Goal: Check status: Check status

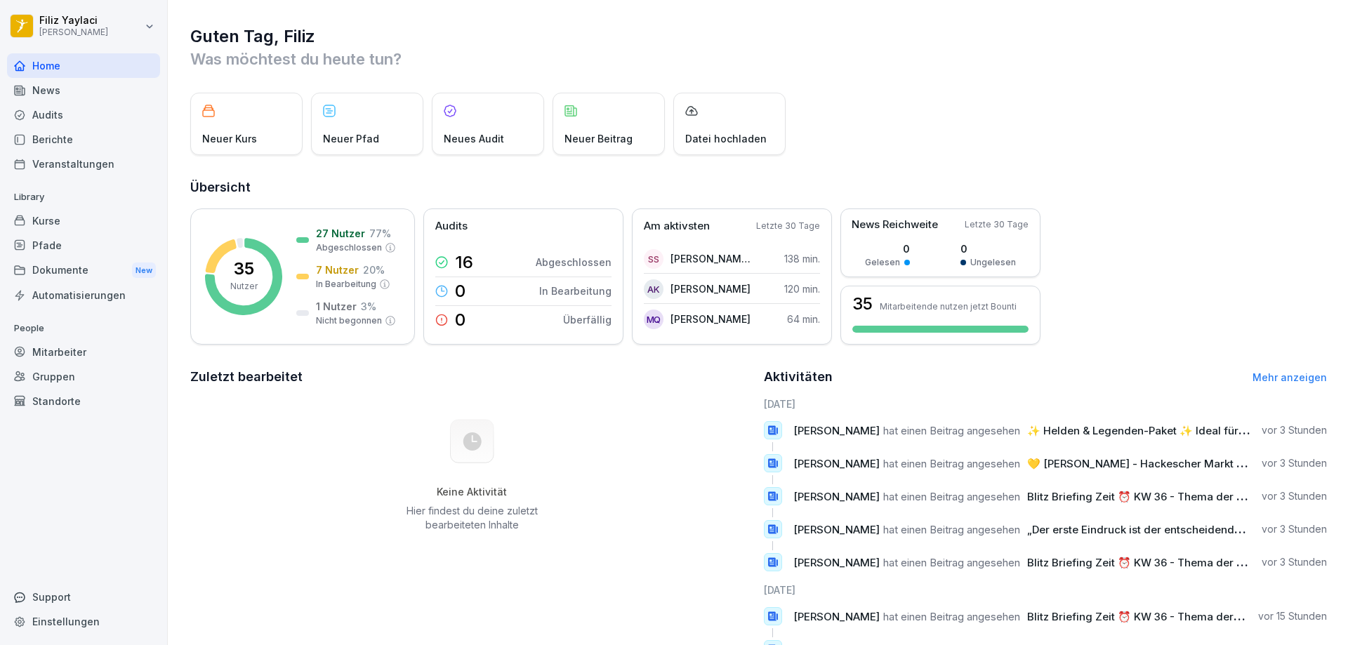
click at [81, 348] on div "Mitarbeiter" at bounding box center [83, 352] width 153 height 25
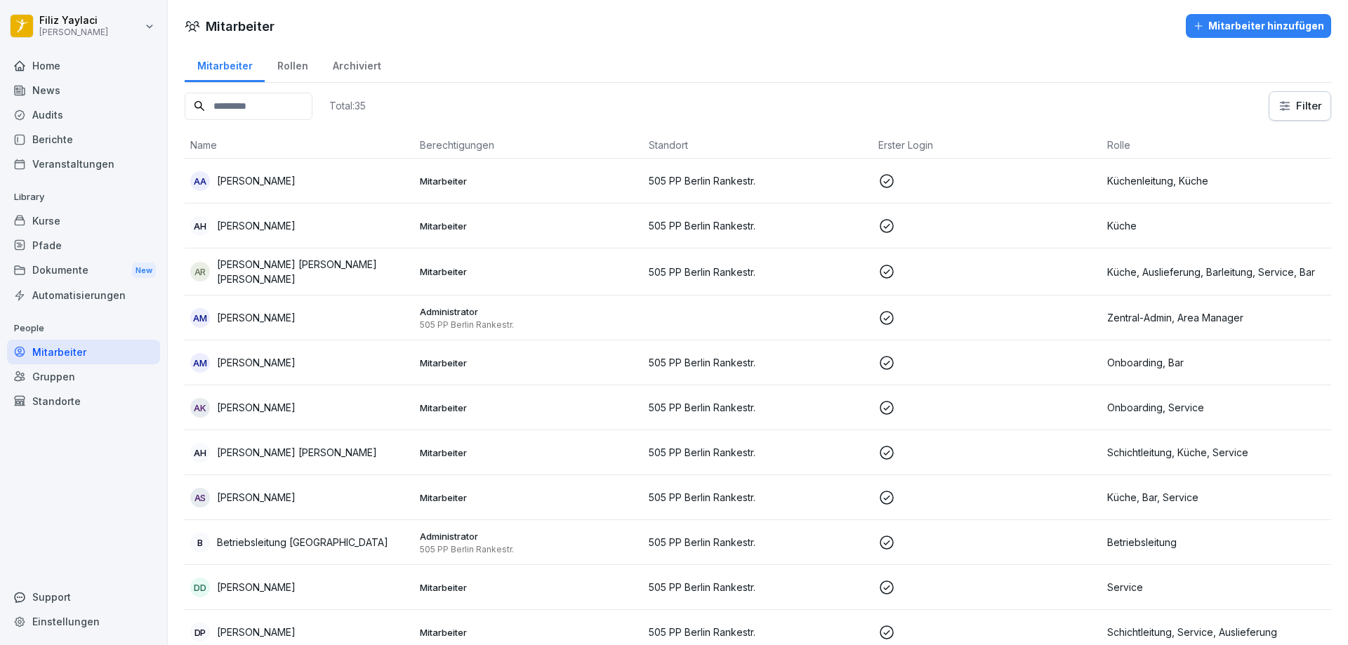
scroll to position [70, 0]
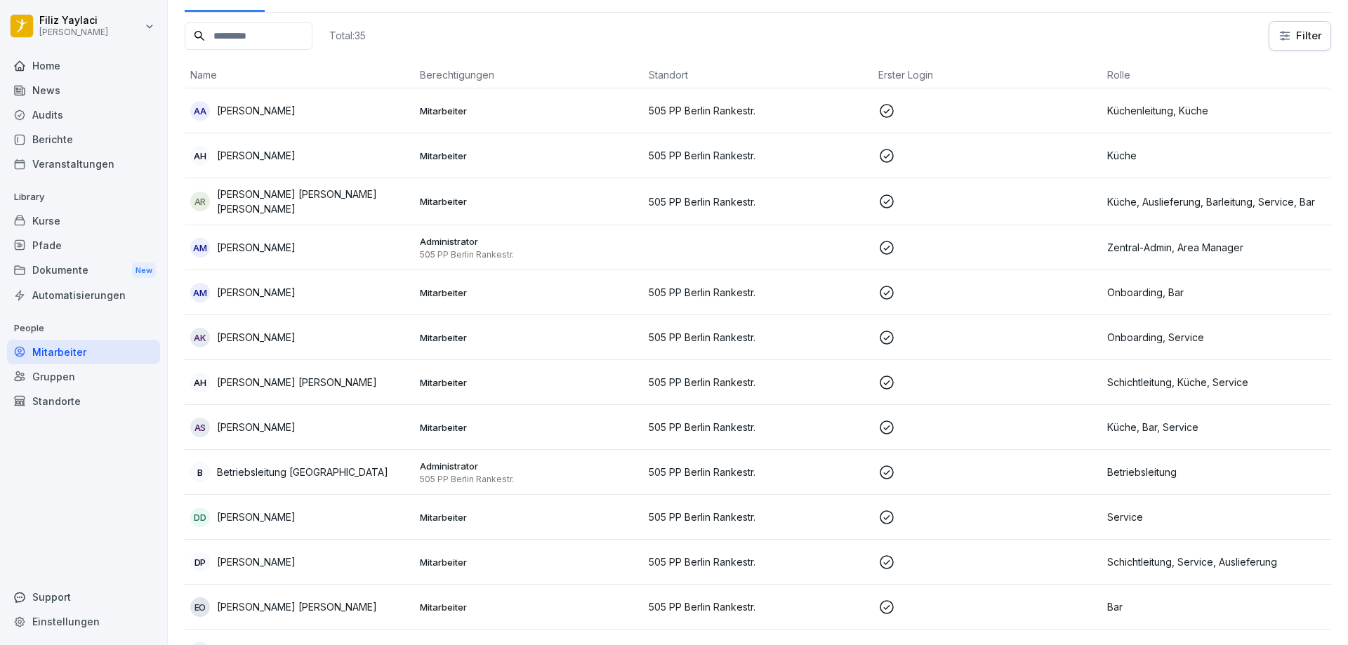
click at [622, 291] on p "Mitarbeiter" at bounding box center [529, 292] width 218 height 13
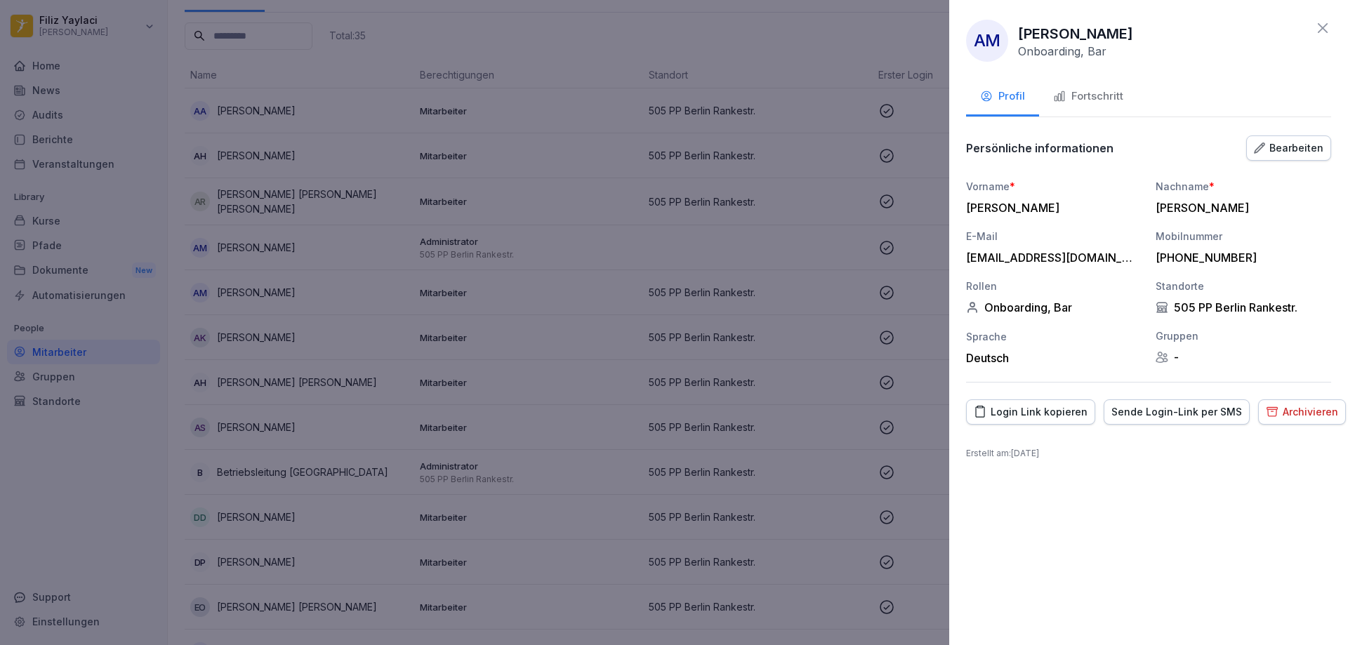
click at [1093, 90] on div "Fortschritt" at bounding box center [1088, 96] width 70 height 16
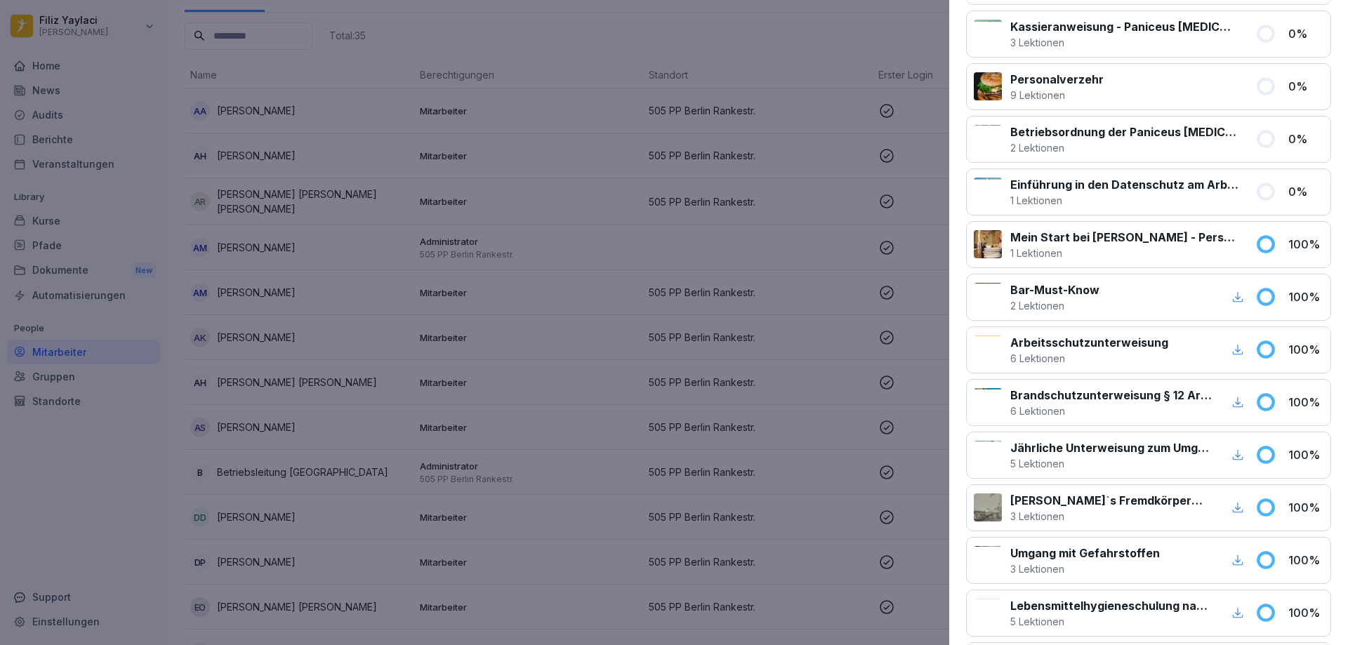
scroll to position [314, 0]
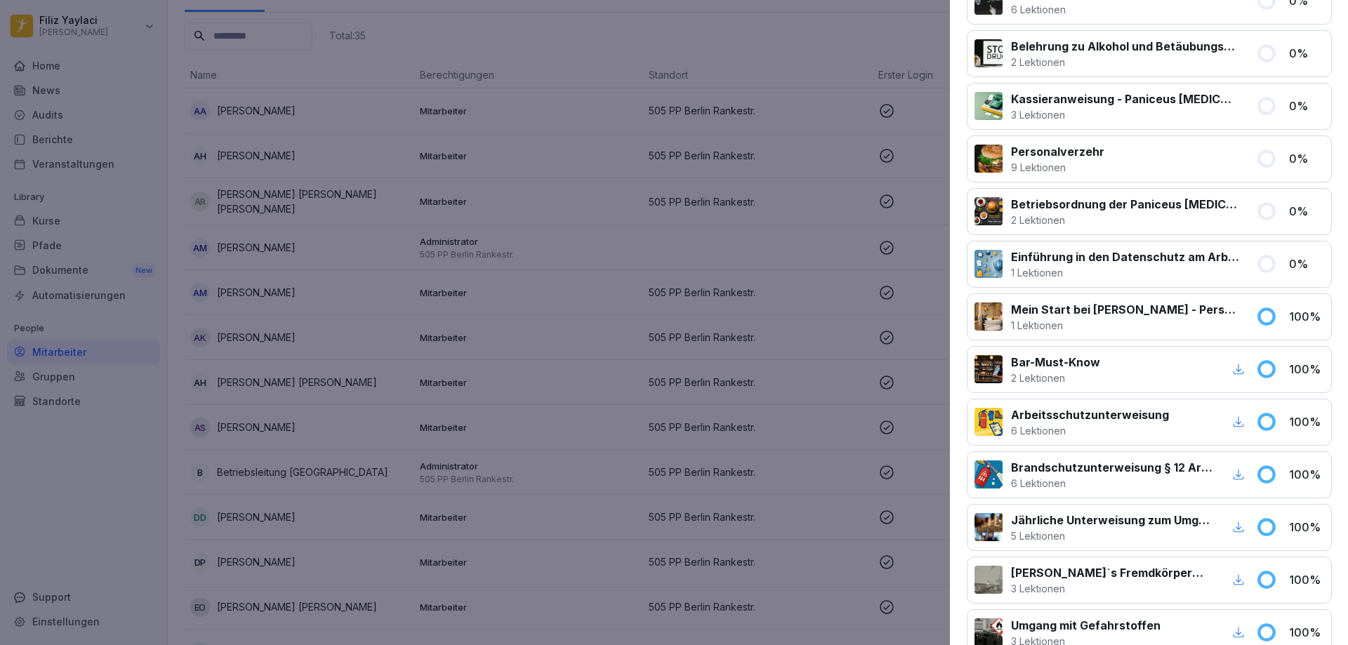
click at [787, 331] on div at bounding box center [674, 322] width 1348 height 645
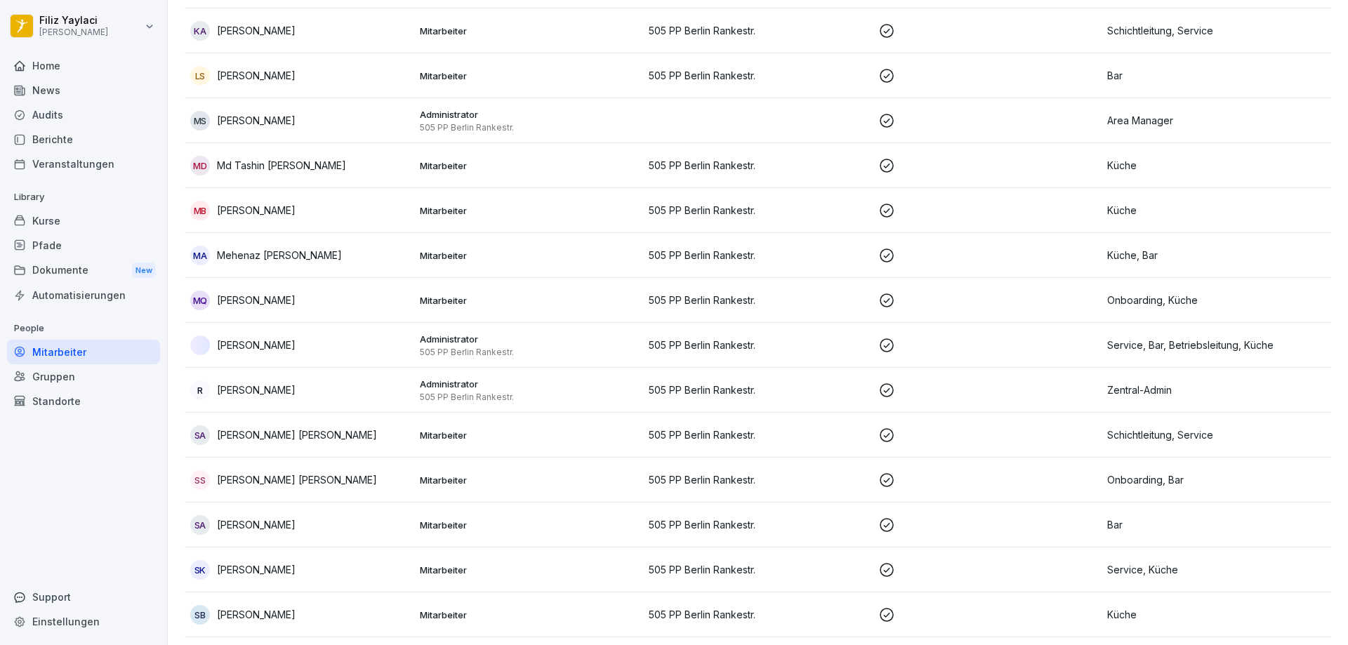
scroll to position [1110, 0]
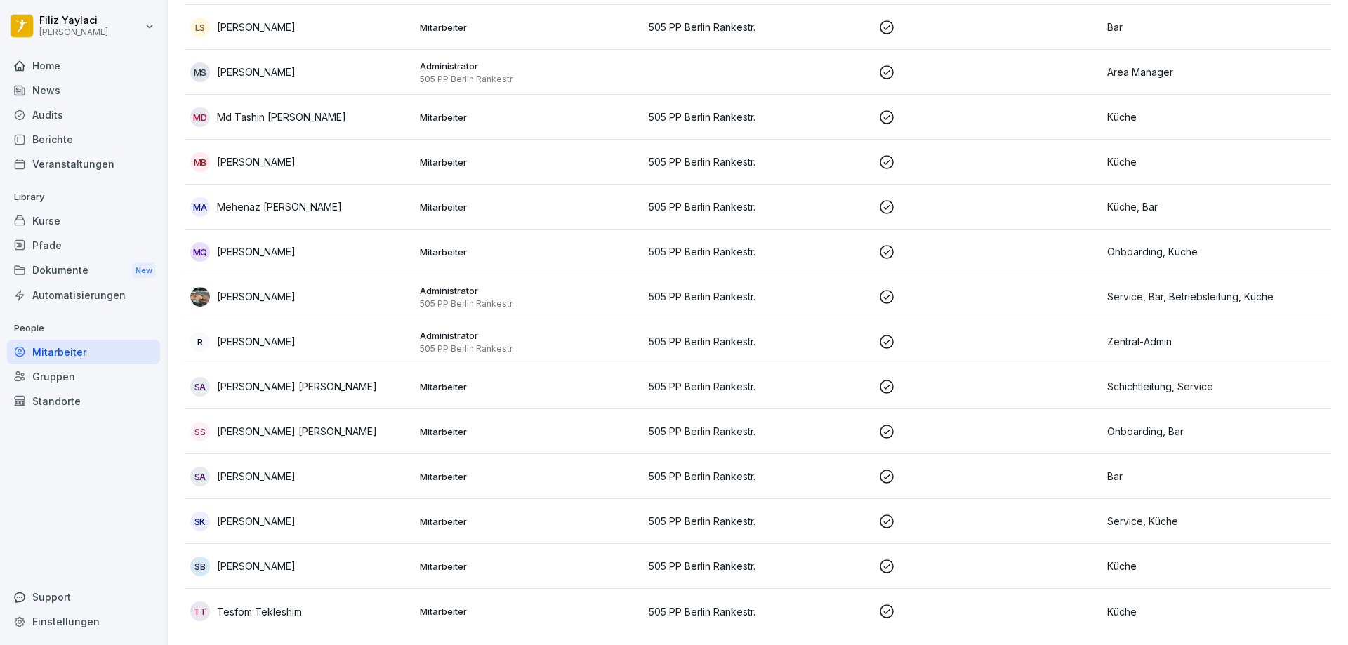
click at [766, 605] on p "505 PP Berlin Rankestr." at bounding box center [758, 612] width 218 height 15
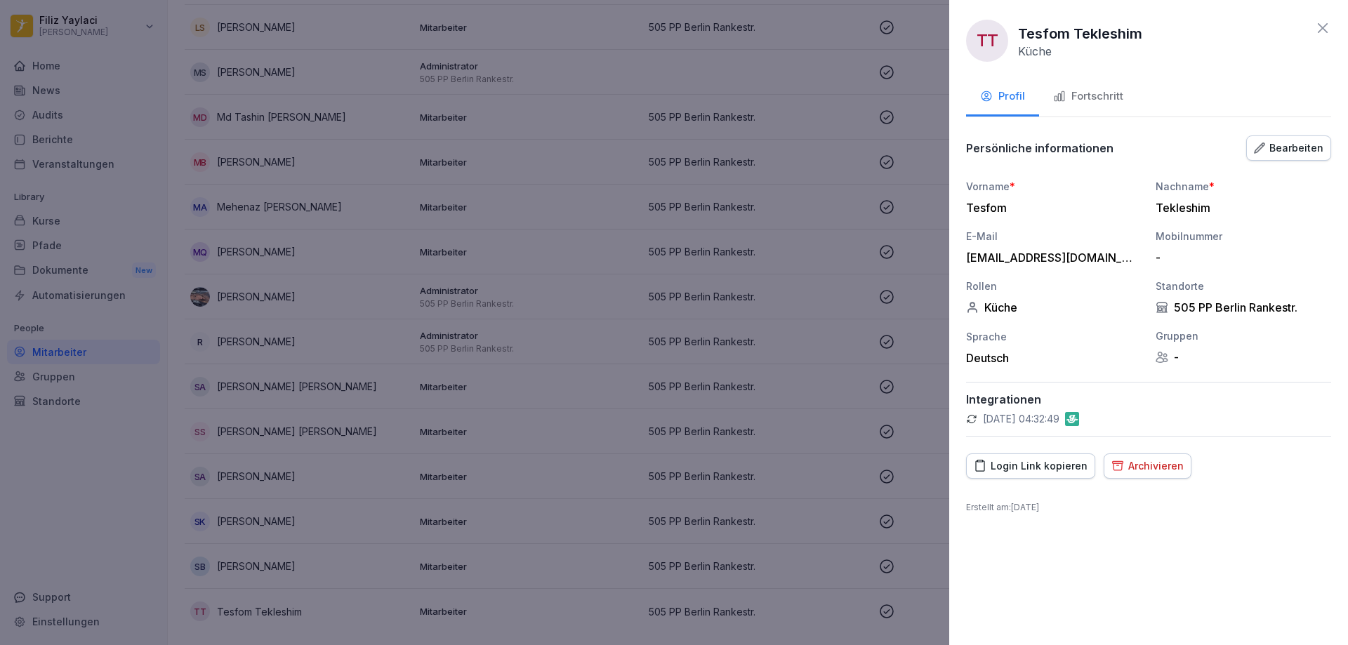
click at [1098, 86] on button "Fortschritt" at bounding box center [1088, 98] width 98 height 38
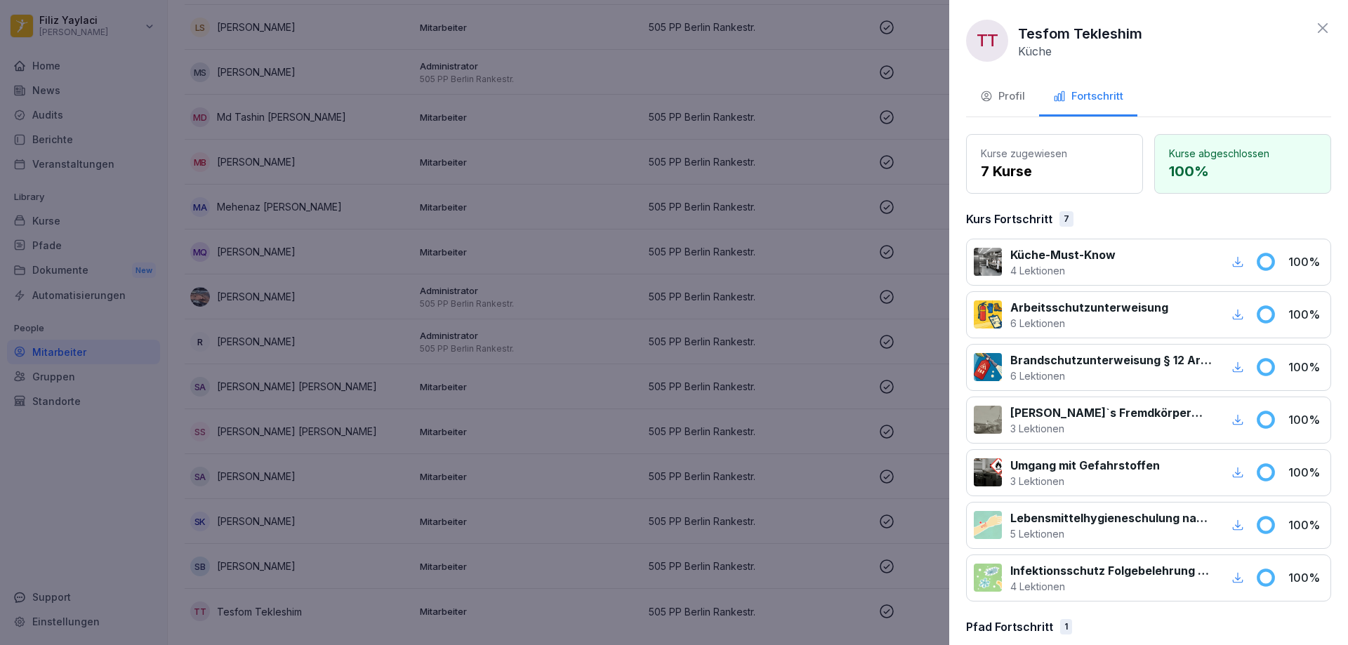
click at [732, 555] on div at bounding box center [674, 322] width 1348 height 645
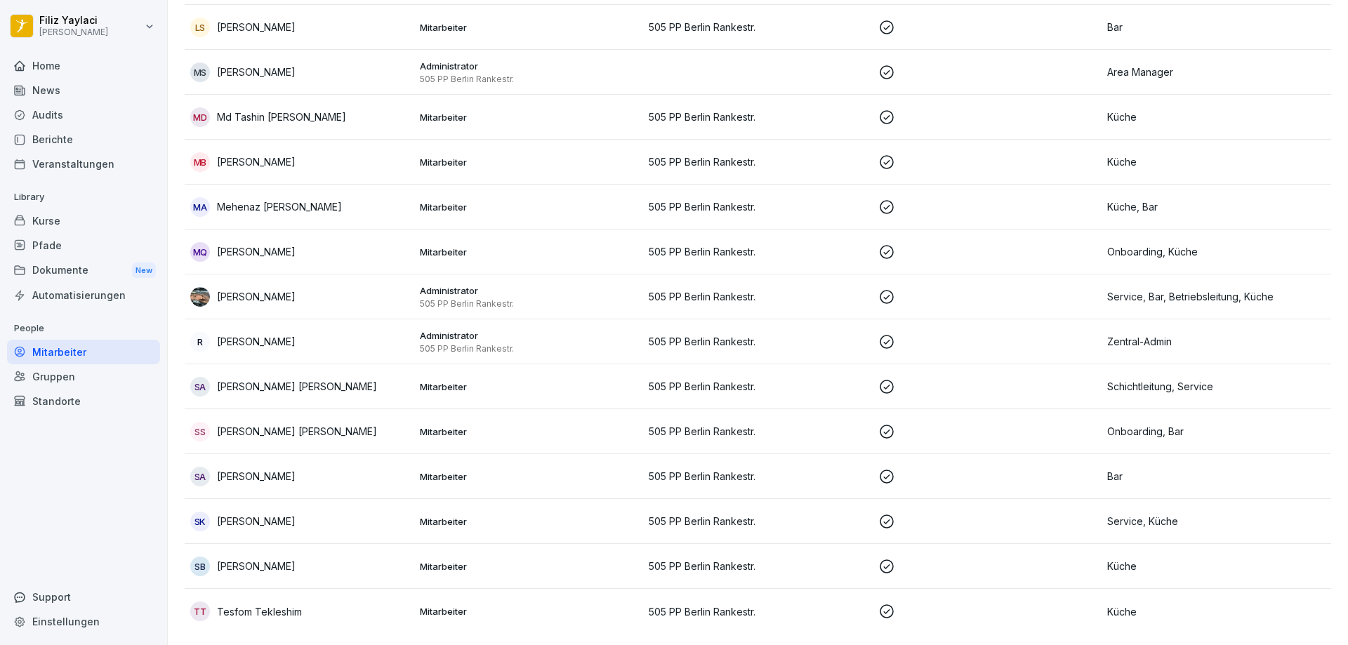
click at [736, 559] on p "505 PP Berlin Rankestr." at bounding box center [758, 566] width 218 height 15
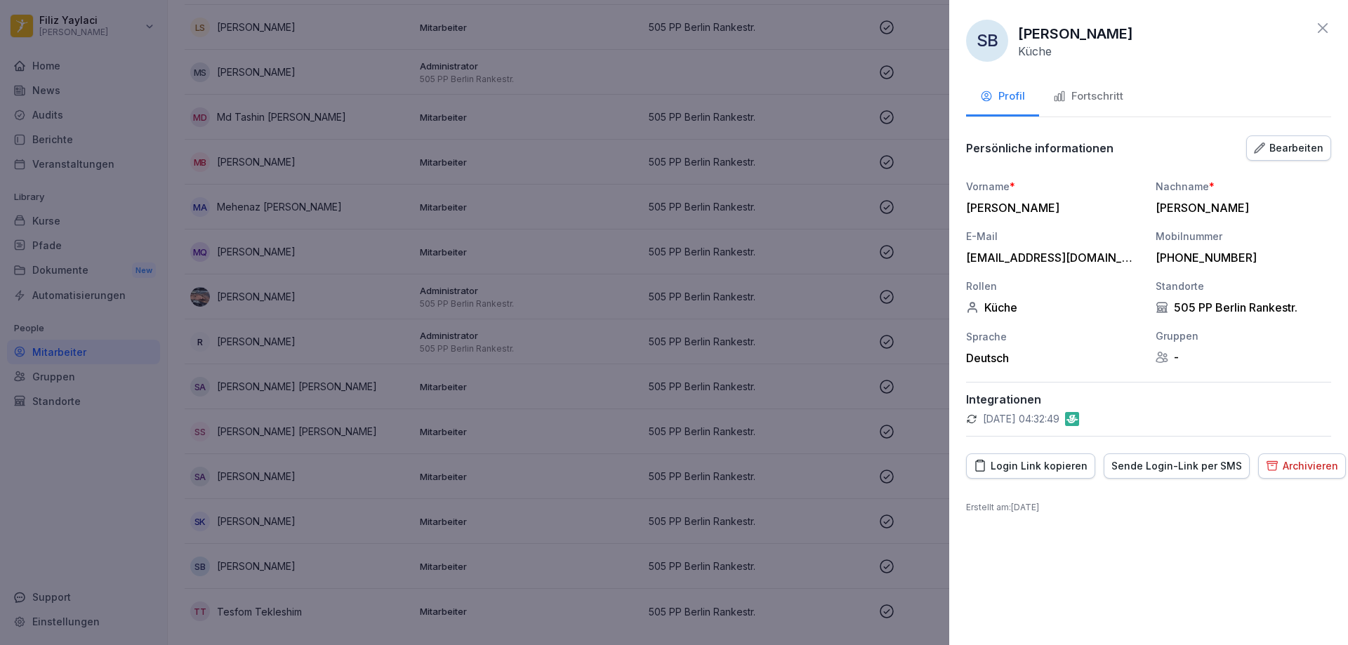
click at [1097, 94] on div "Fortschritt" at bounding box center [1088, 96] width 70 height 16
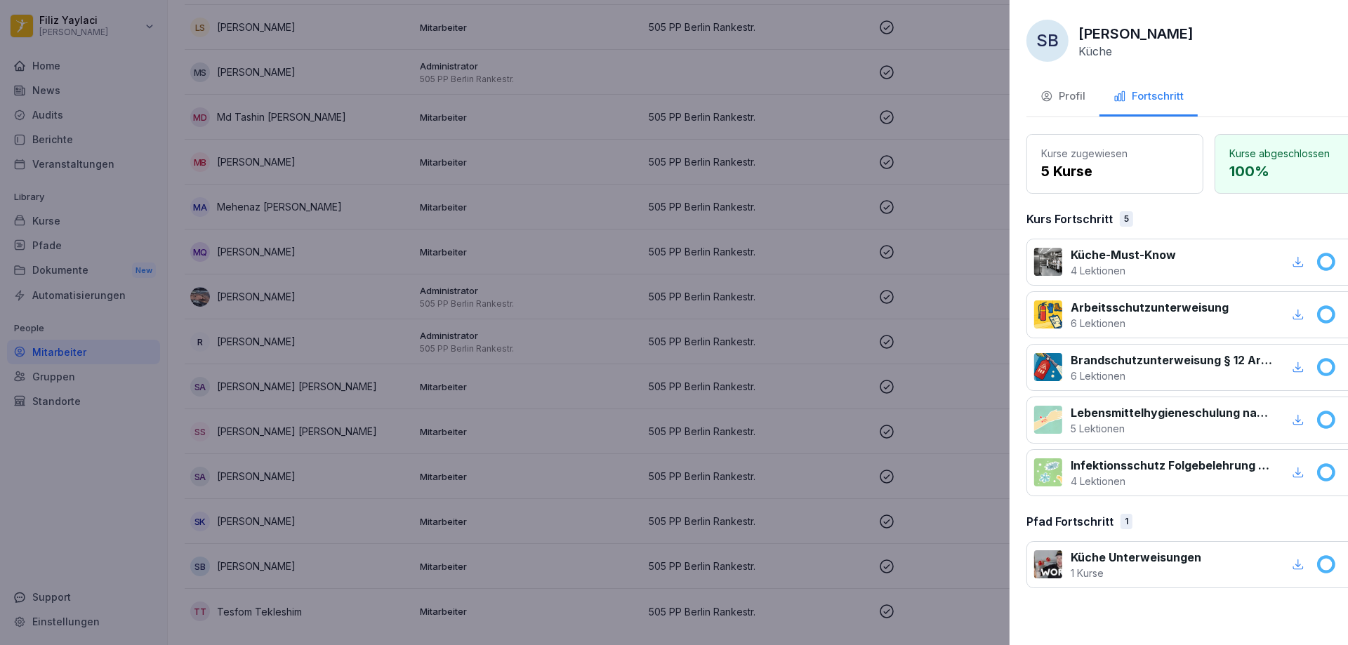
click at [701, 504] on div at bounding box center [674, 322] width 1348 height 645
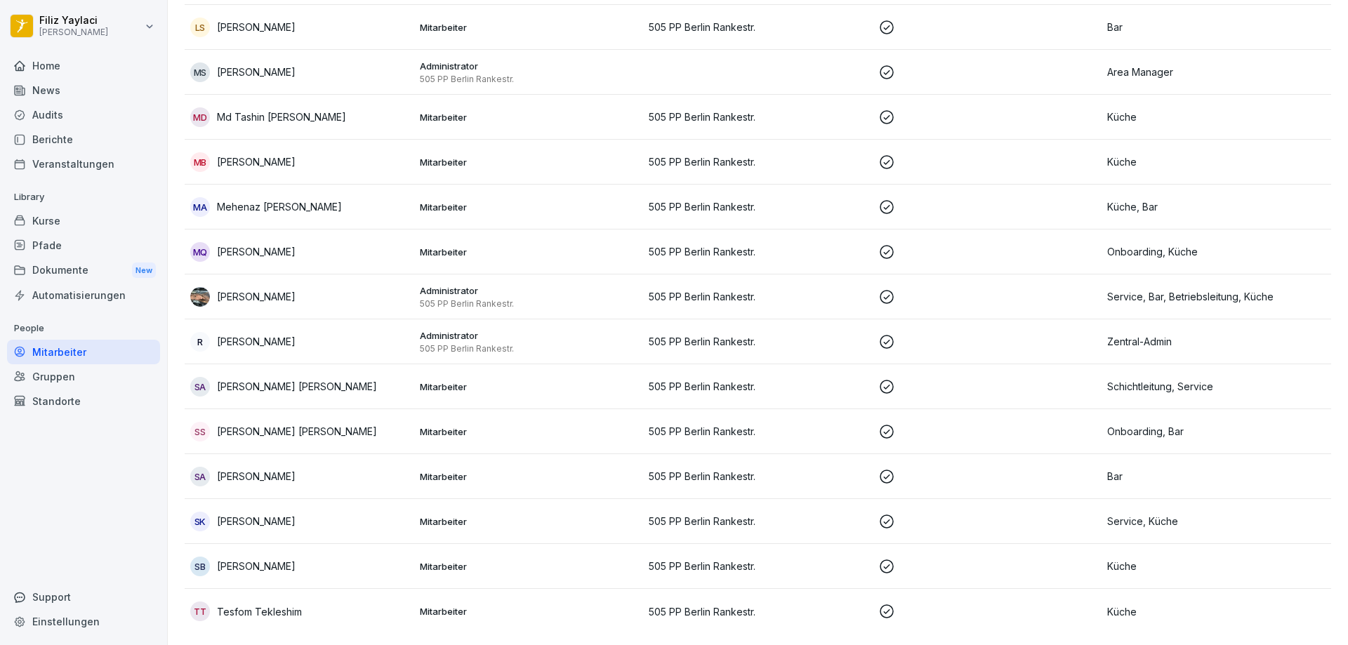
click at [701, 514] on p "505 PP Berlin Rankestr." at bounding box center [758, 521] width 218 height 15
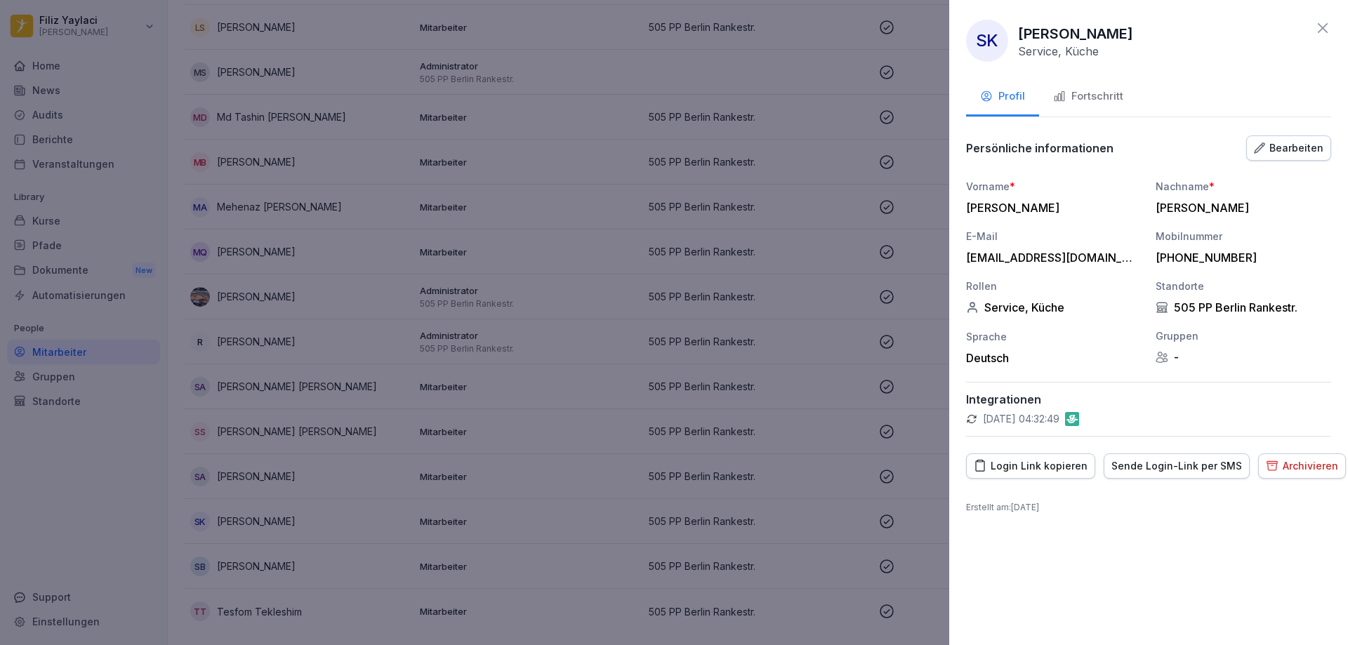
click at [1102, 95] on div "Fortschritt" at bounding box center [1088, 96] width 70 height 16
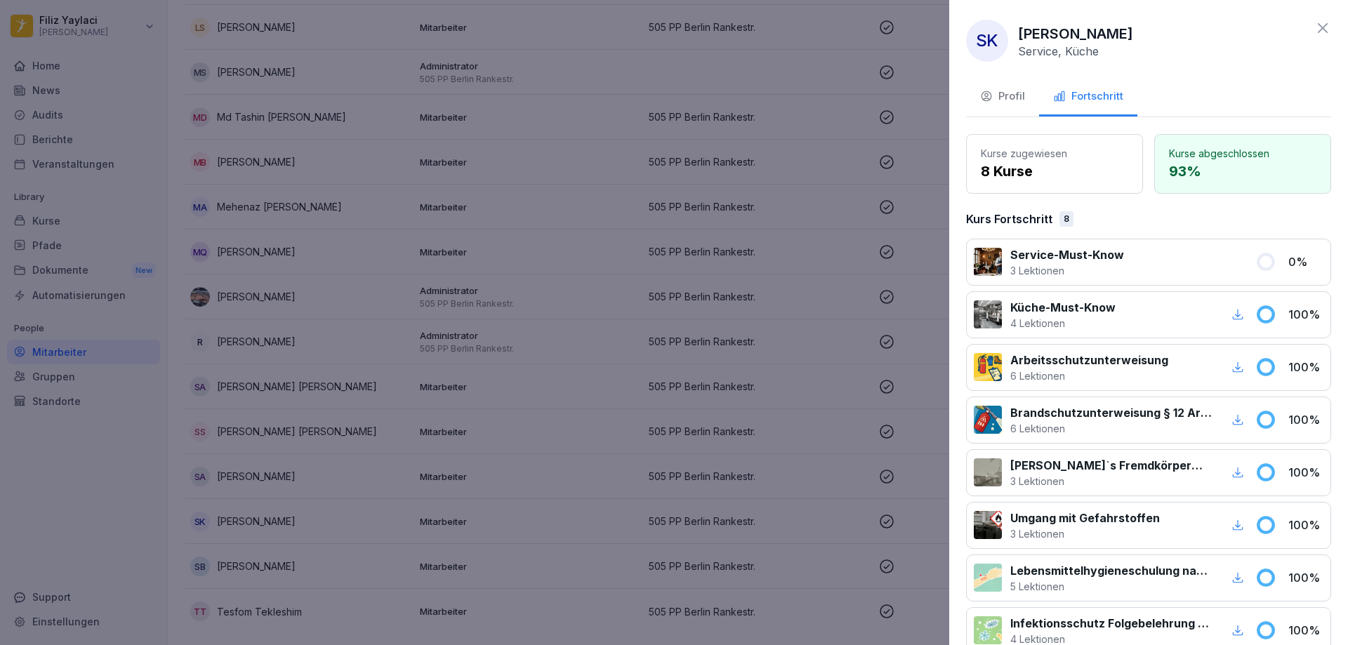
click at [515, 461] on div at bounding box center [674, 322] width 1348 height 645
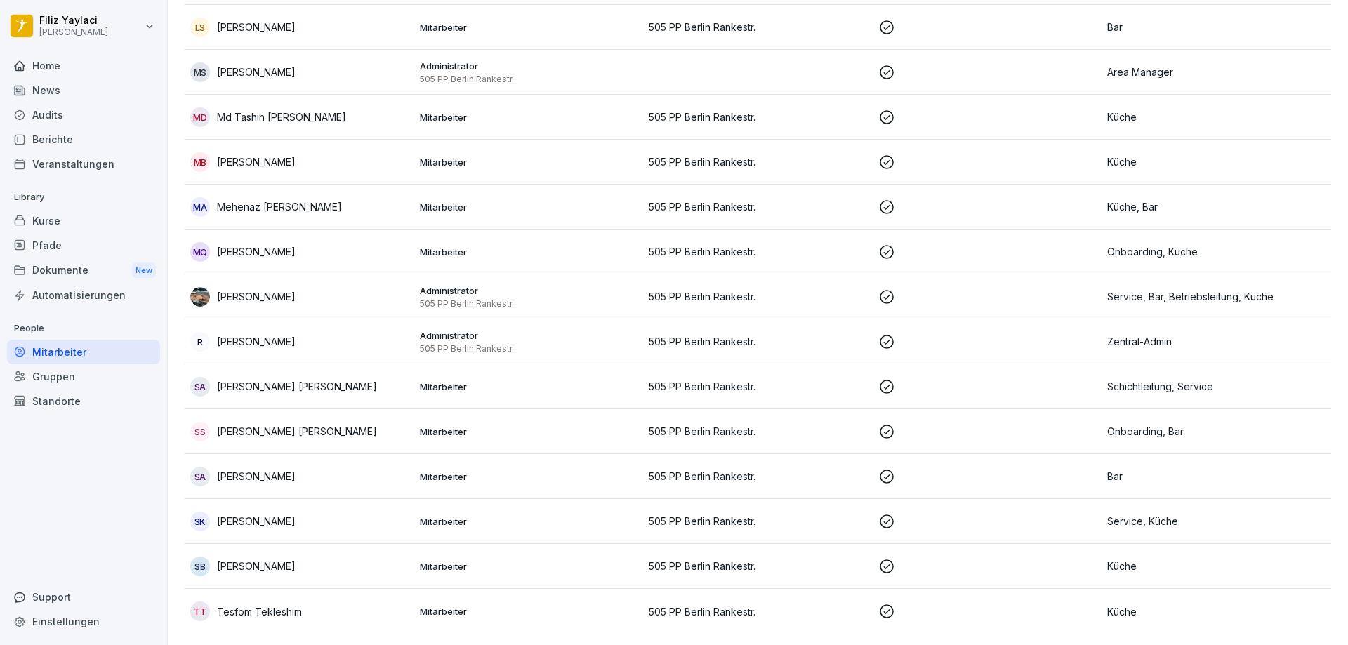
click at [518, 470] on p "Mitarbeiter" at bounding box center [529, 476] width 218 height 13
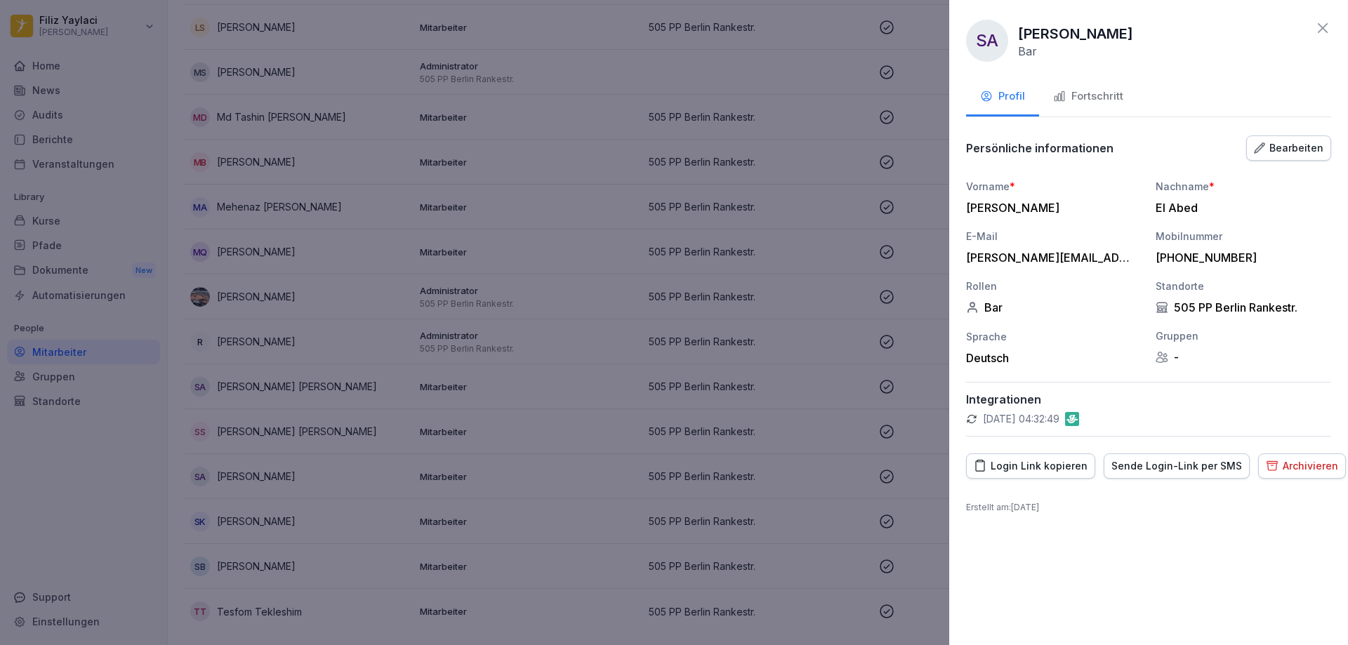
click at [1111, 94] on div "Fortschritt" at bounding box center [1088, 96] width 70 height 16
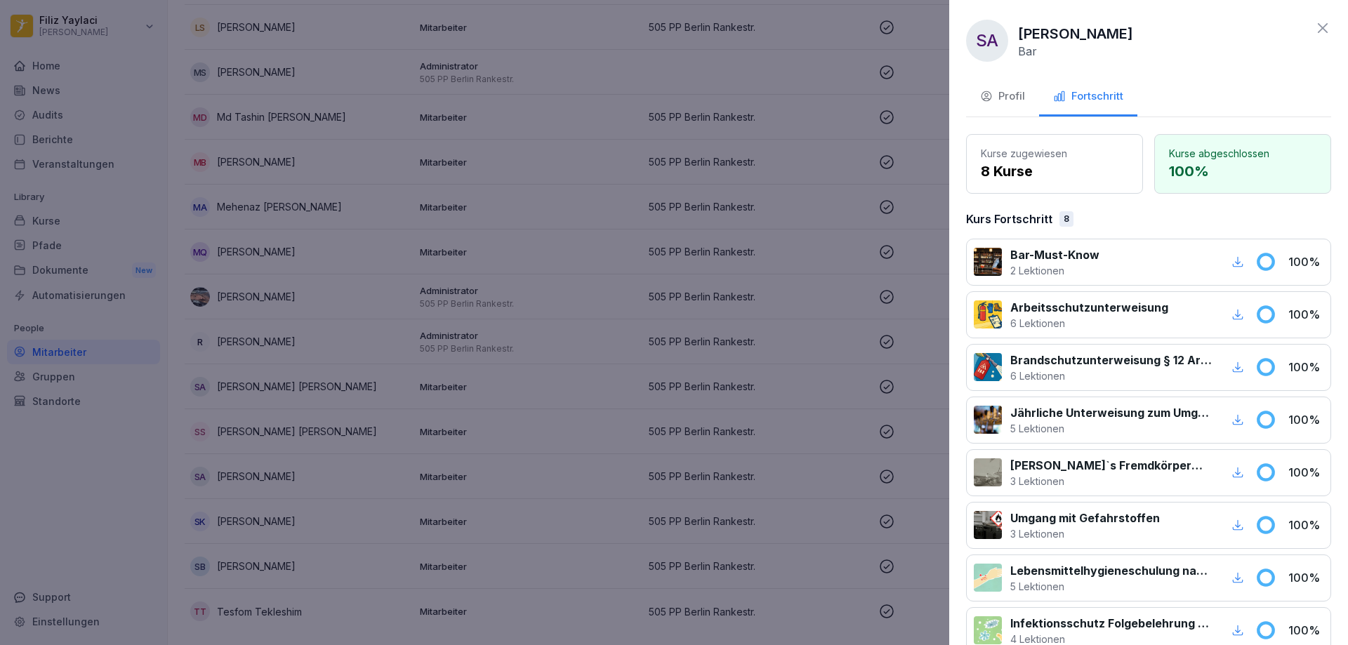
click at [547, 423] on div at bounding box center [674, 322] width 1348 height 645
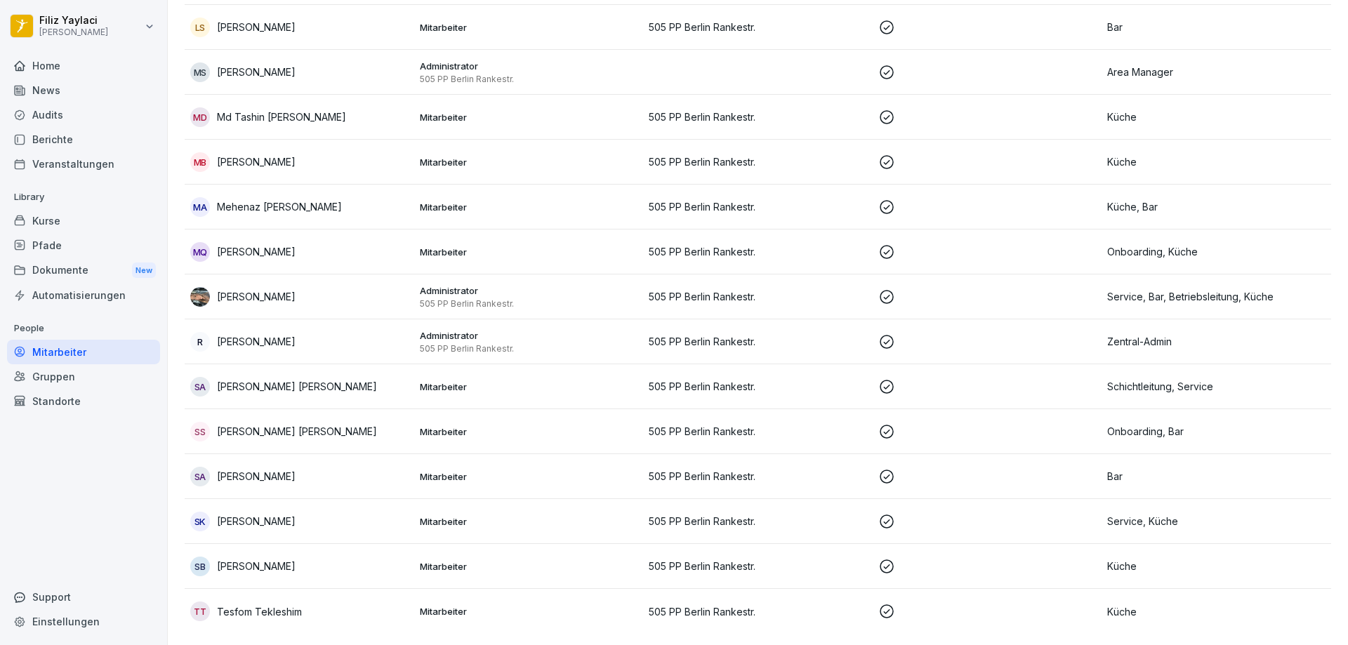
click at [552, 426] on p "Mitarbeiter" at bounding box center [529, 432] width 218 height 13
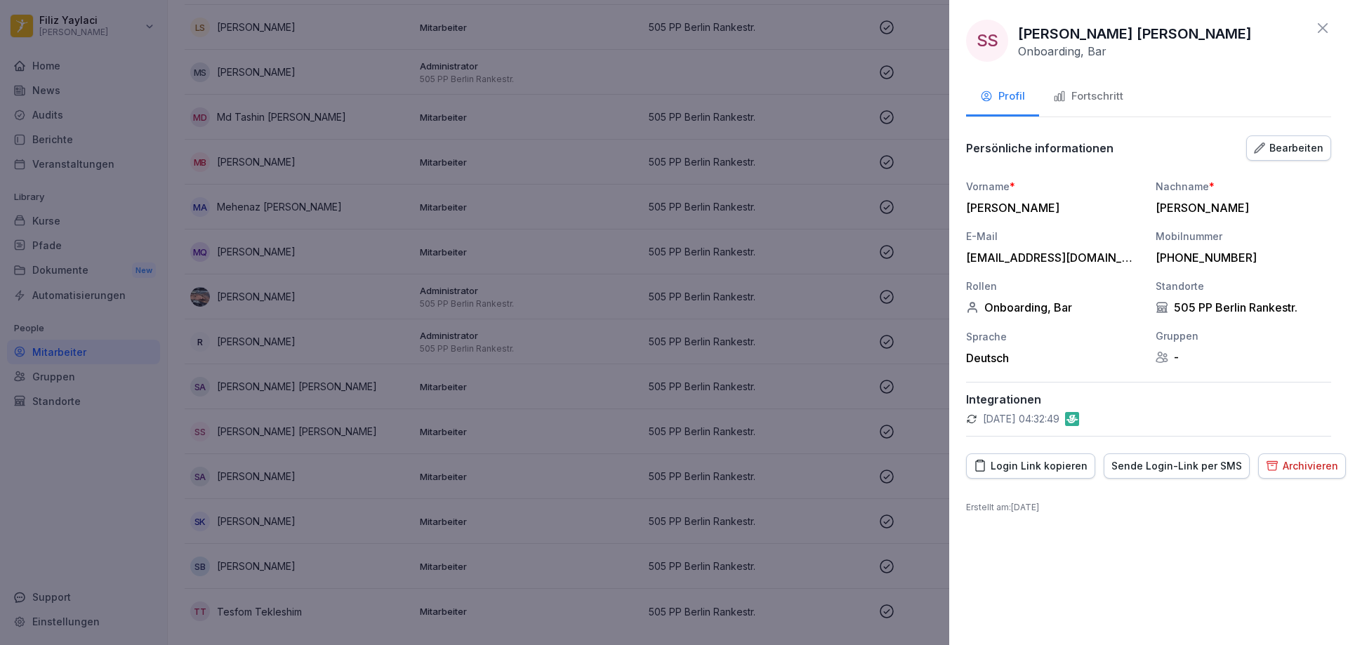
click at [1097, 98] on div "Fortschritt" at bounding box center [1088, 96] width 70 height 16
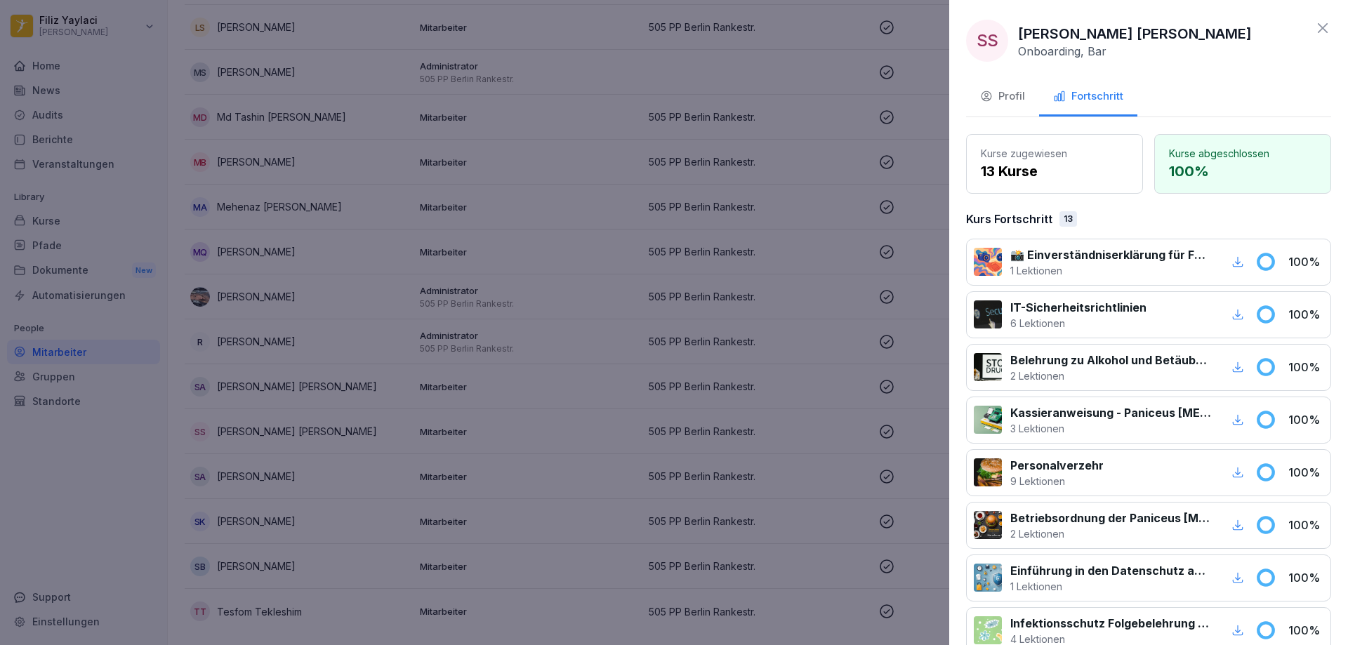
click at [578, 376] on div at bounding box center [674, 322] width 1348 height 645
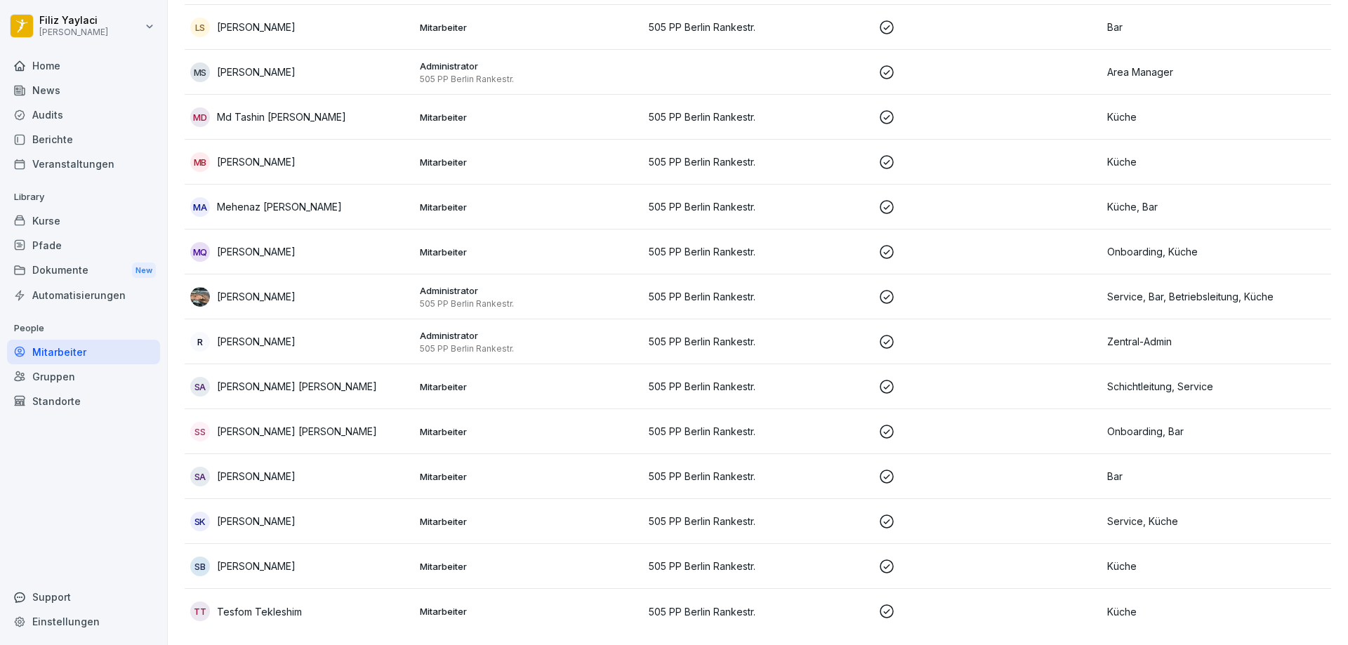
click at [583, 381] on p "Mitarbeiter" at bounding box center [529, 387] width 218 height 13
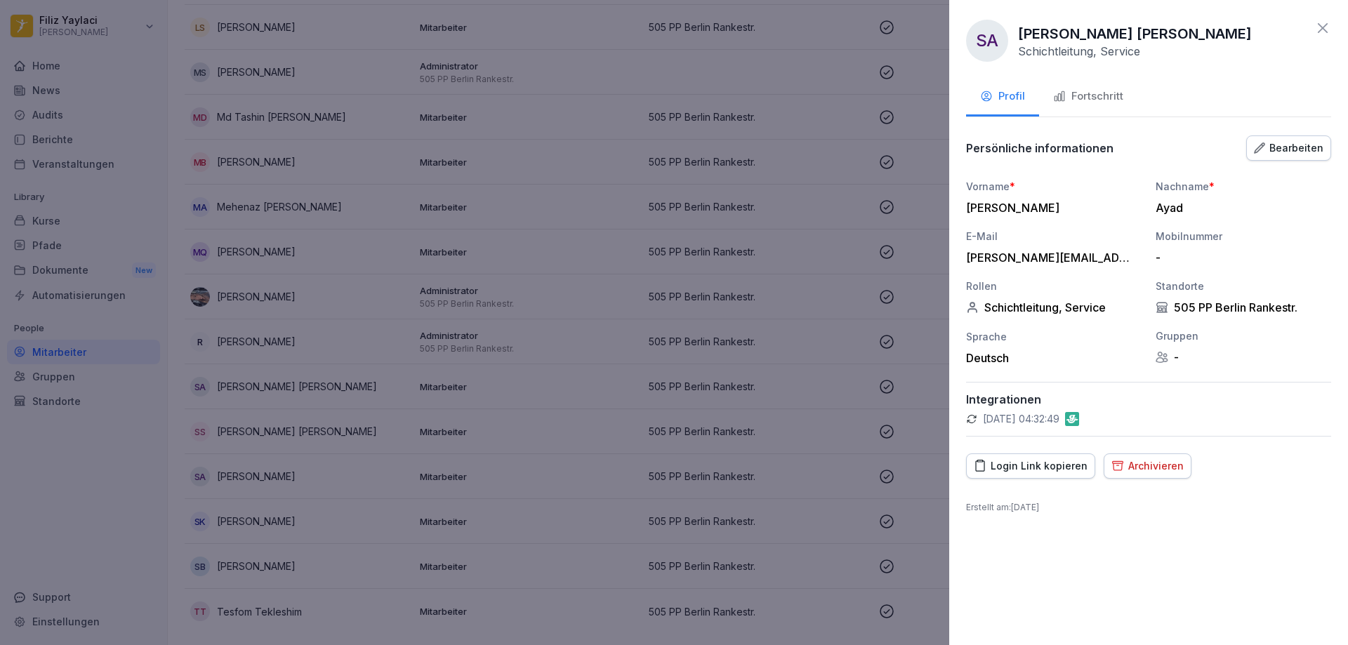
click at [1097, 89] on div "Fortschritt" at bounding box center [1088, 96] width 70 height 16
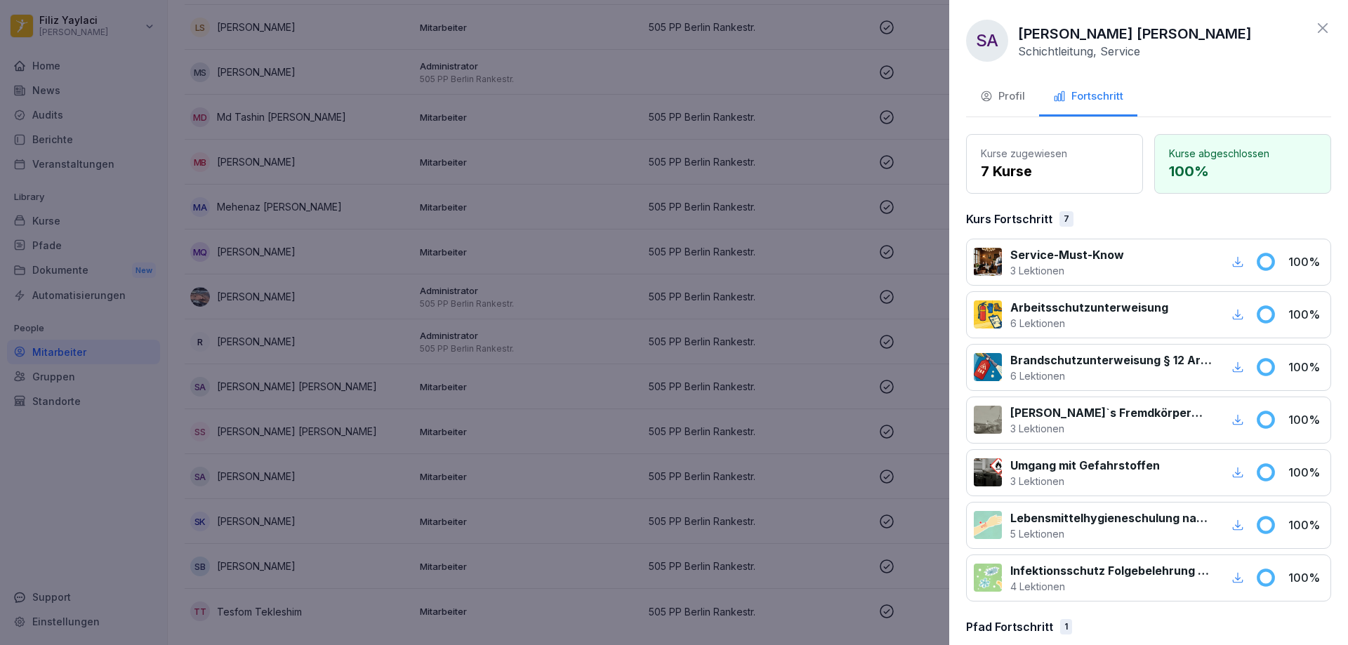
click at [553, 329] on div at bounding box center [674, 322] width 1348 height 645
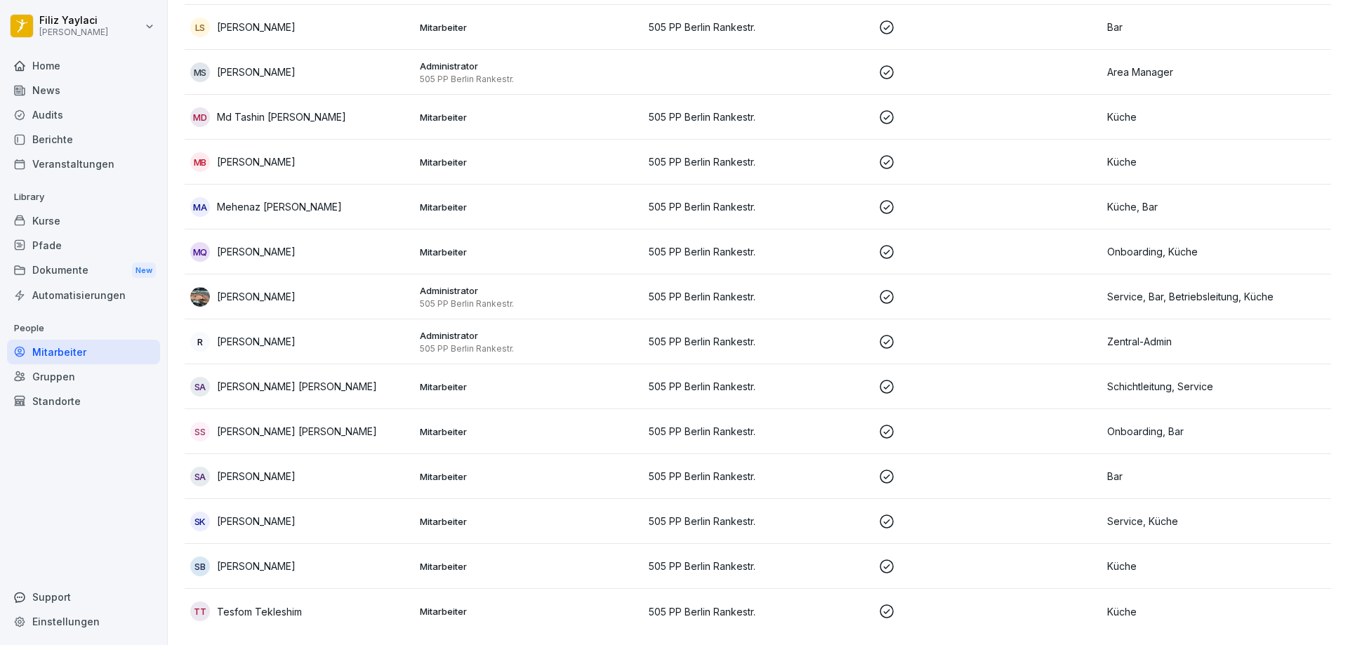
click at [553, 329] on p "Administrator" at bounding box center [529, 335] width 218 height 13
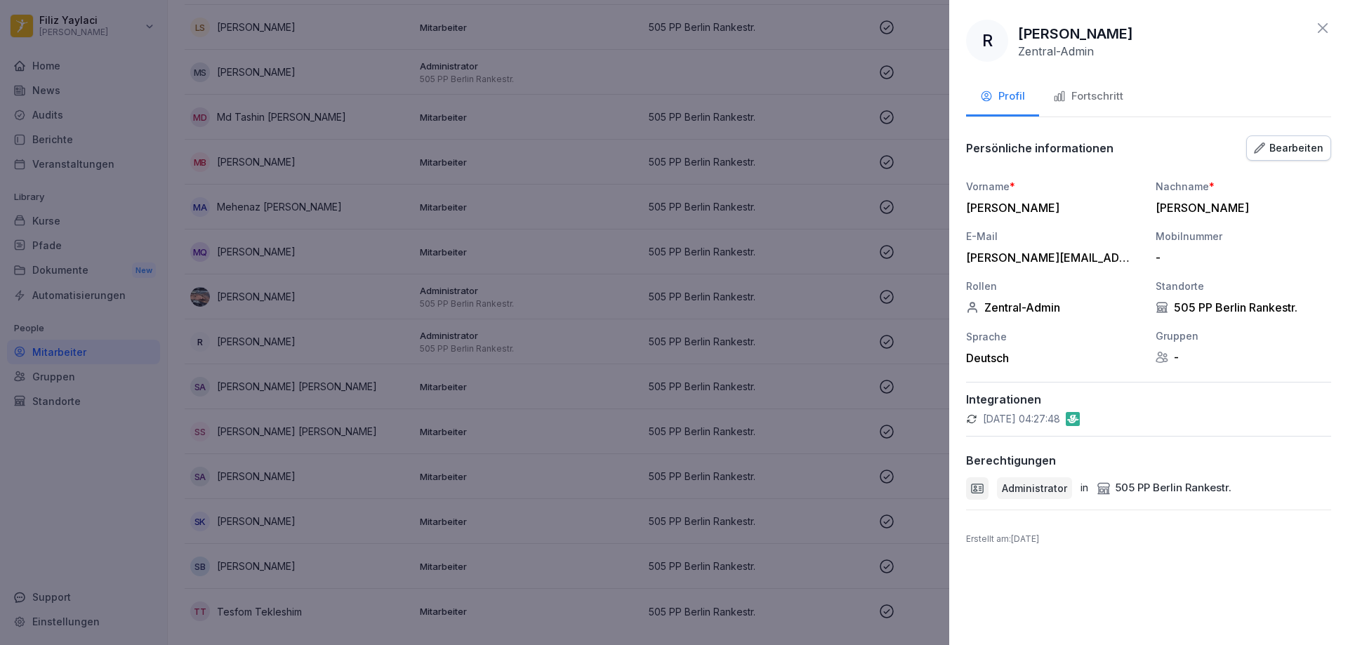
click at [1091, 93] on div "Fortschritt" at bounding box center [1088, 96] width 70 height 16
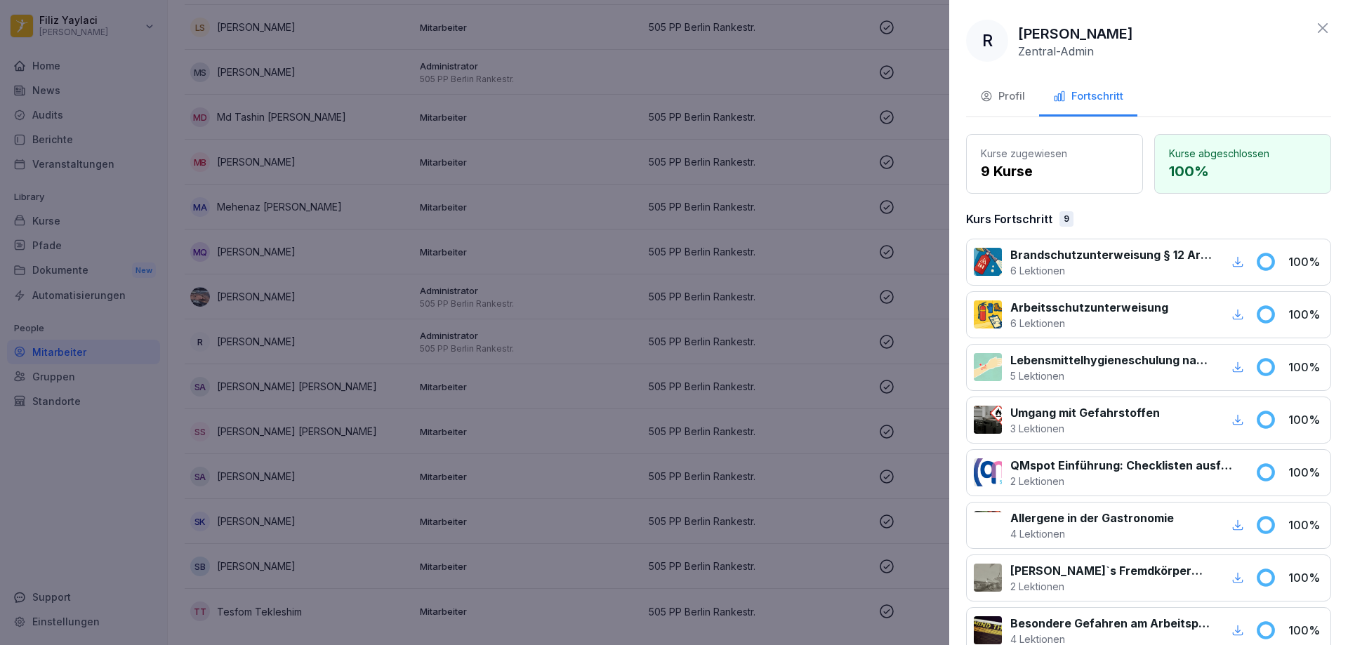
click at [498, 286] on div at bounding box center [674, 322] width 1348 height 645
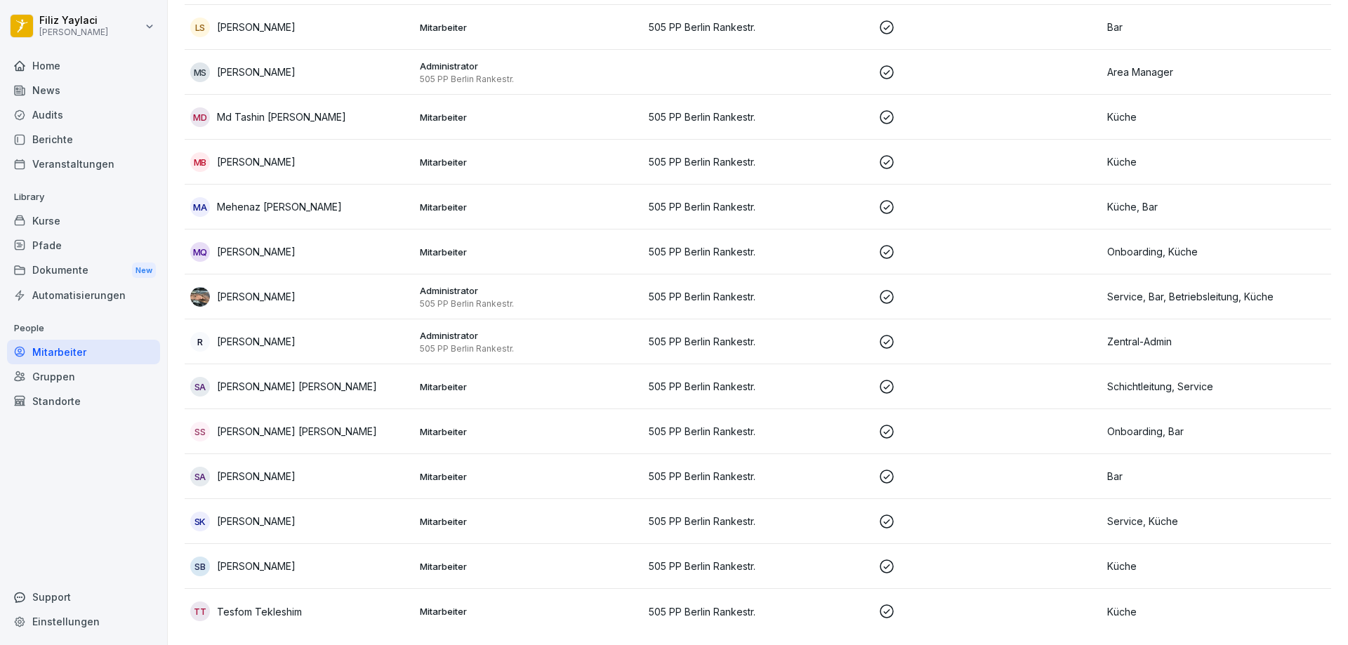
click at [498, 286] on p "Administrator" at bounding box center [529, 290] width 218 height 13
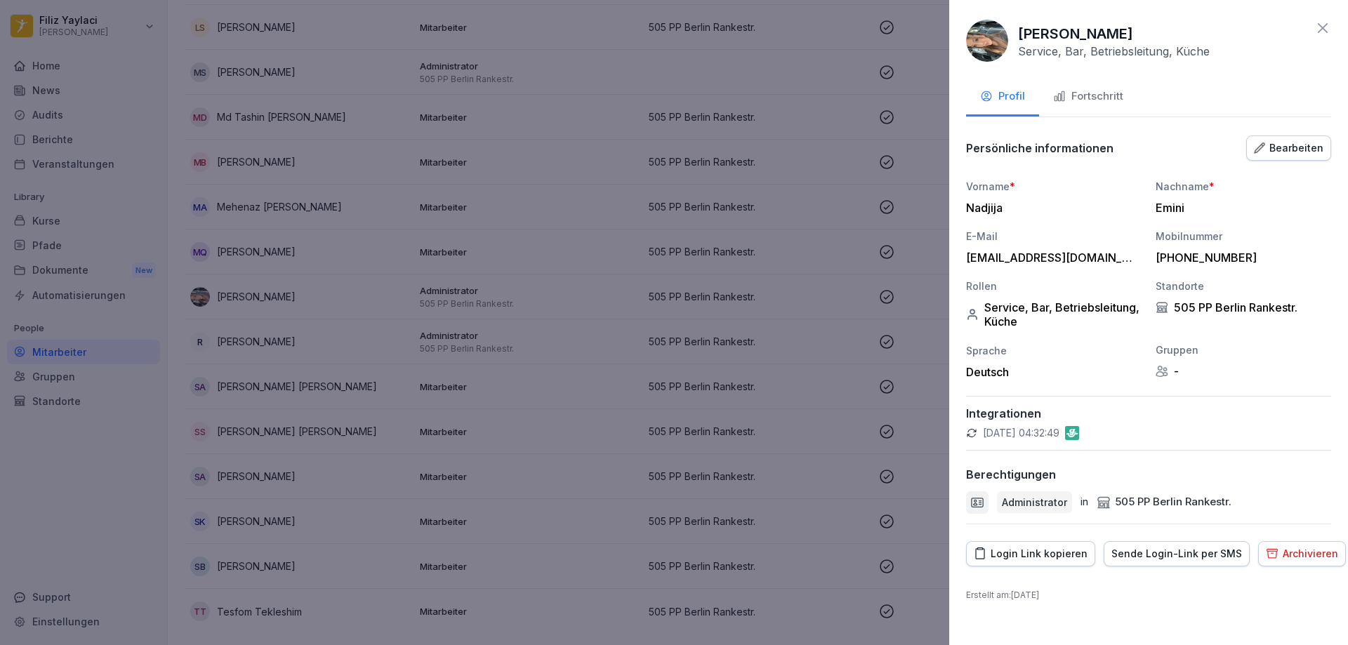
click at [1112, 91] on div "Fortschritt" at bounding box center [1088, 96] width 70 height 16
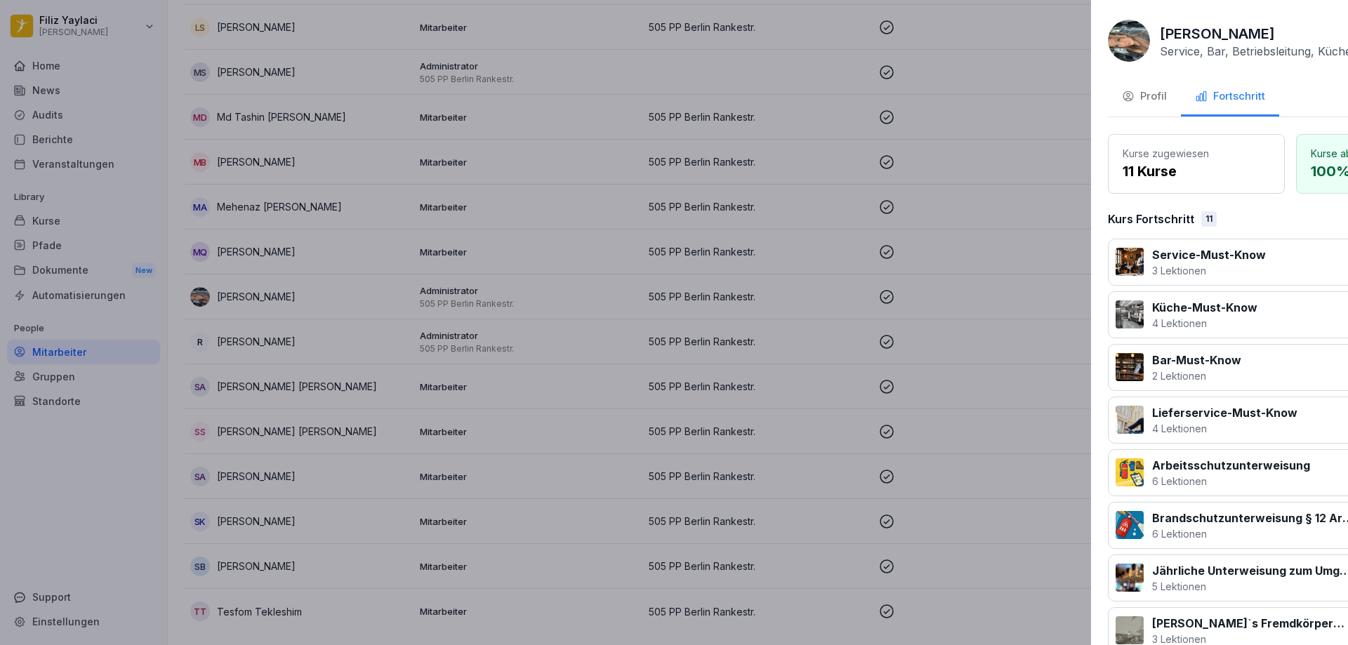
click at [537, 251] on div at bounding box center [674, 322] width 1348 height 645
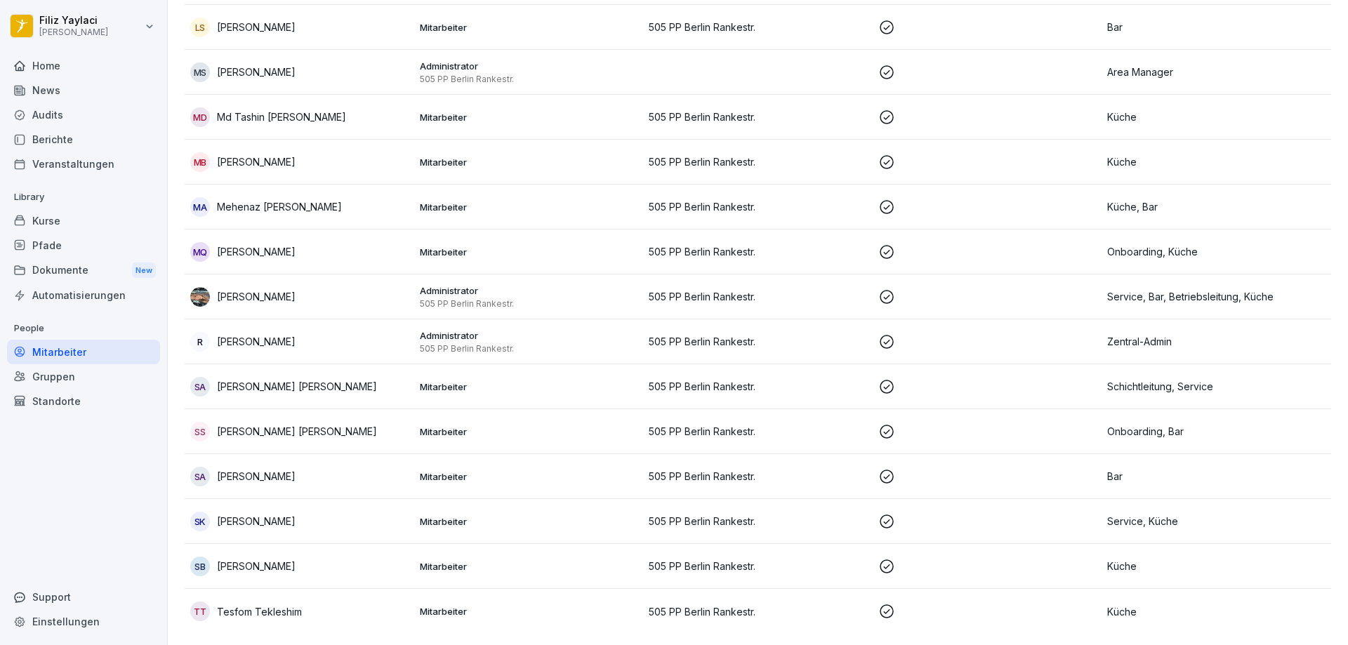
click at [537, 249] on td "Mitarbeiter" at bounding box center [529, 252] width 230 height 45
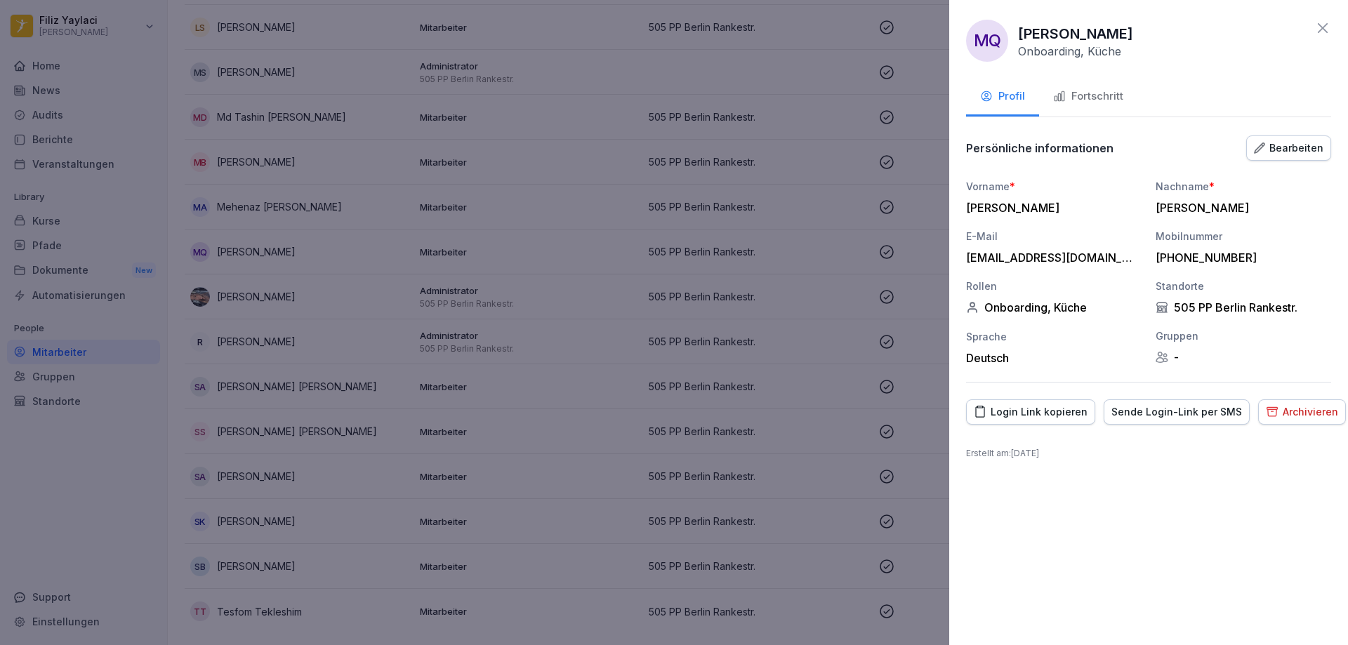
click at [1105, 91] on div "Fortschritt" at bounding box center [1088, 96] width 70 height 16
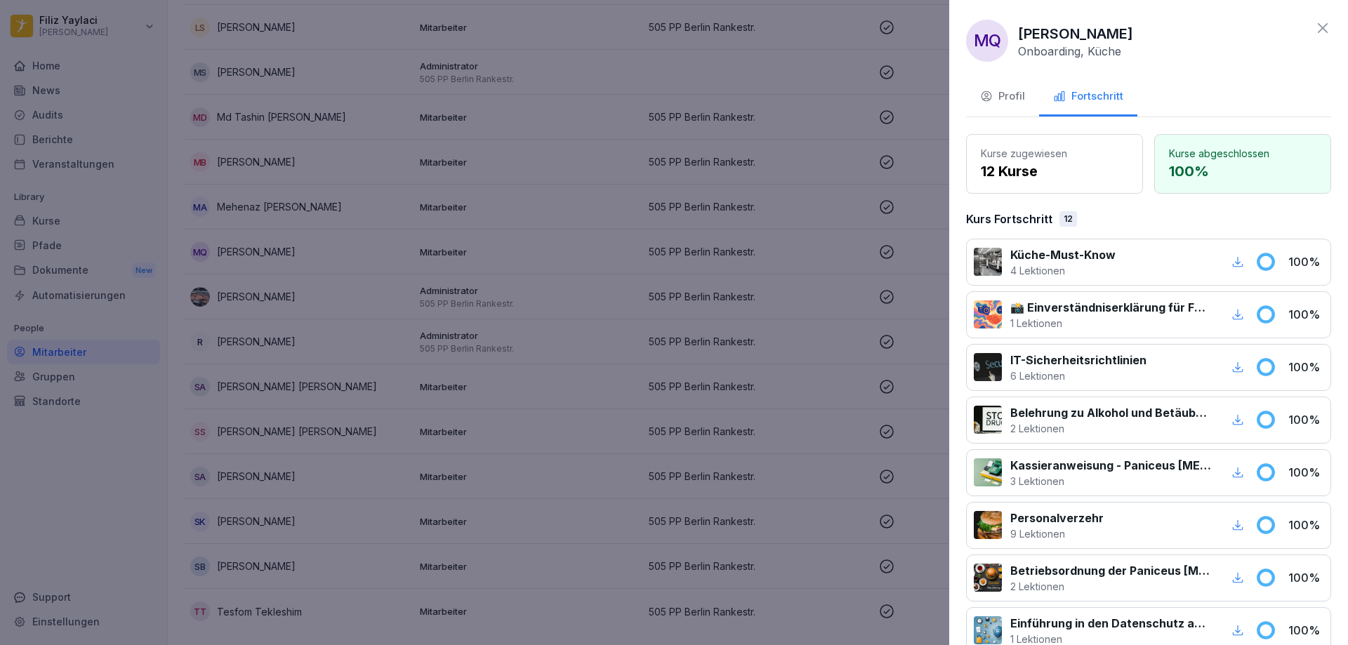
click at [520, 195] on div at bounding box center [674, 322] width 1348 height 645
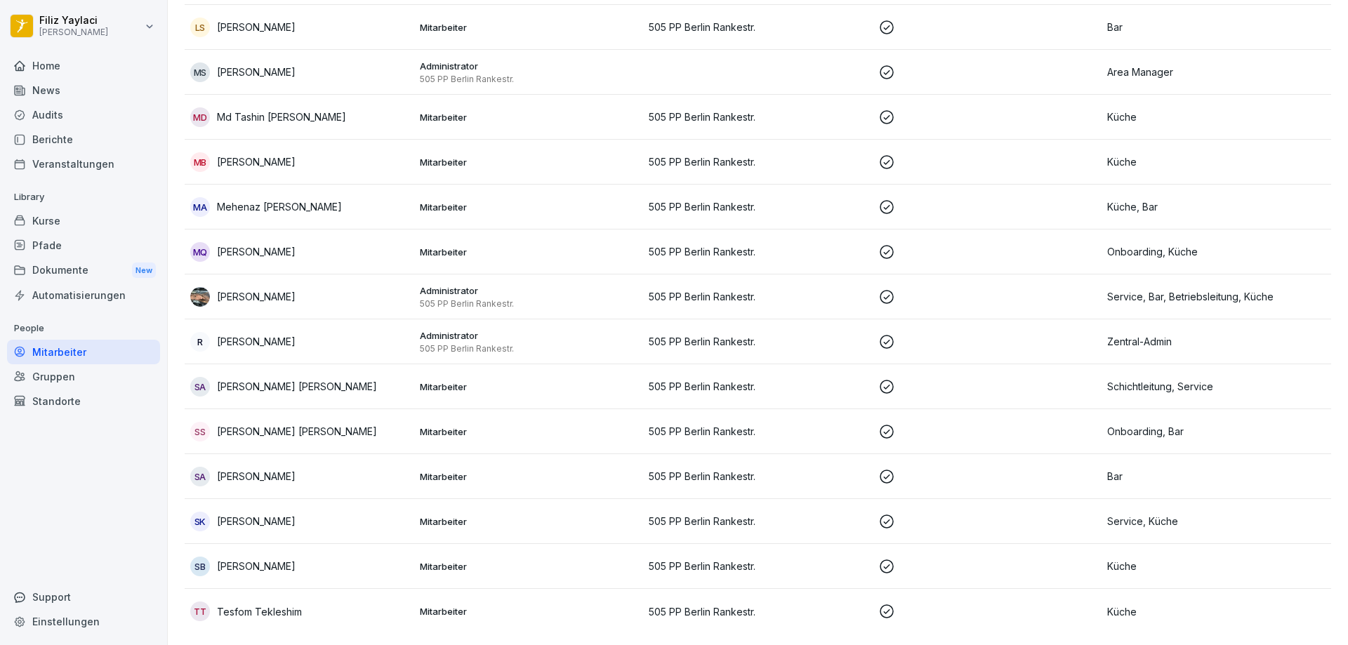
click at [520, 201] on p "Mitarbeiter" at bounding box center [529, 207] width 218 height 13
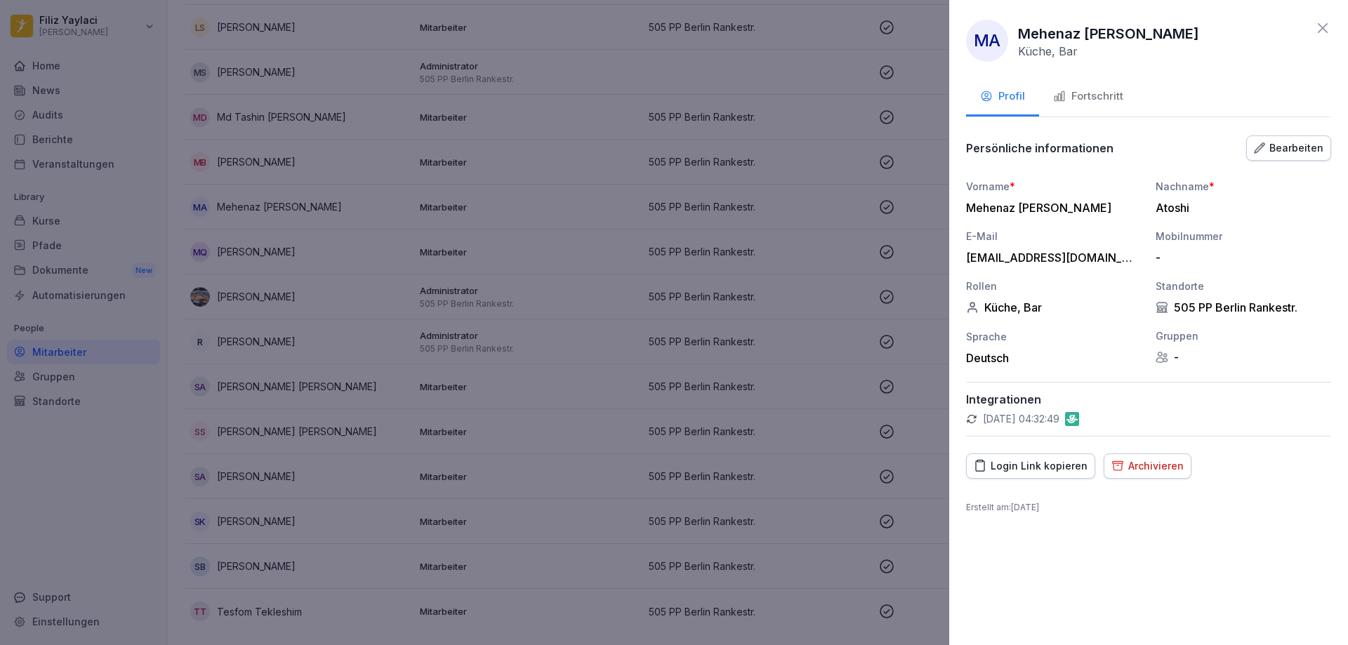
click at [1096, 100] on div "Fortschritt" at bounding box center [1088, 96] width 70 height 16
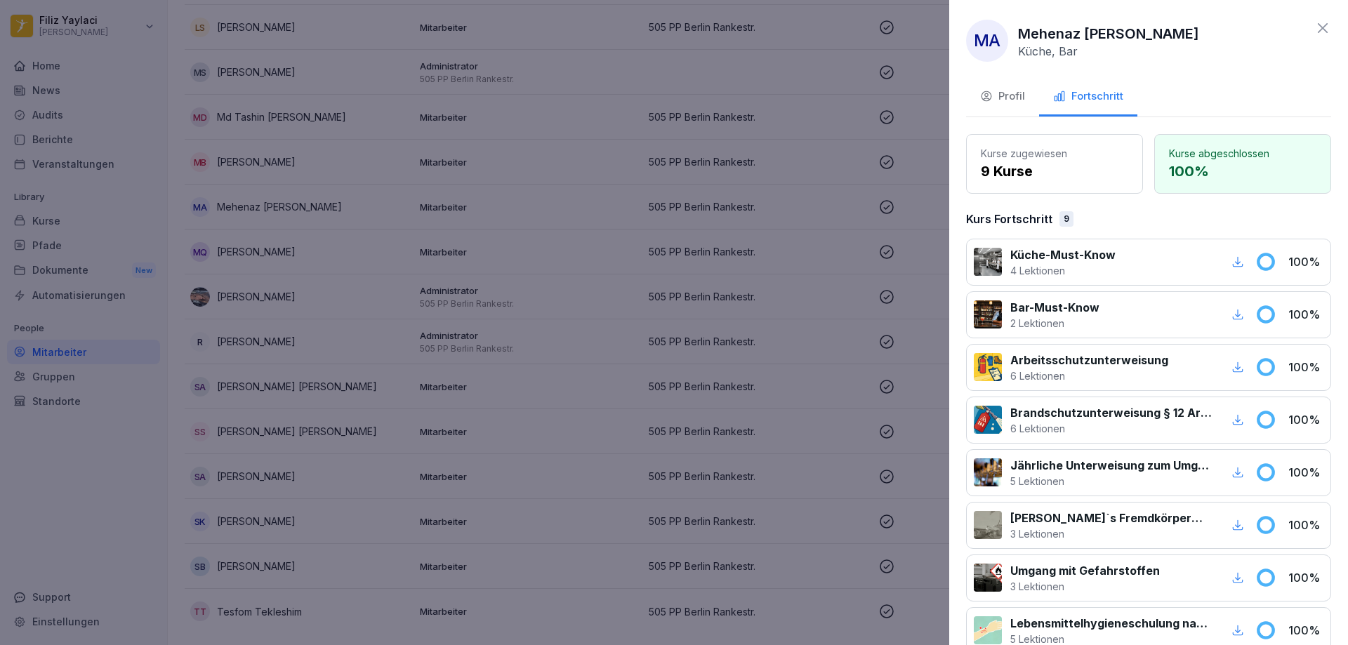
click at [562, 152] on div at bounding box center [674, 322] width 1348 height 645
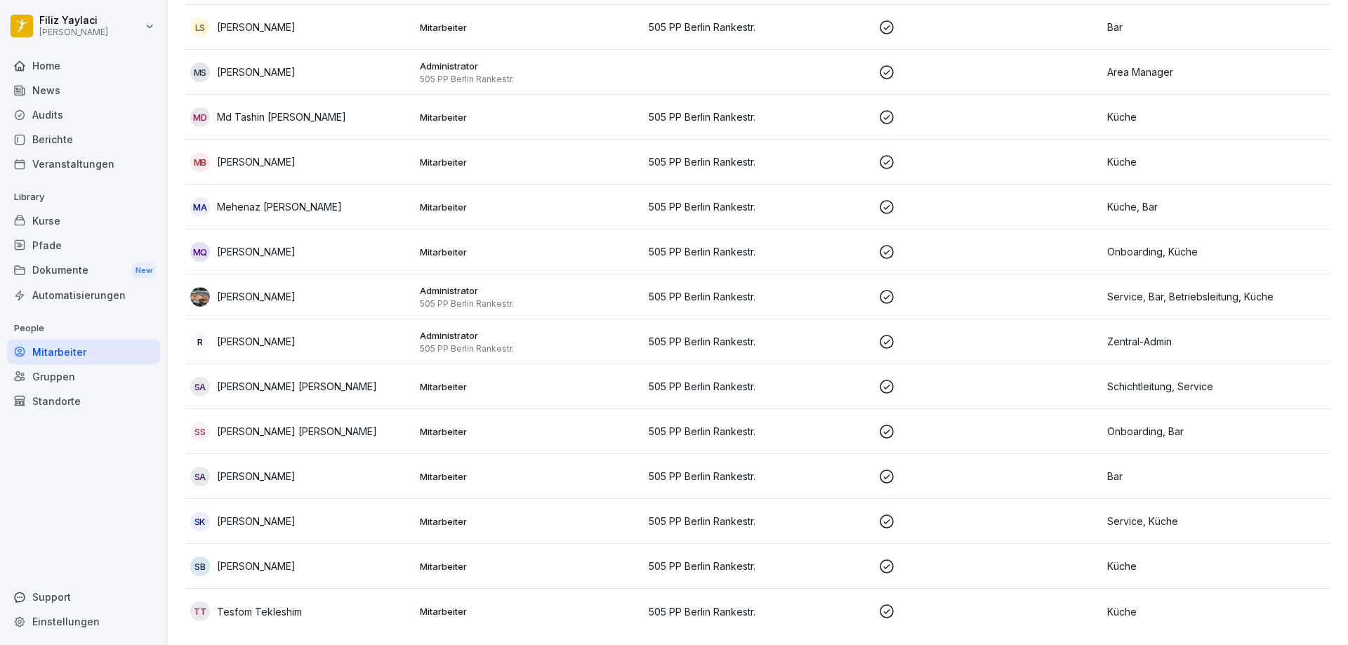
click at [562, 156] on p "Mitarbeiter" at bounding box center [529, 162] width 218 height 13
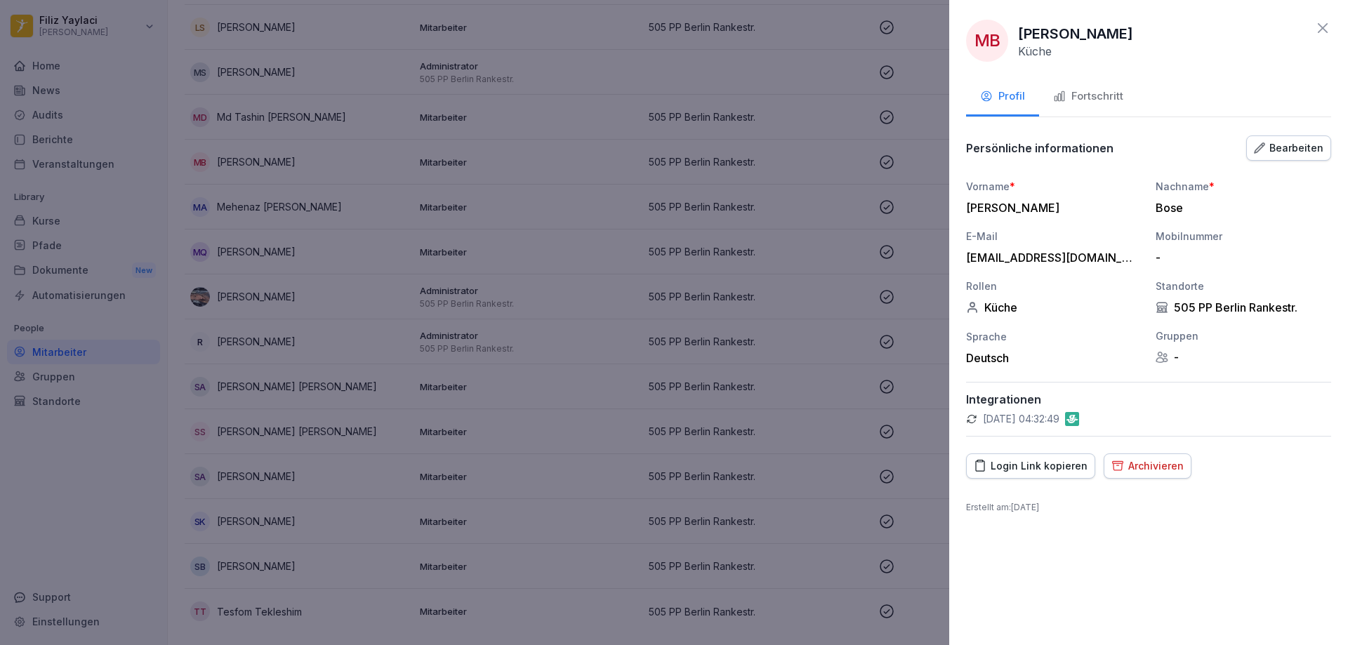
click at [1118, 92] on div "Fortschritt" at bounding box center [1088, 96] width 70 height 16
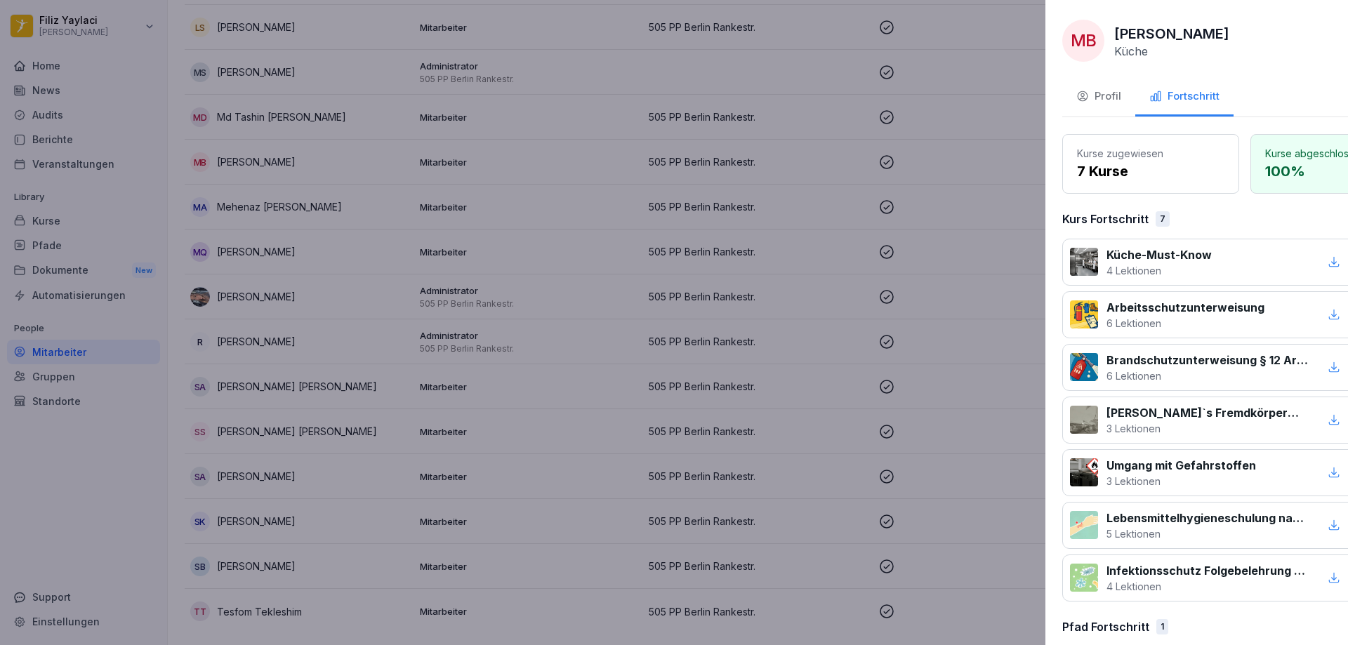
click at [529, 100] on div at bounding box center [674, 322] width 1348 height 645
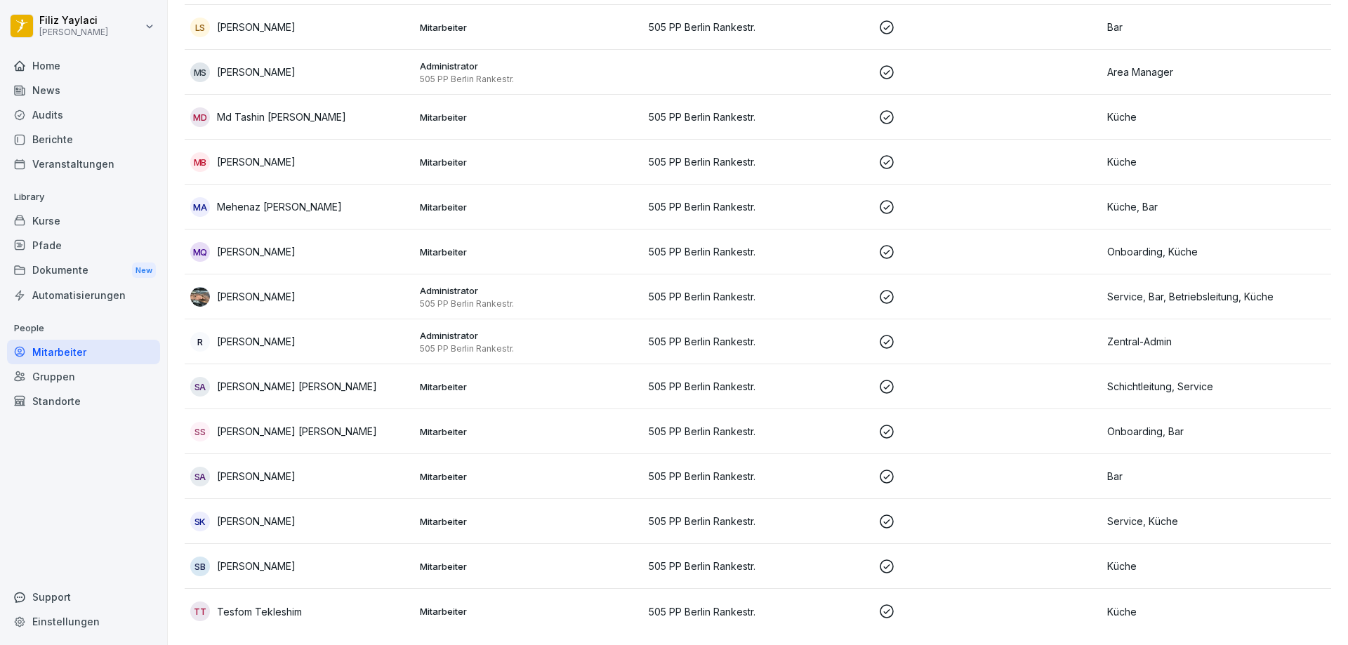
click at [527, 111] on p "Mitarbeiter" at bounding box center [529, 117] width 218 height 13
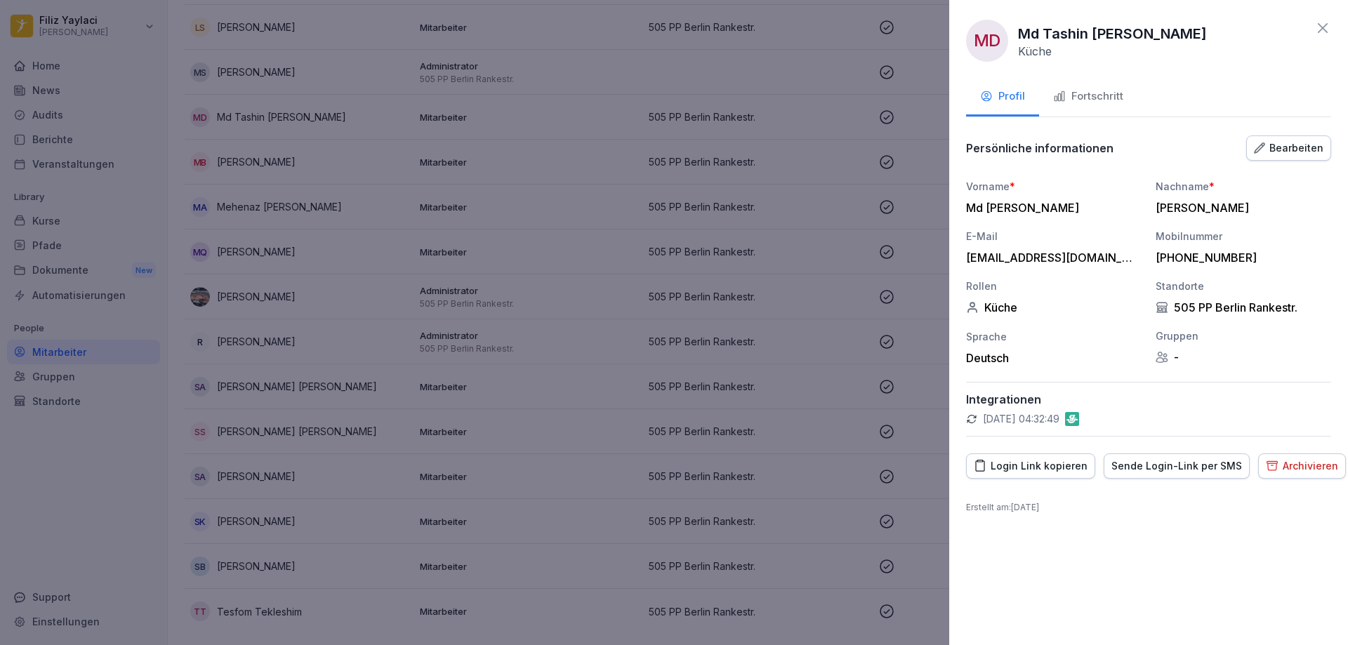
click at [1095, 91] on div "Fortschritt" at bounding box center [1088, 96] width 70 height 16
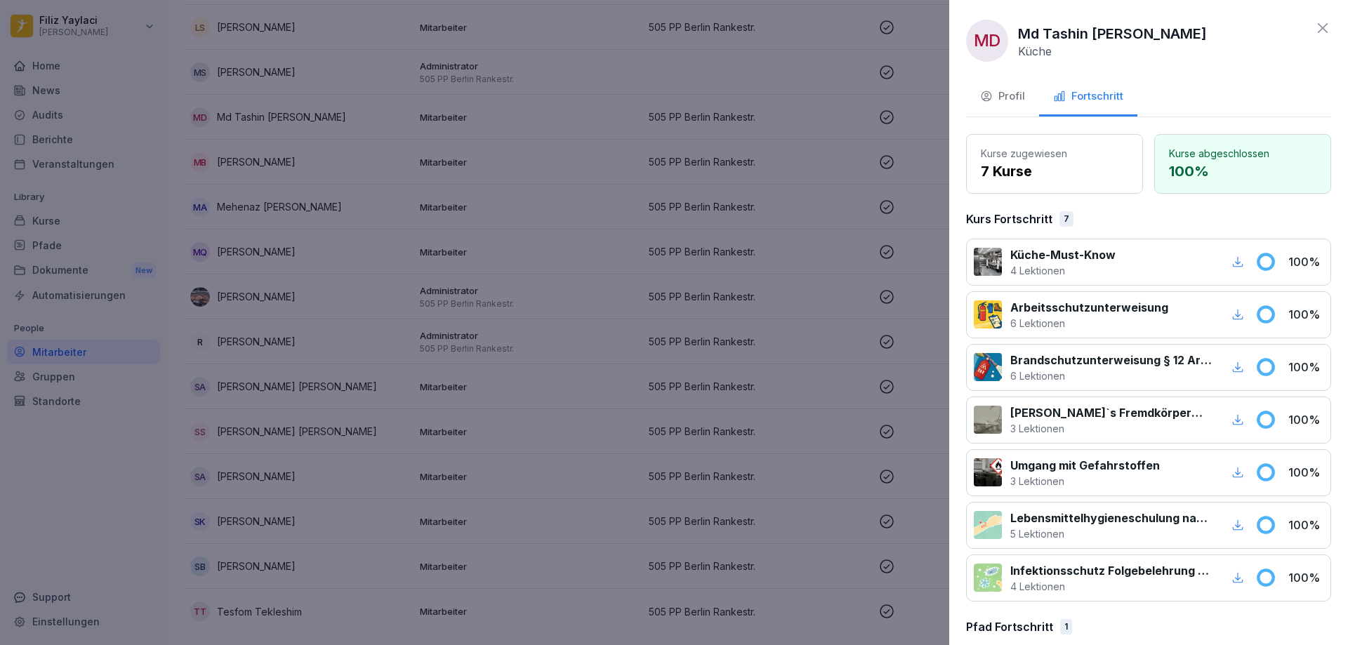
click at [793, 131] on div at bounding box center [674, 322] width 1348 height 645
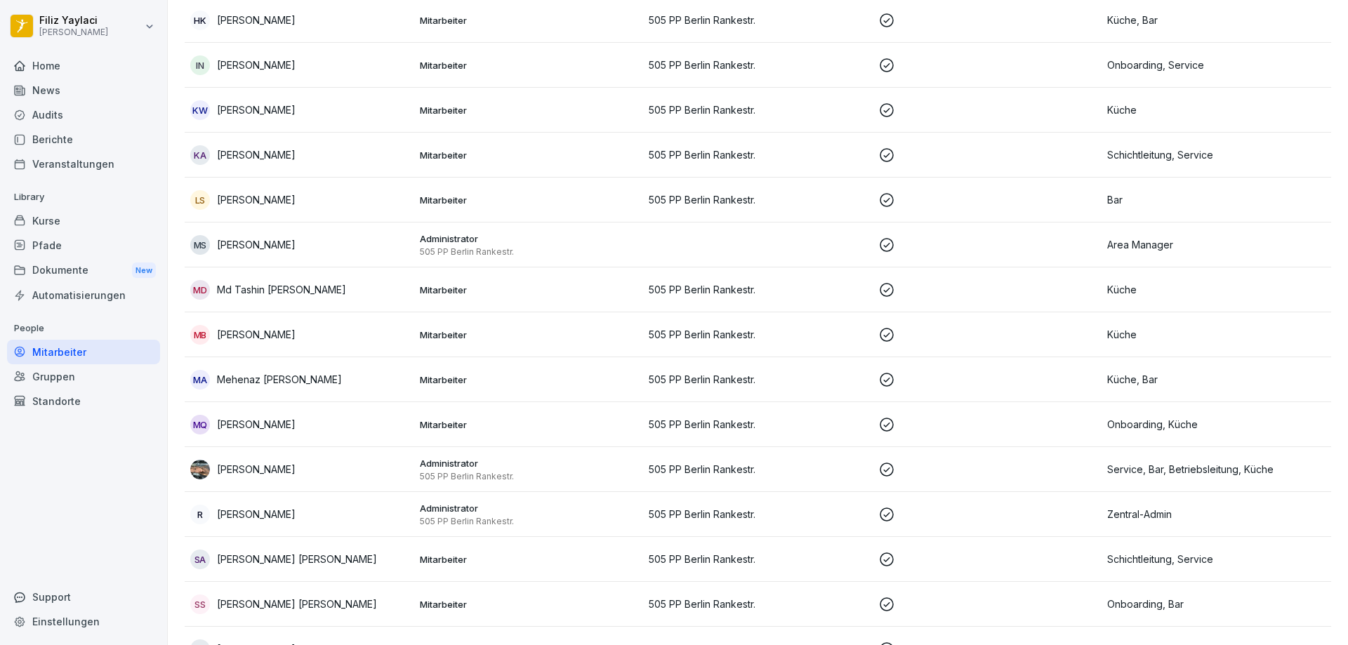
scroll to position [899, 0]
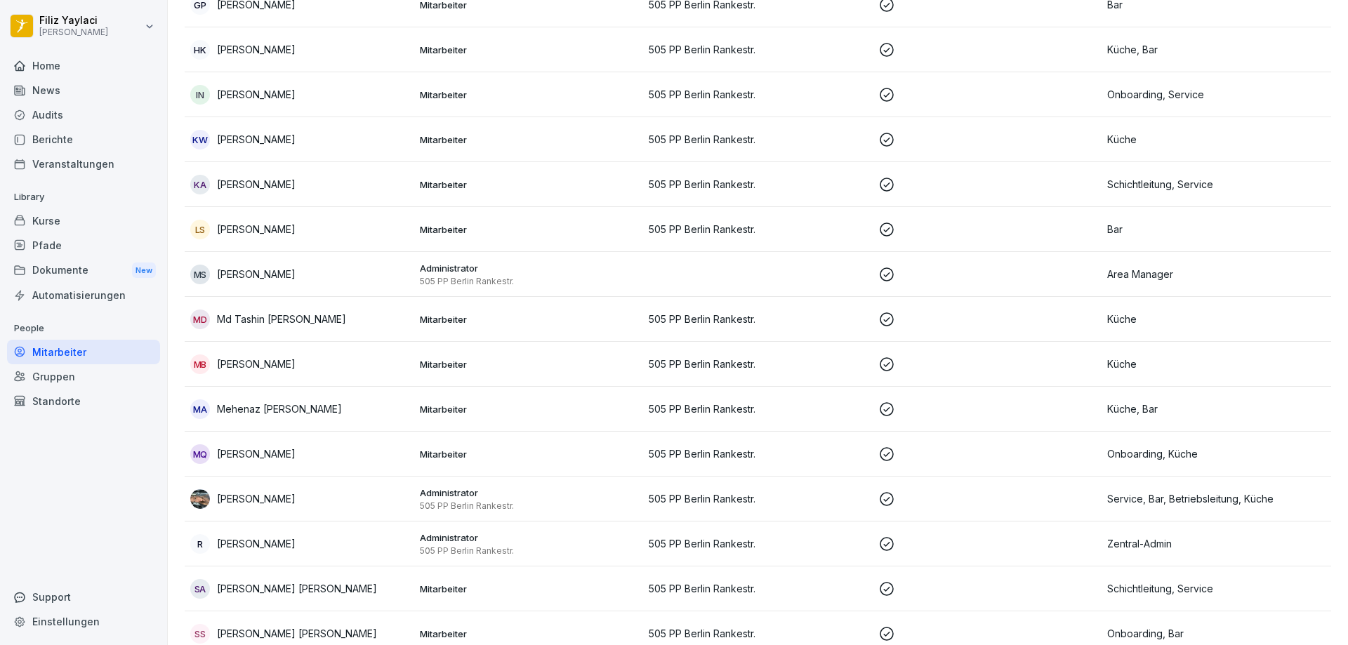
click at [680, 260] on td at bounding box center [758, 274] width 230 height 45
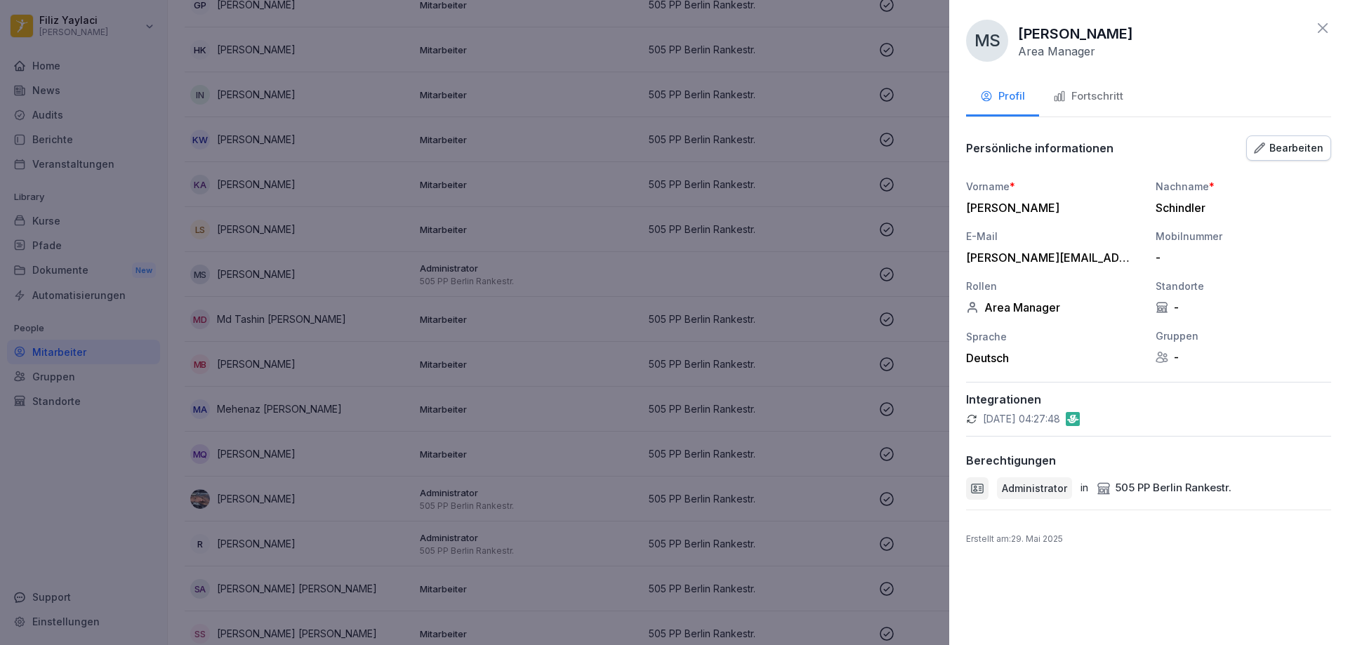
click at [1092, 97] on div "Fortschritt" at bounding box center [1088, 96] width 70 height 16
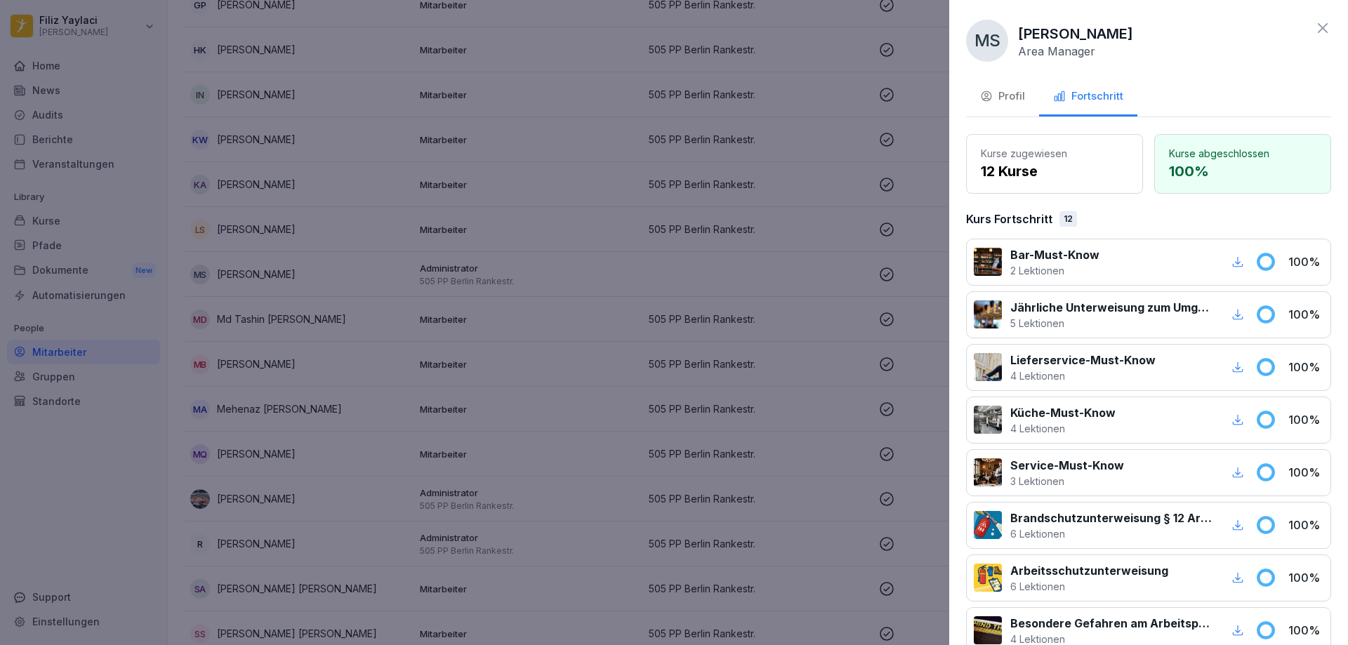
click at [569, 238] on div at bounding box center [674, 322] width 1348 height 645
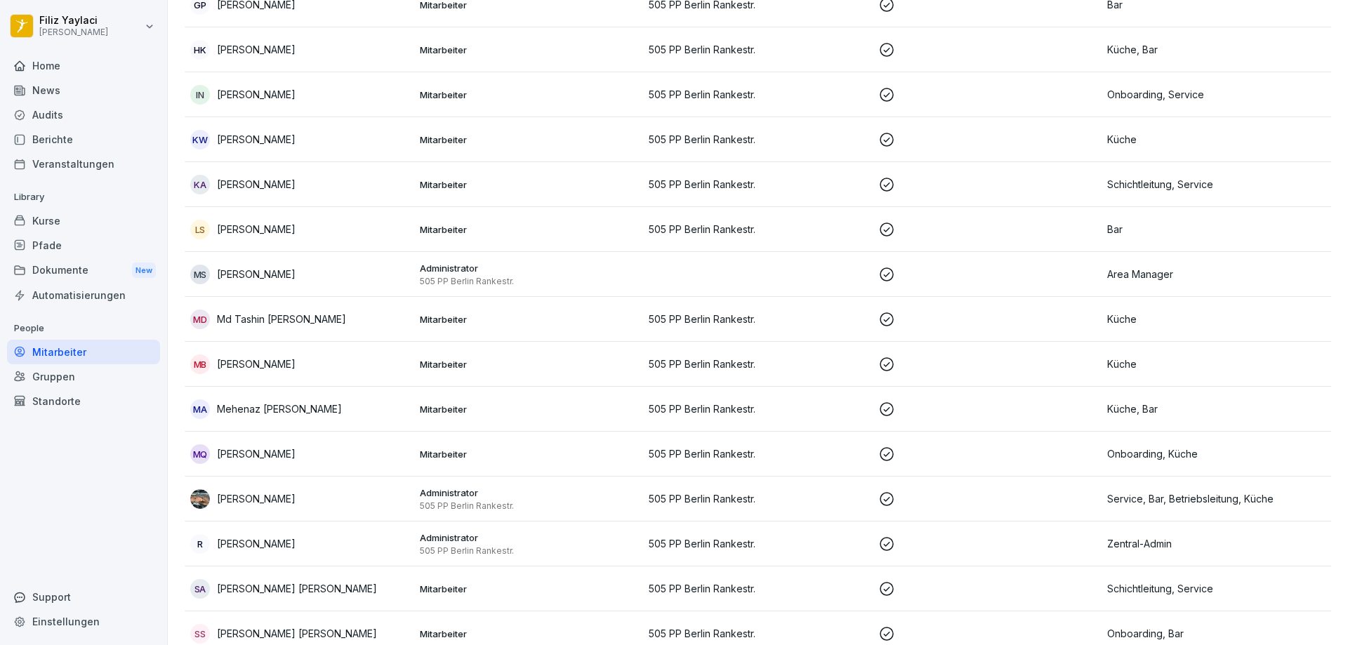
click at [571, 232] on p "Mitarbeiter" at bounding box center [529, 229] width 218 height 13
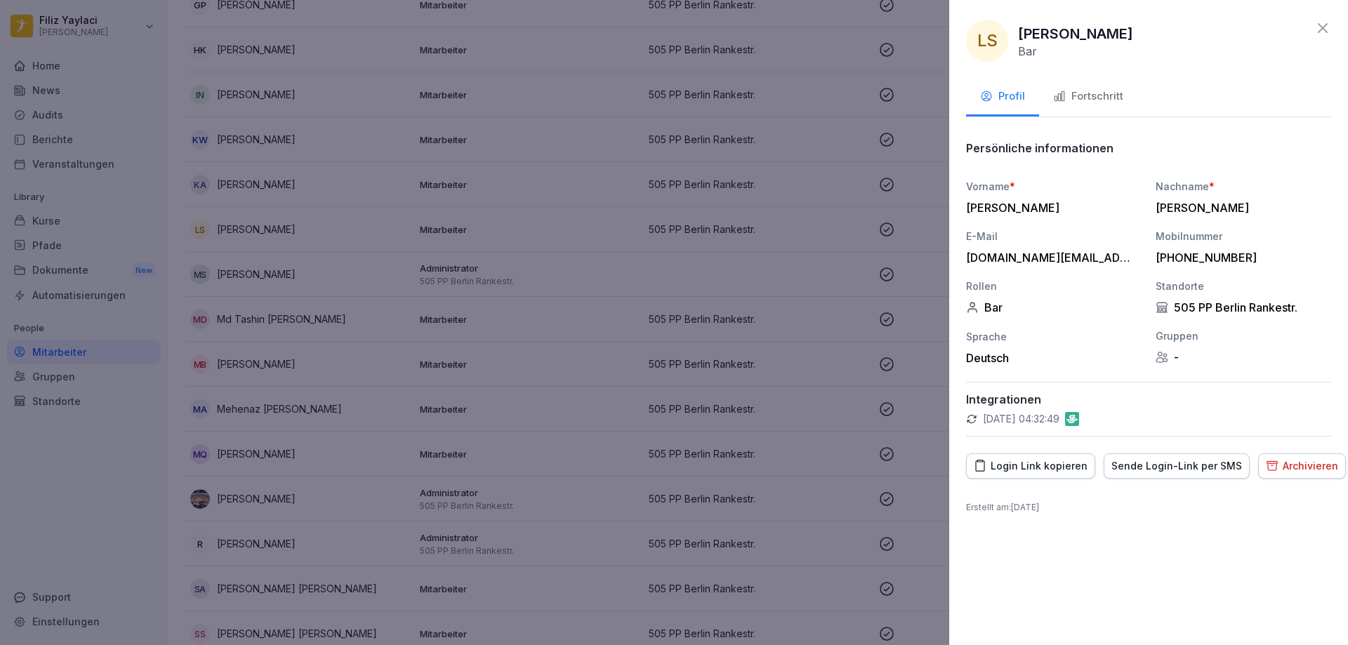
click at [1100, 95] on div "Fortschritt" at bounding box center [1088, 96] width 70 height 16
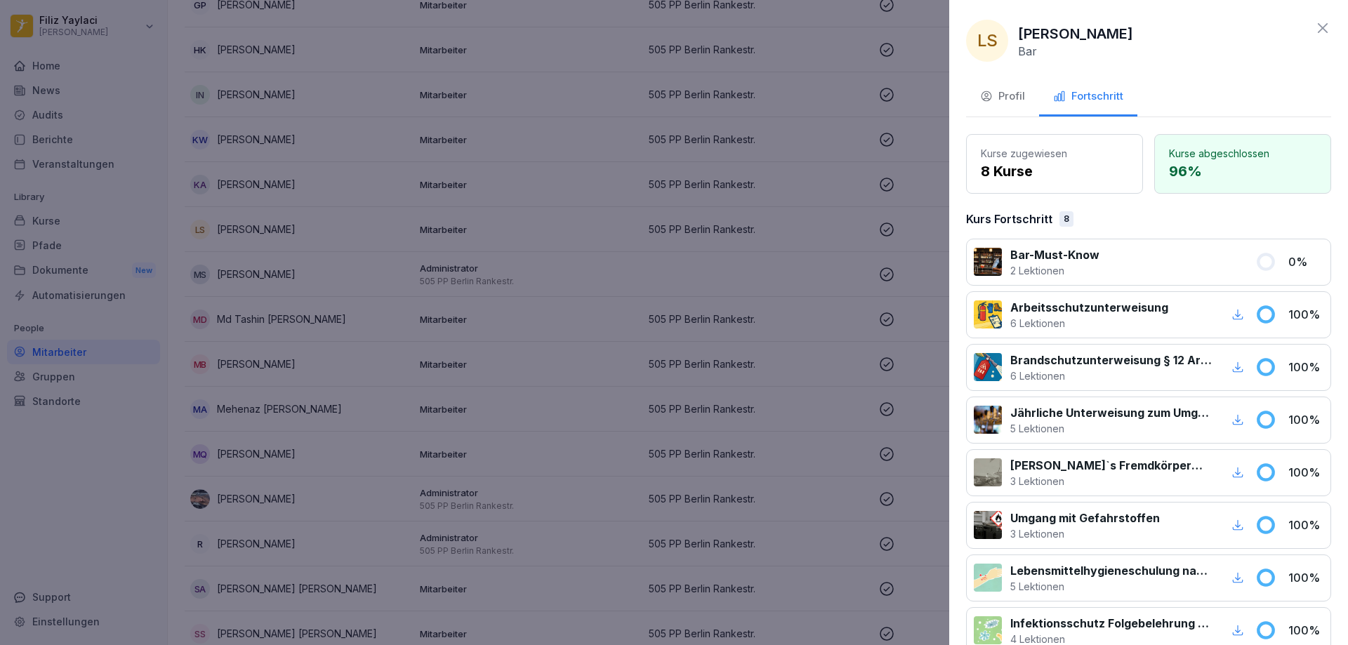
click at [1314, 26] on icon at bounding box center [1322, 28] width 17 height 17
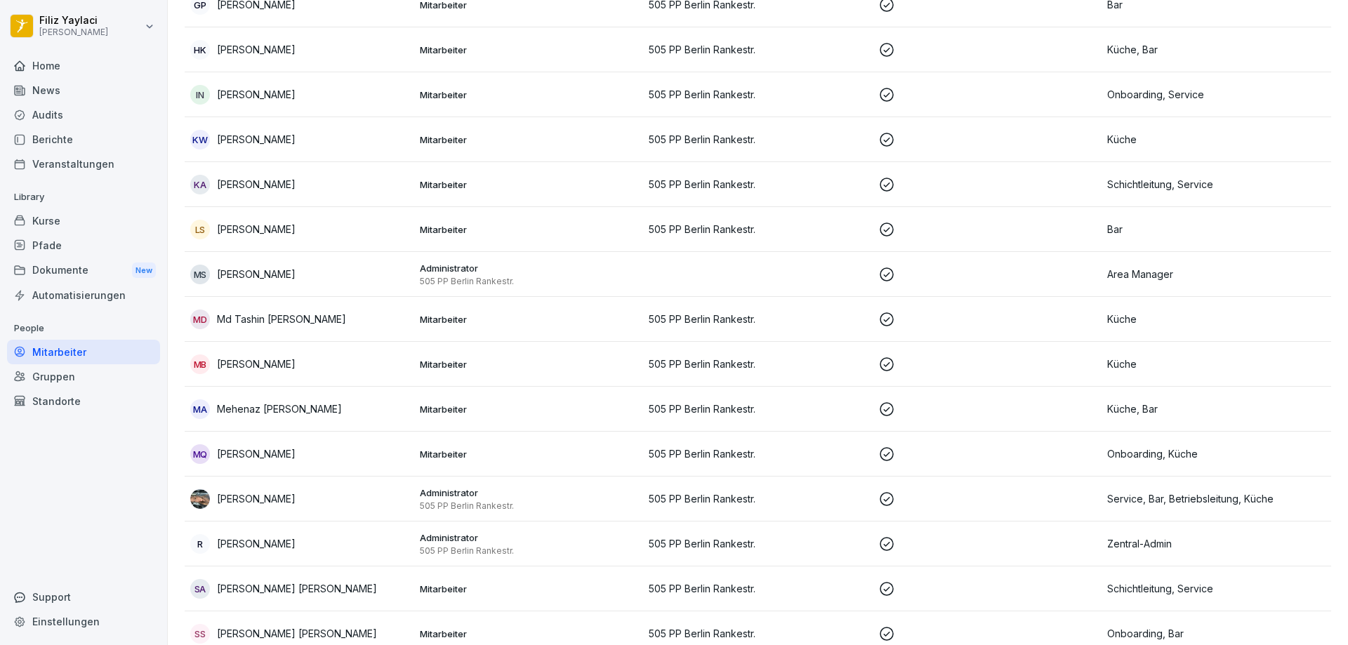
click at [616, 178] on p "Mitarbeiter" at bounding box center [529, 184] width 218 height 13
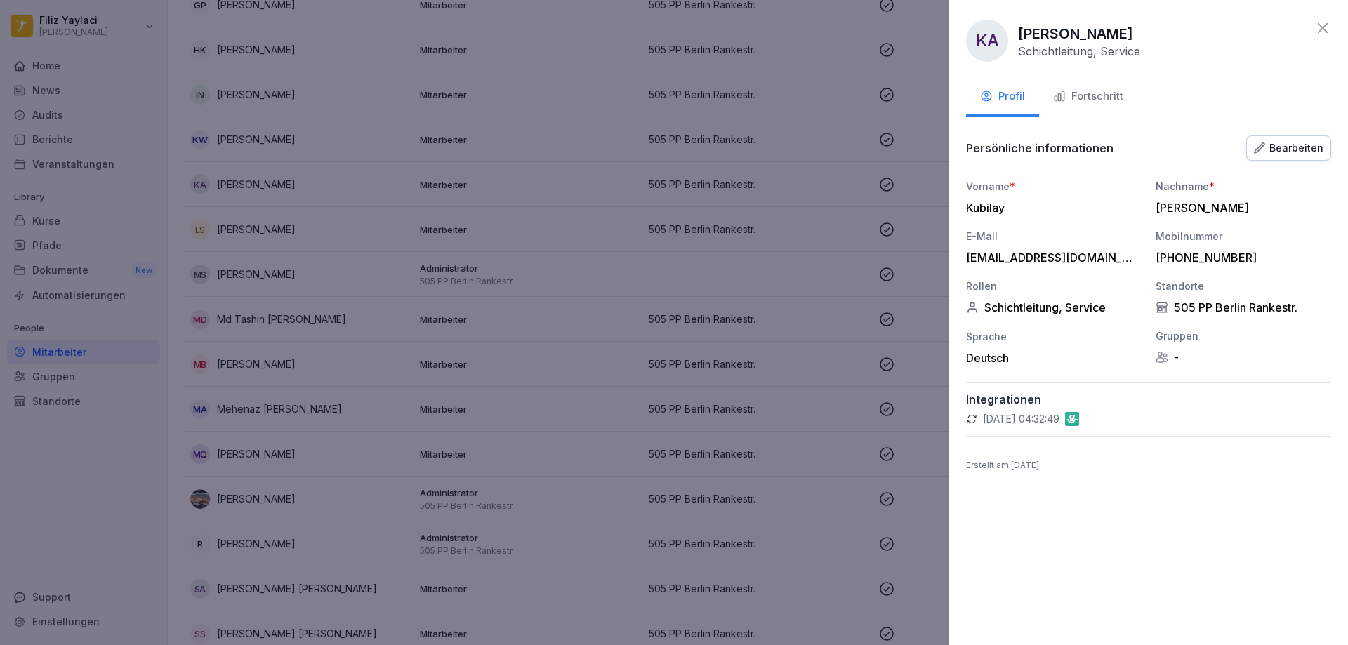
click at [1089, 100] on div "Fortschritt" at bounding box center [1088, 96] width 70 height 16
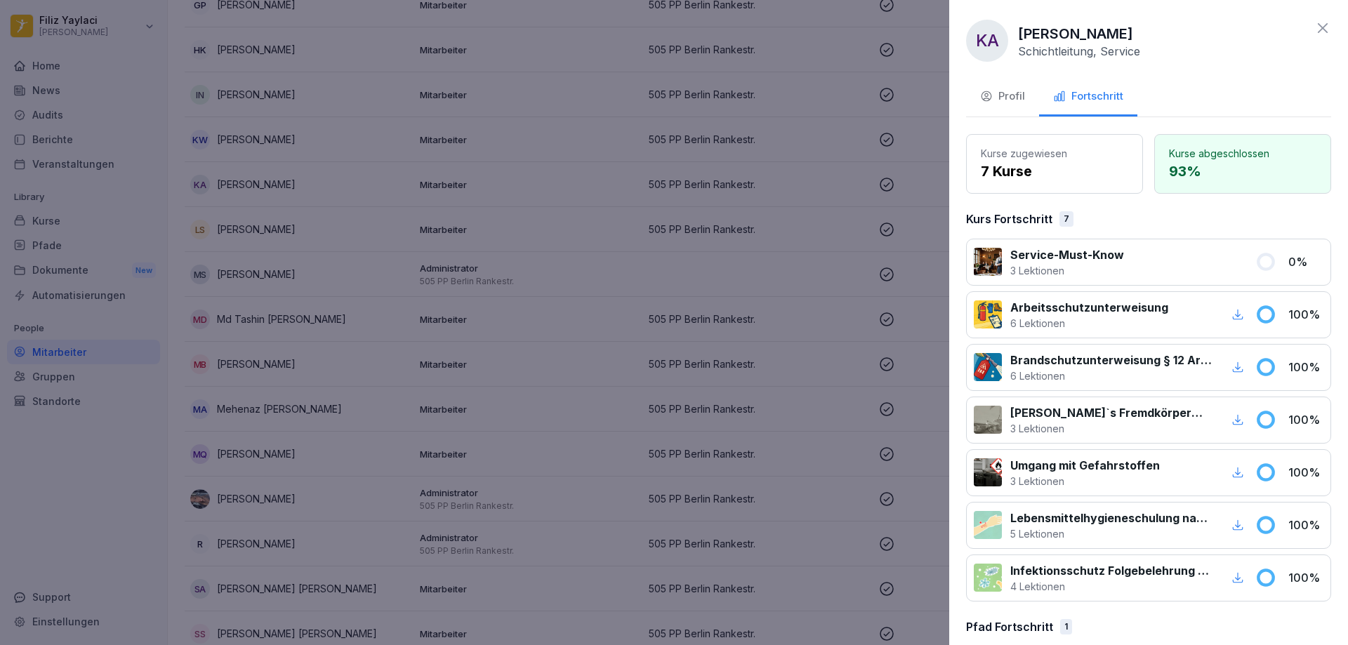
click at [848, 228] on div at bounding box center [674, 322] width 1348 height 645
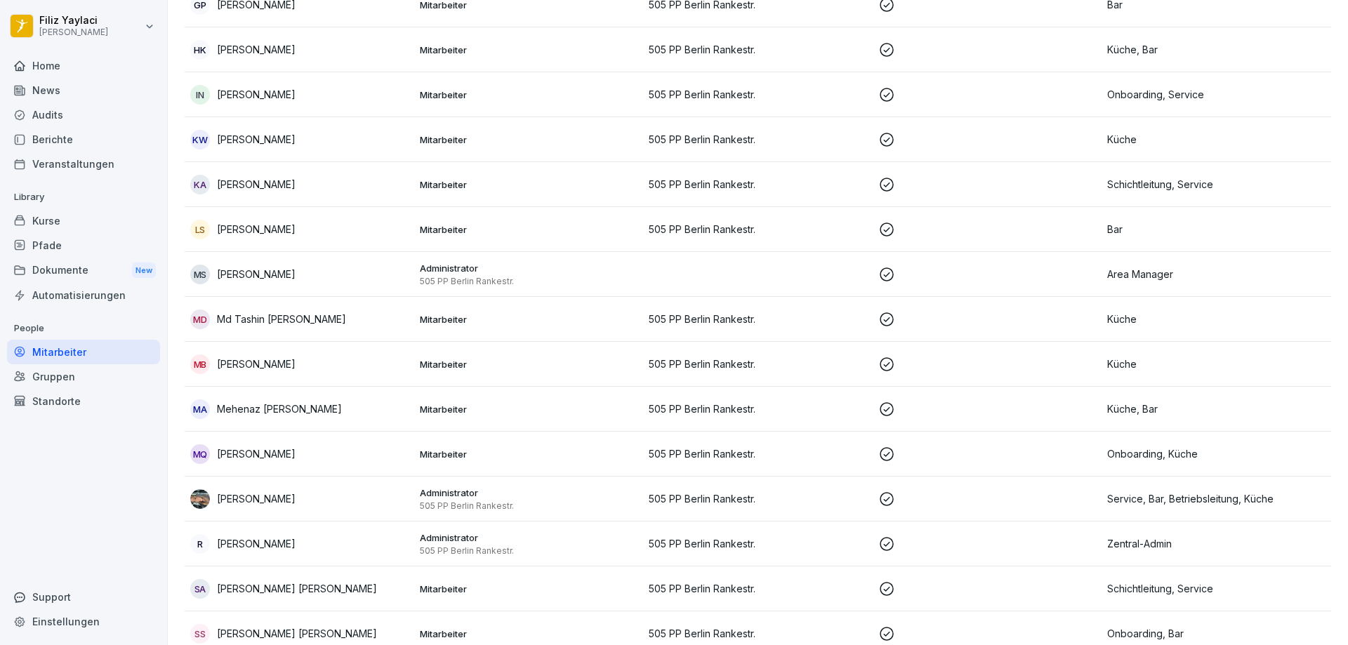
click at [697, 136] on p "505 PP Berlin Rankestr." at bounding box center [758, 139] width 218 height 15
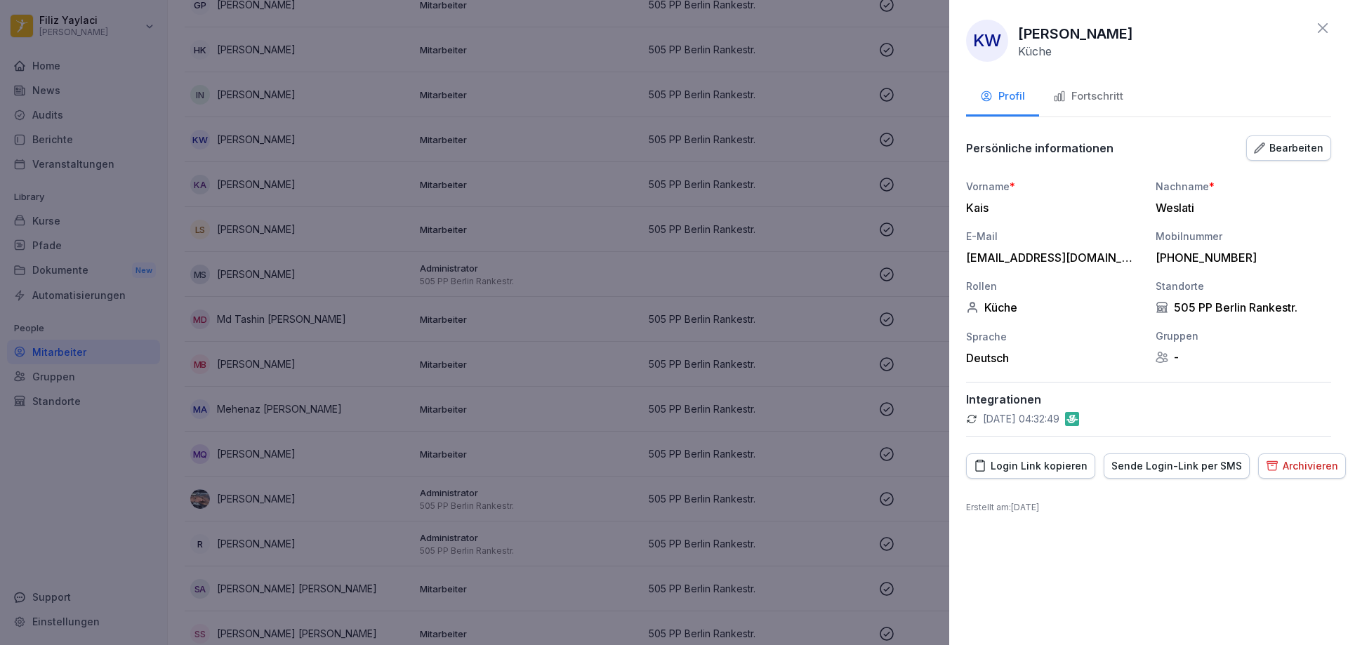
click at [1087, 95] on div "Fortschritt" at bounding box center [1088, 96] width 70 height 16
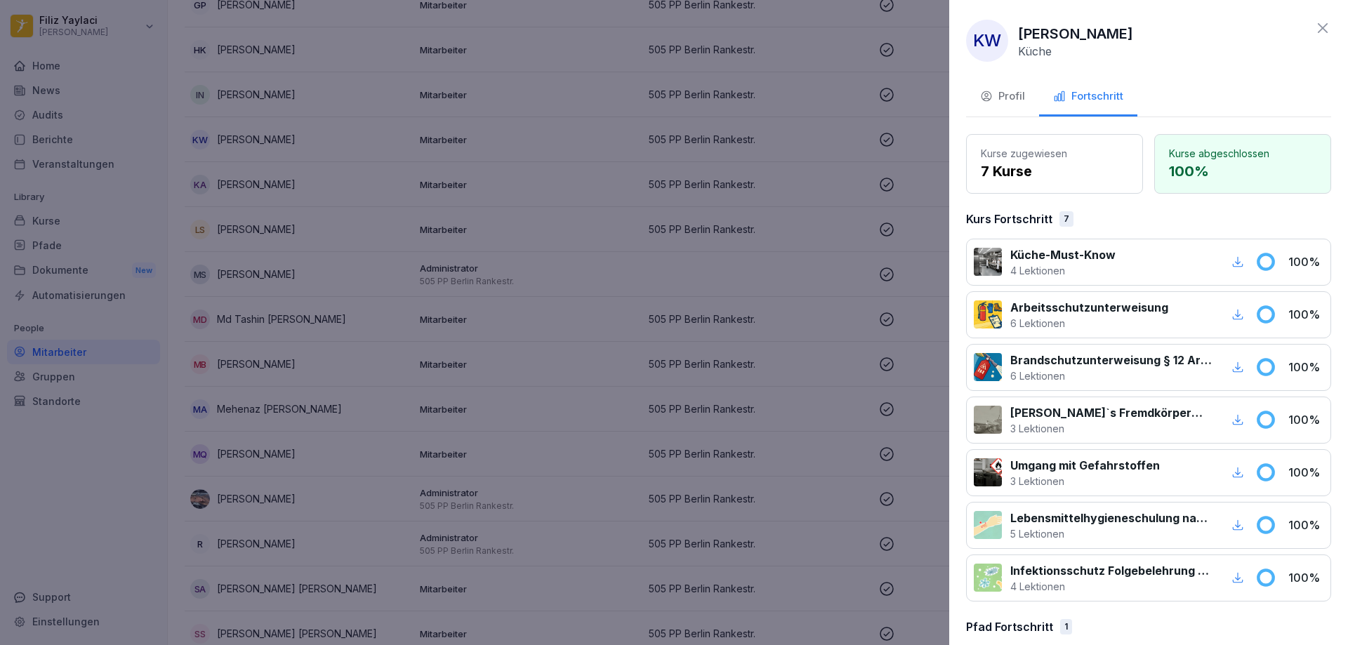
click at [843, 236] on div at bounding box center [674, 322] width 1348 height 645
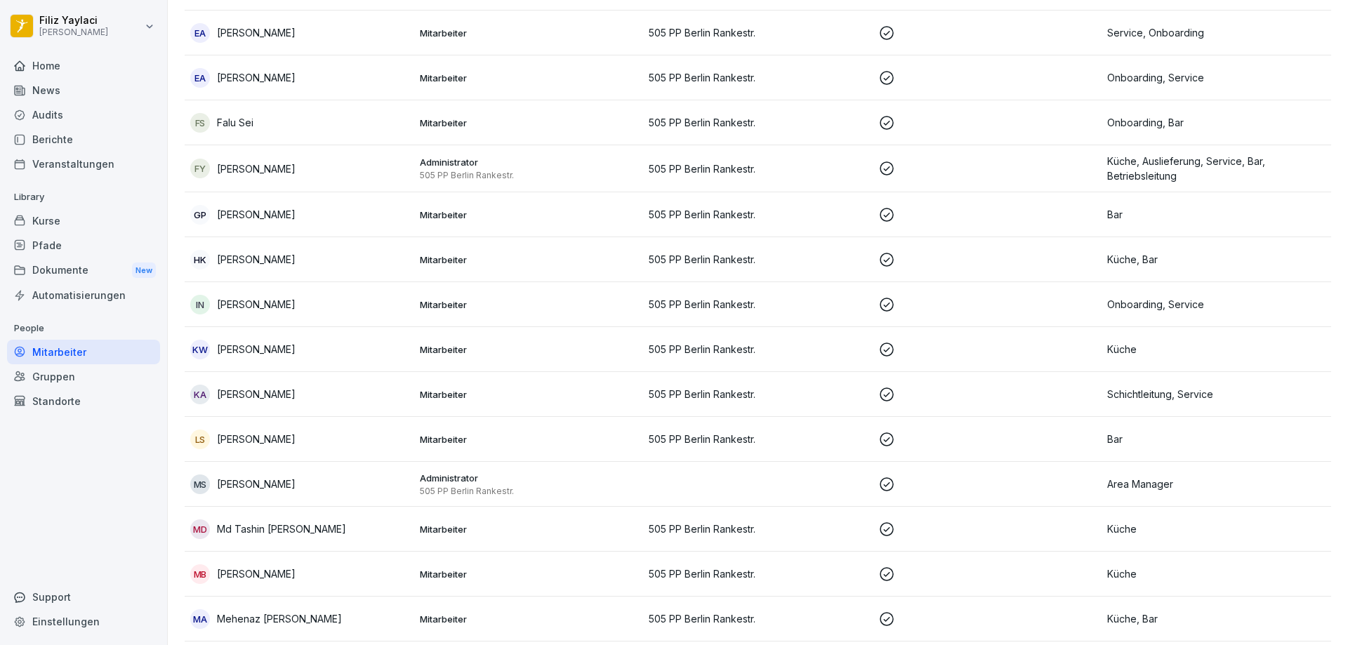
scroll to position [689, 0]
click at [619, 311] on td "Mitarbeiter" at bounding box center [529, 305] width 230 height 45
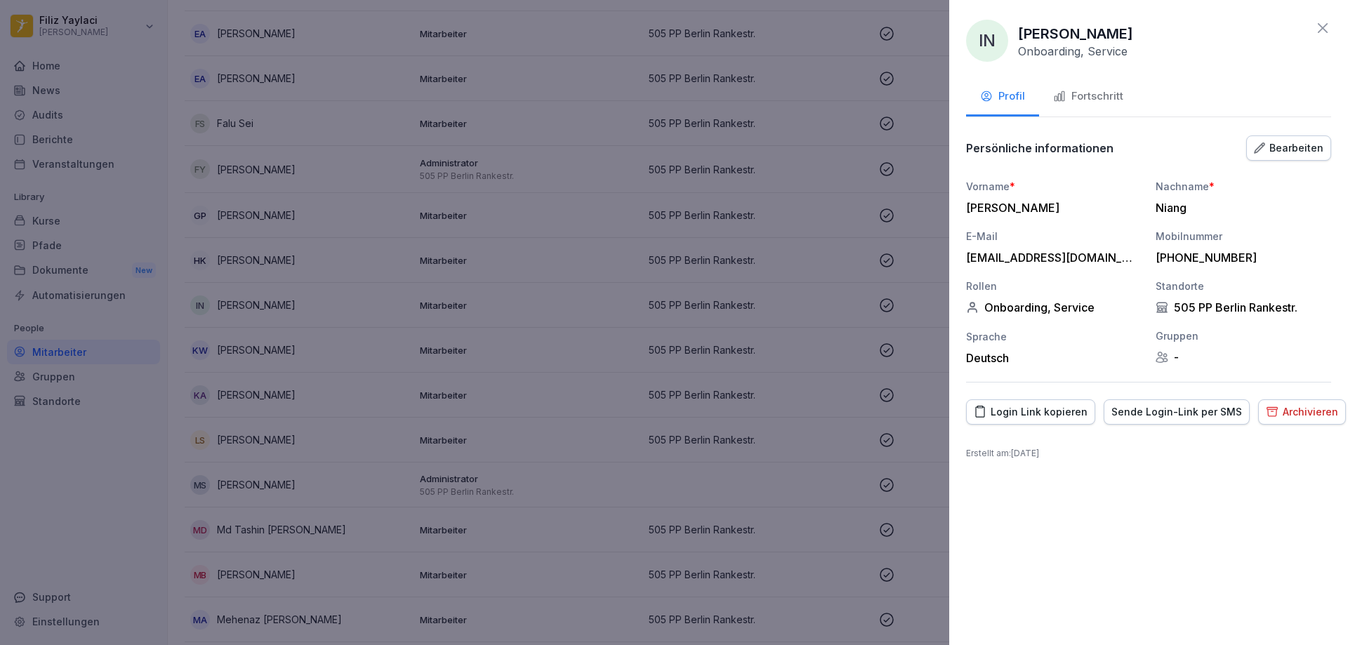
click at [1094, 88] on button "Fortschritt" at bounding box center [1088, 98] width 98 height 38
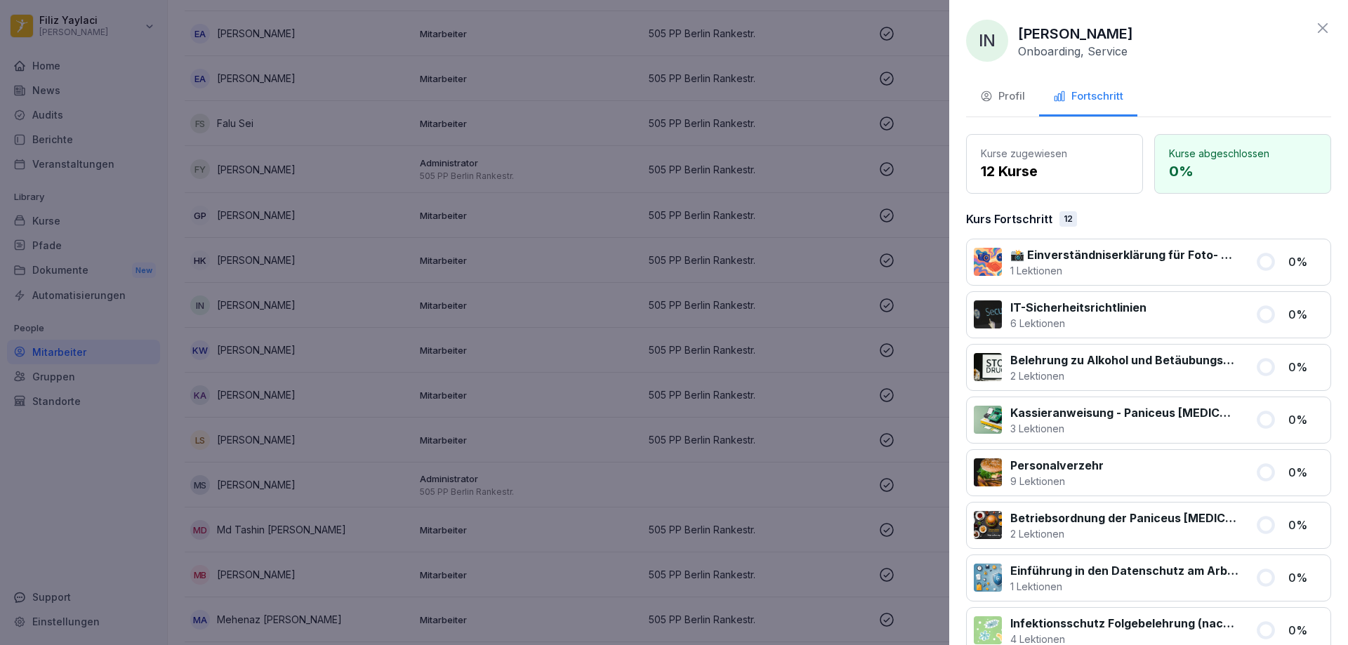
click at [890, 328] on div at bounding box center [674, 322] width 1348 height 645
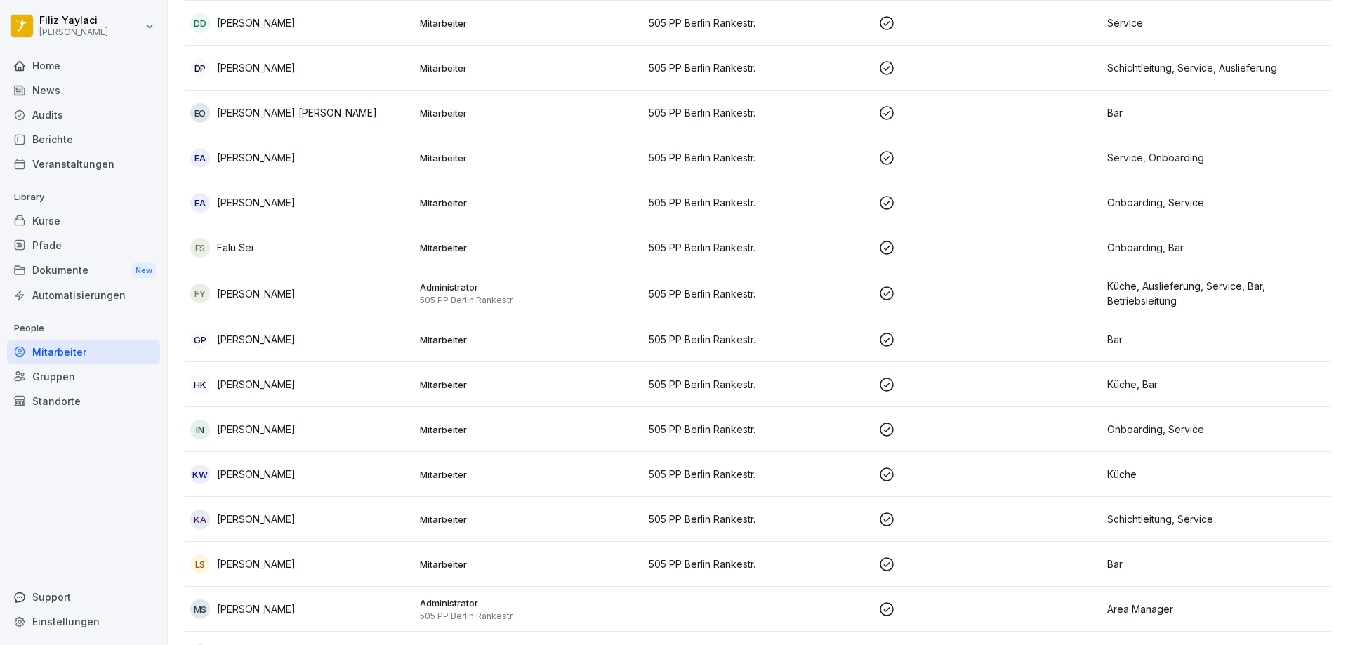
scroll to position [548, 0]
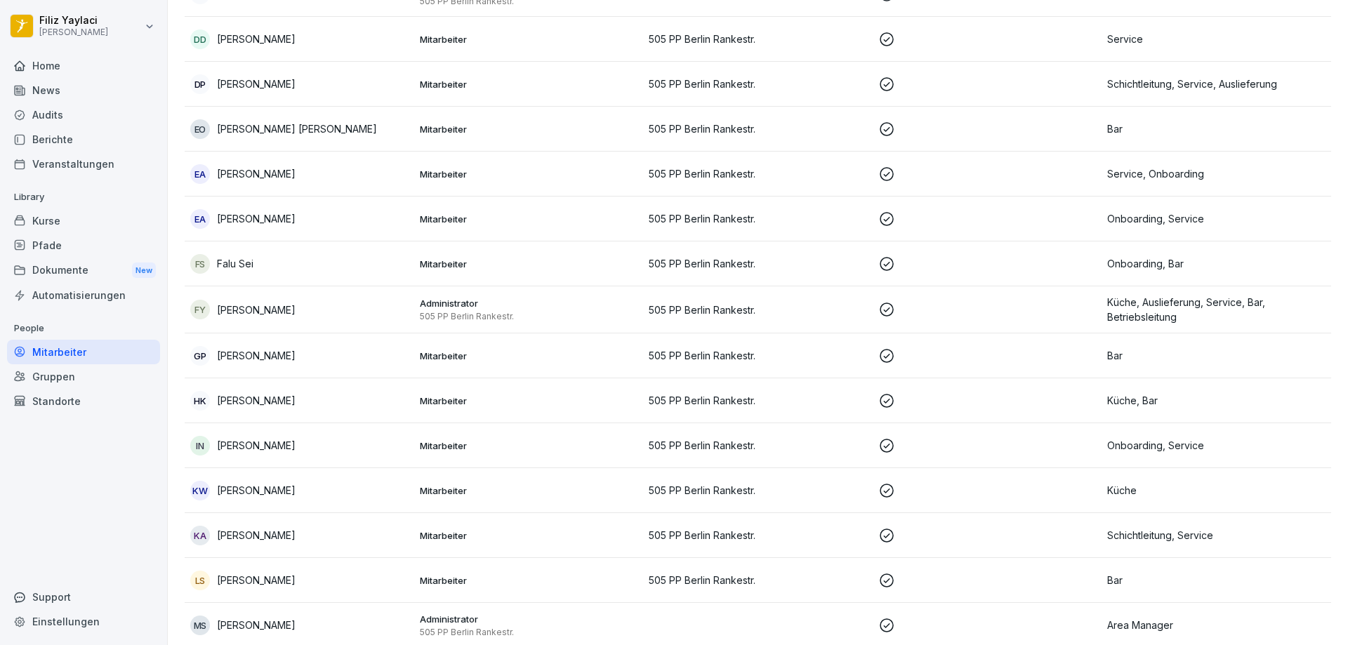
click at [623, 404] on p "Mitarbeiter" at bounding box center [529, 401] width 218 height 13
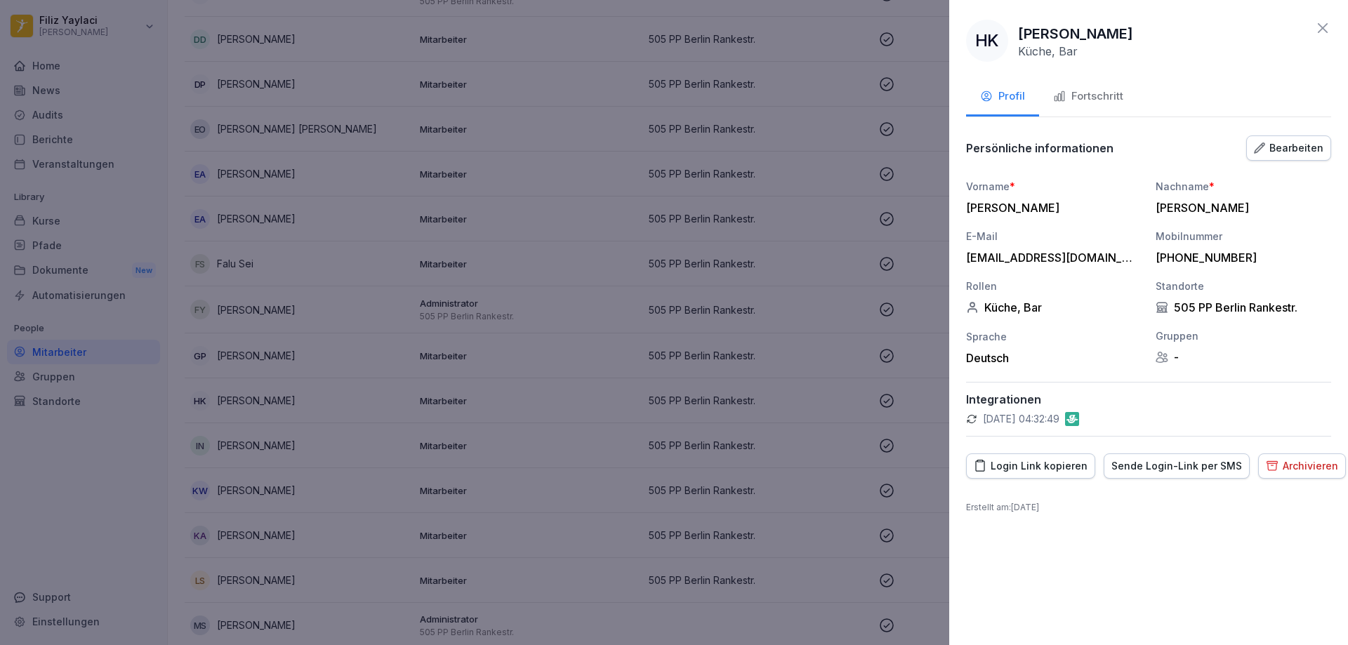
click at [1115, 95] on div "Fortschritt" at bounding box center [1088, 96] width 70 height 16
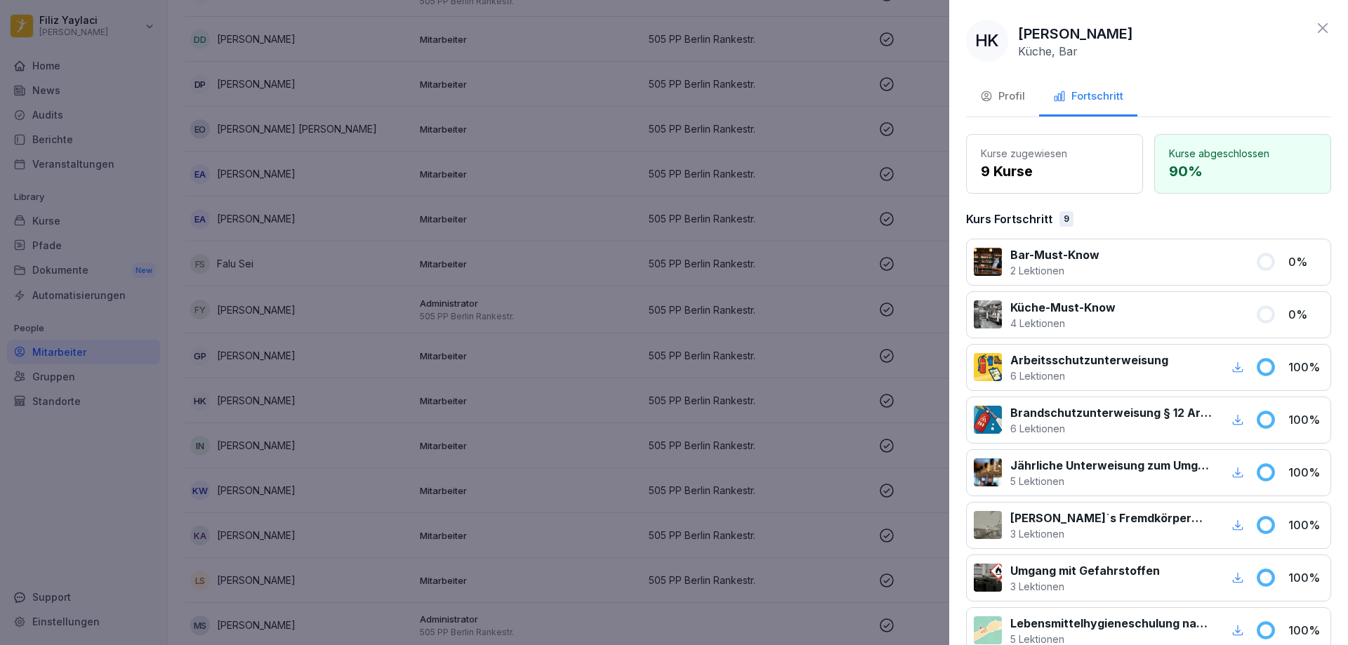
click at [911, 175] on div at bounding box center [674, 322] width 1348 height 645
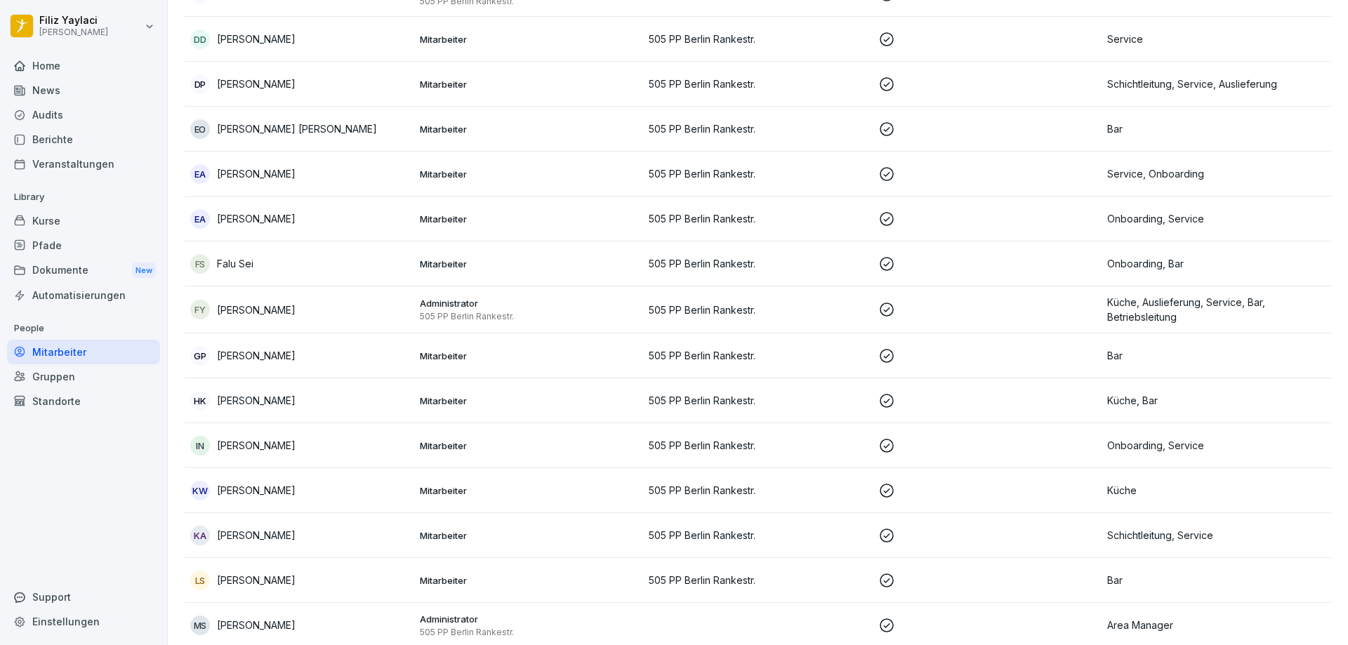
click at [497, 362] on td "Mitarbeiter" at bounding box center [529, 356] width 230 height 45
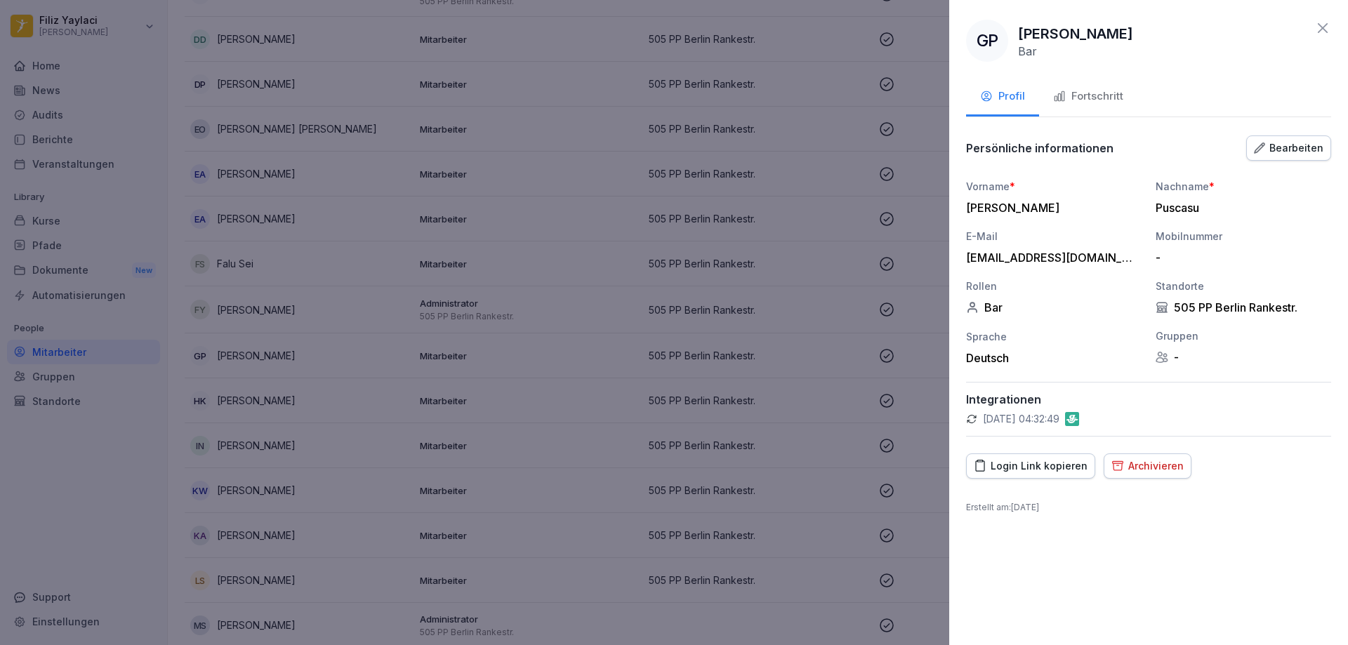
click at [1082, 94] on div "Fortschritt" at bounding box center [1088, 96] width 70 height 16
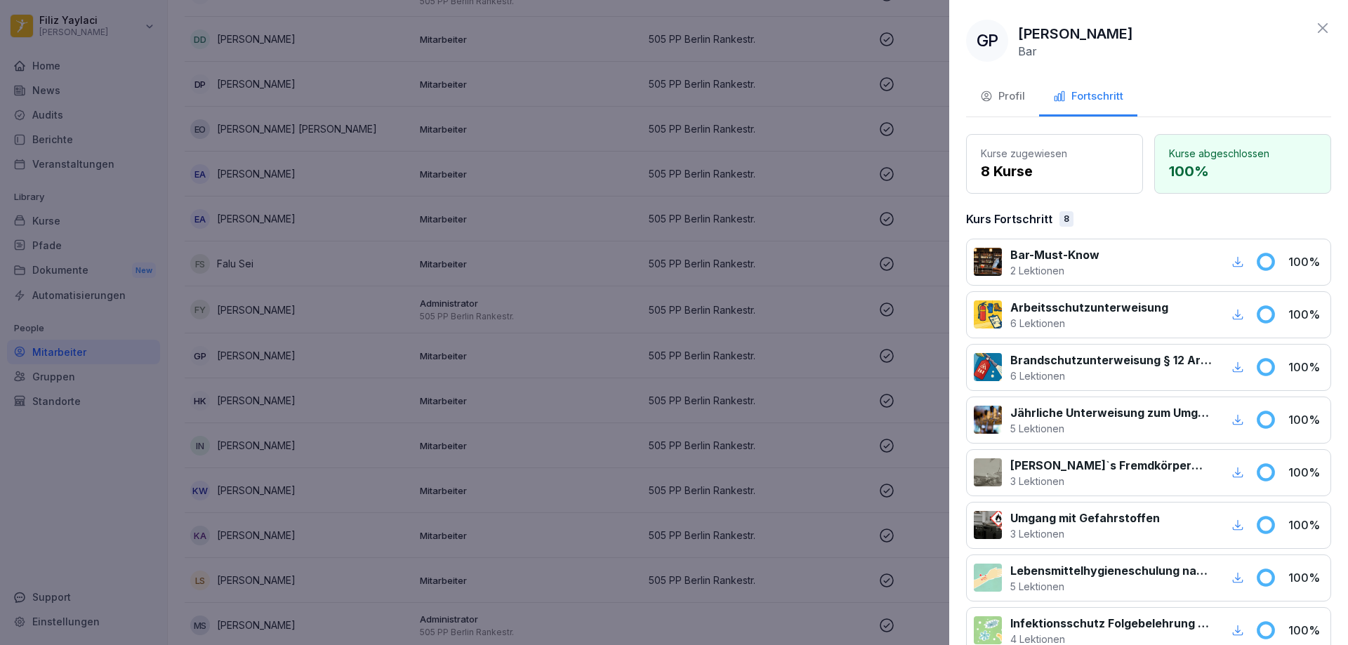
click at [477, 359] on div at bounding box center [674, 322] width 1348 height 645
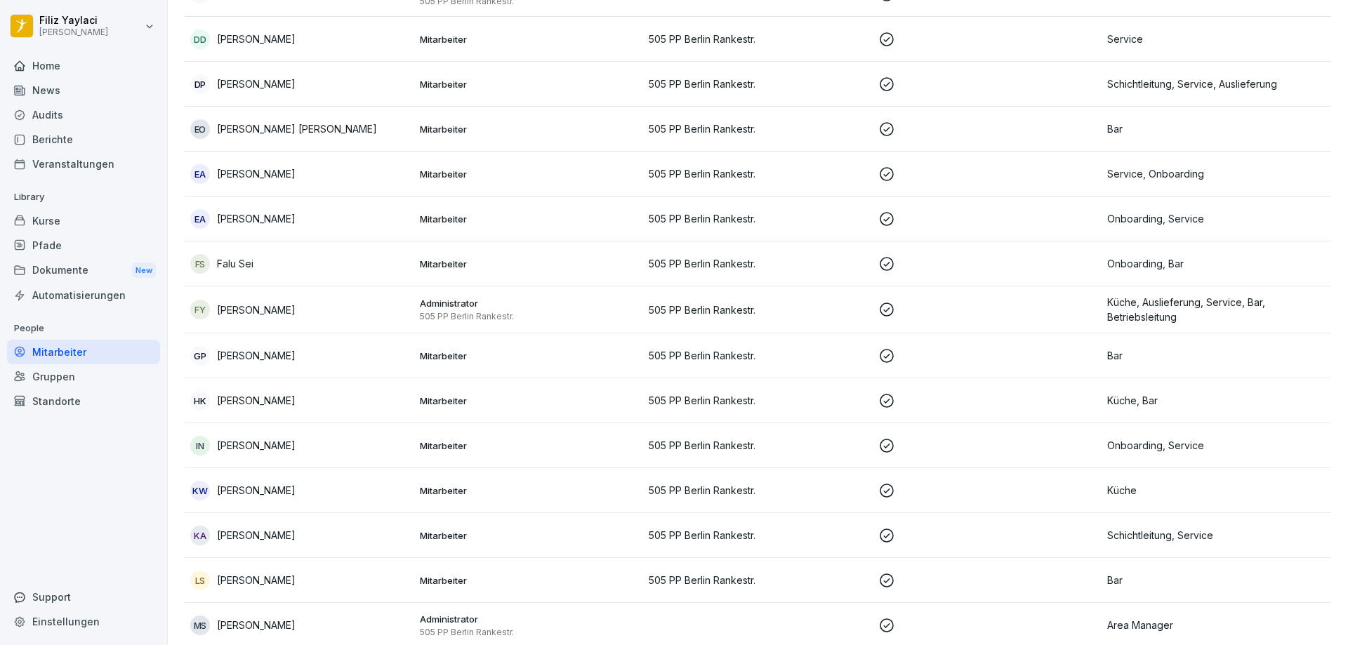
click at [475, 308] on div "Administrator 505 PP Berlin Rankestr." at bounding box center [529, 309] width 218 height 25
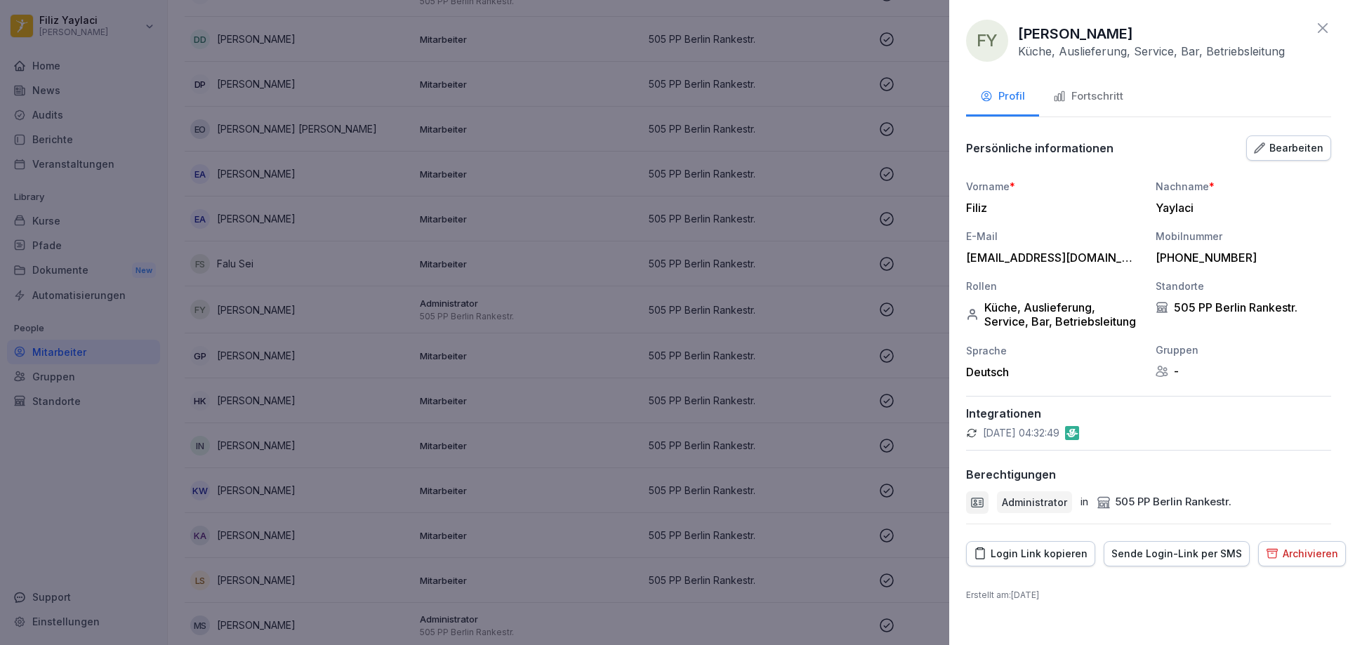
click at [1086, 93] on div "Fortschritt" at bounding box center [1088, 96] width 70 height 16
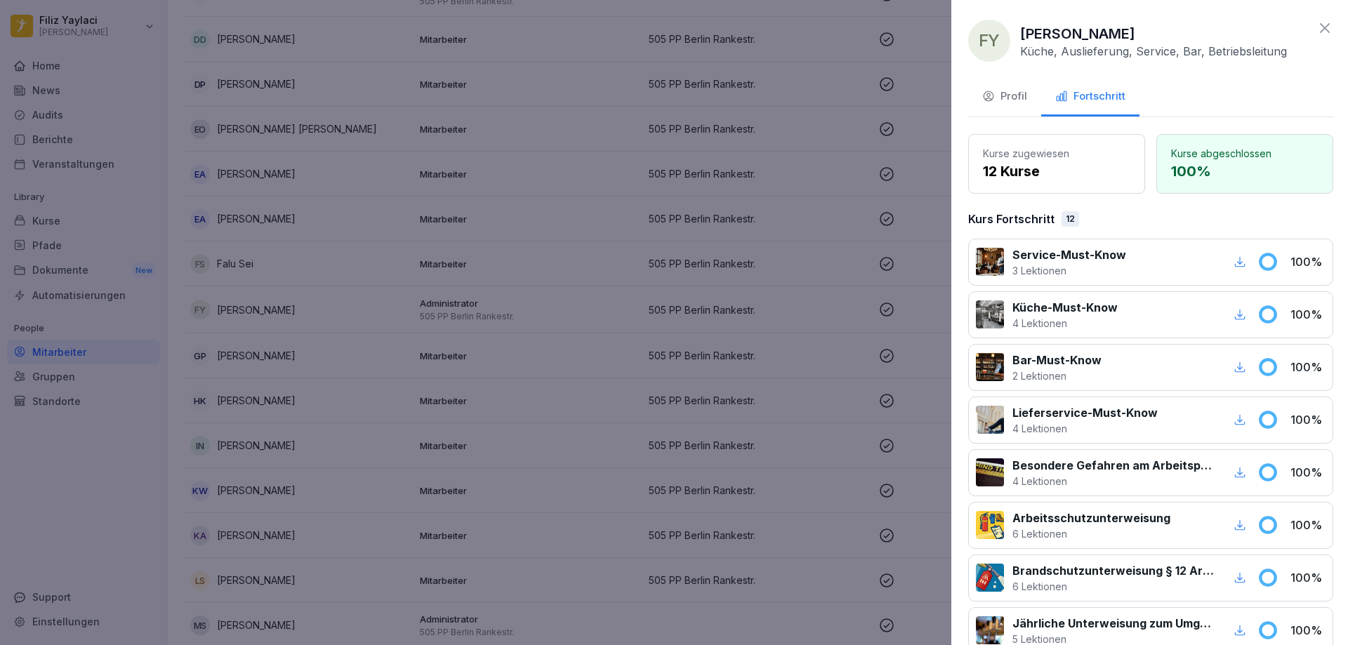
click at [480, 352] on div at bounding box center [674, 322] width 1348 height 645
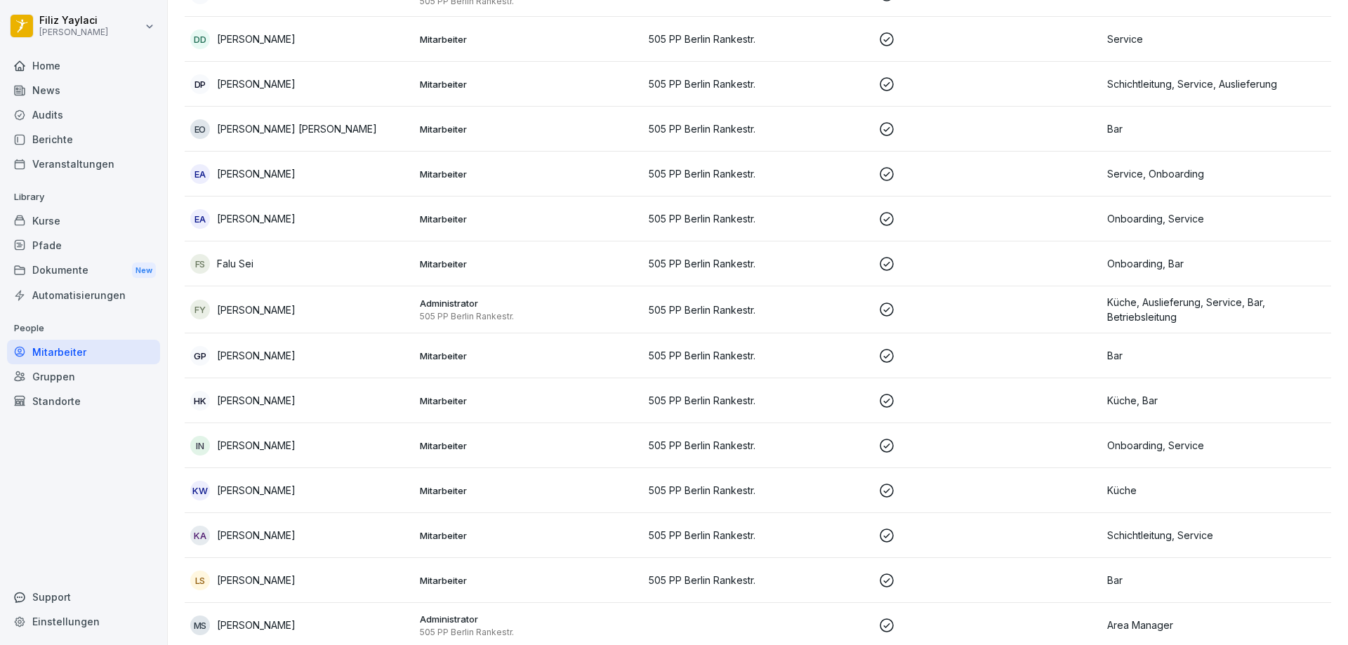
click at [463, 260] on p "Mitarbeiter" at bounding box center [529, 264] width 218 height 13
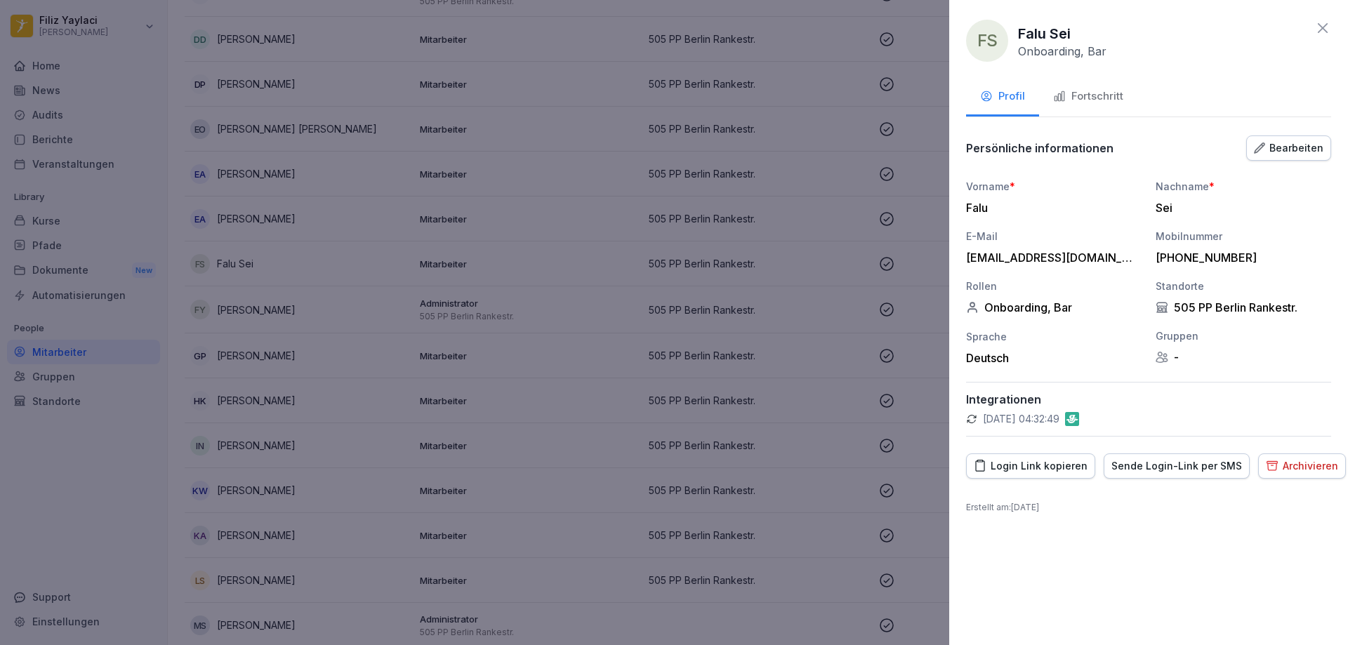
click at [1107, 90] on div "Fortschritt" at bounding box center [1088, 96] width 70 height 16
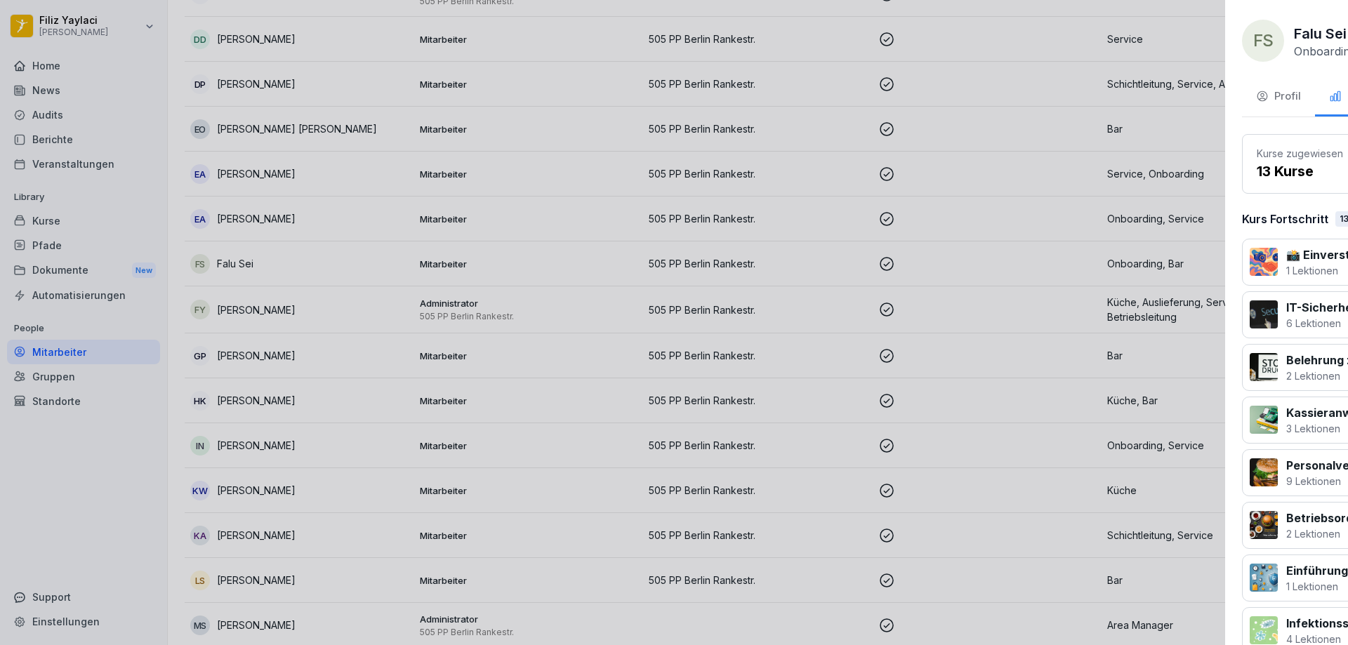
click at [494, 315] on div at bounding box center [674, 322] width 1348 height 645
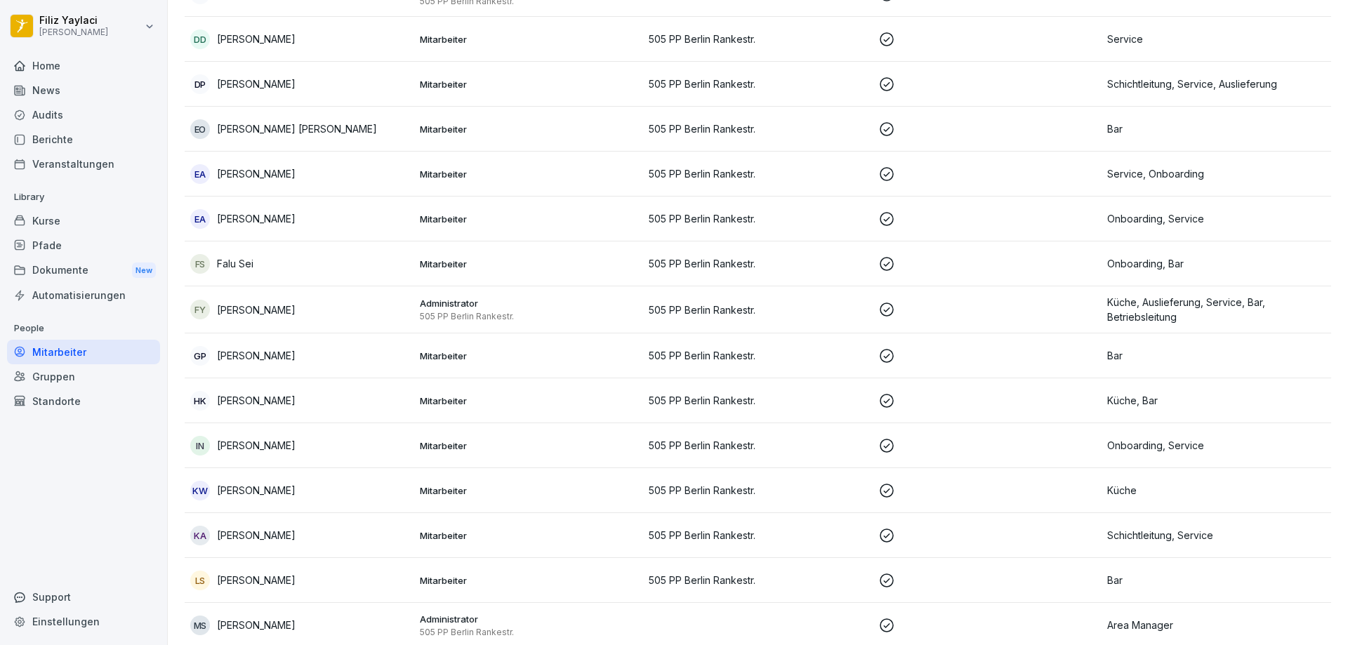
click at [481, 218] on p "Mitarbeiter" at bounding box center [529, 219] width 218 height 13
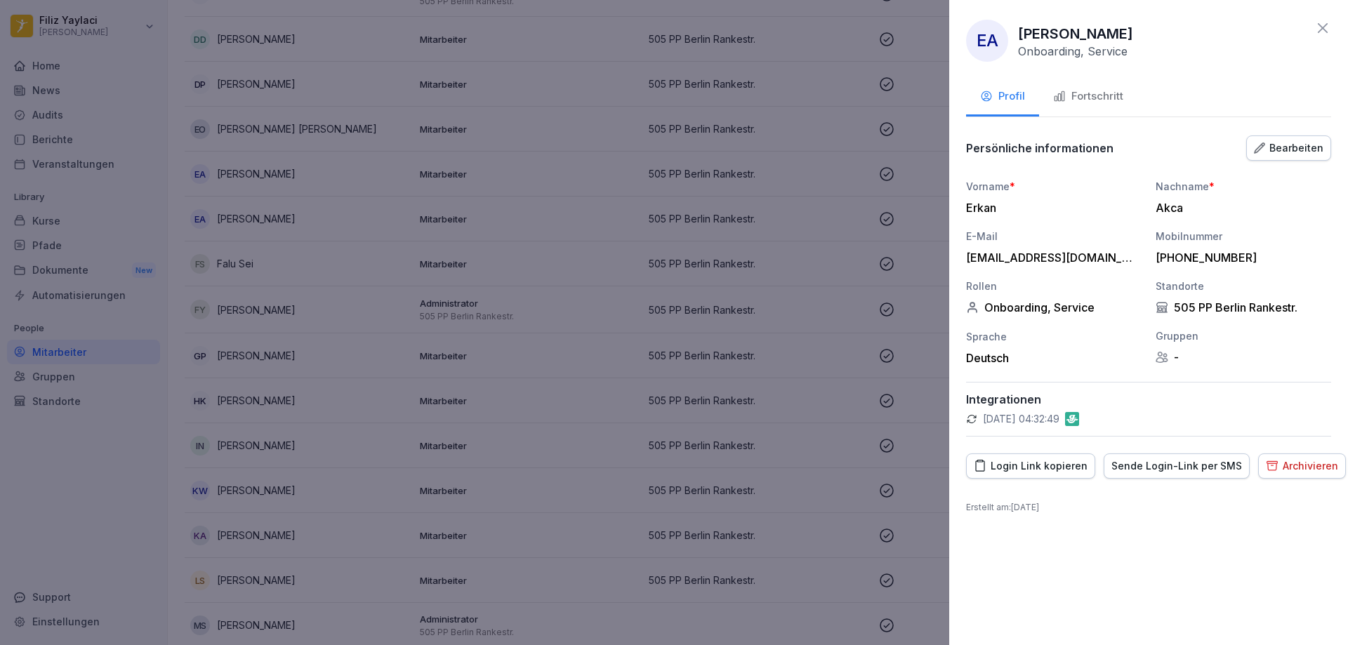
click at [1096, 90] on div "Fortschritt" at bounding box center [1088, 96] width 70 height 16
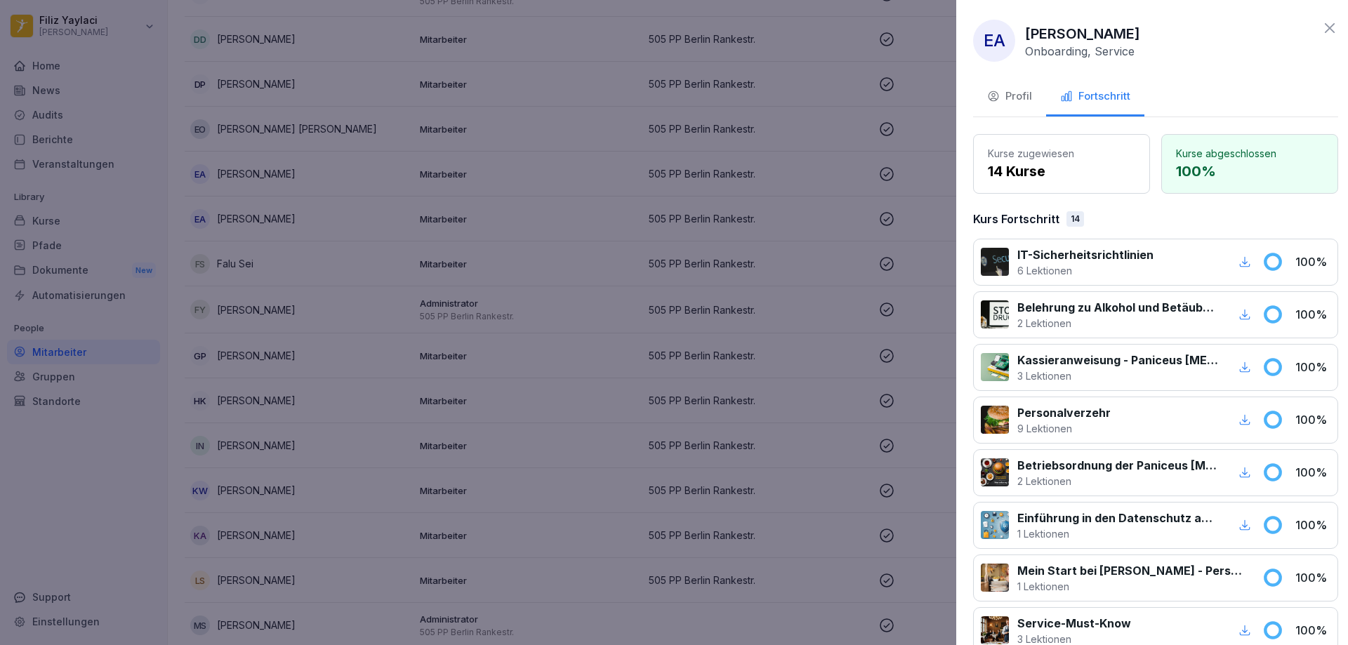
click at [576, 306] on div at bounding box center [674, 322] width 1348 height 645
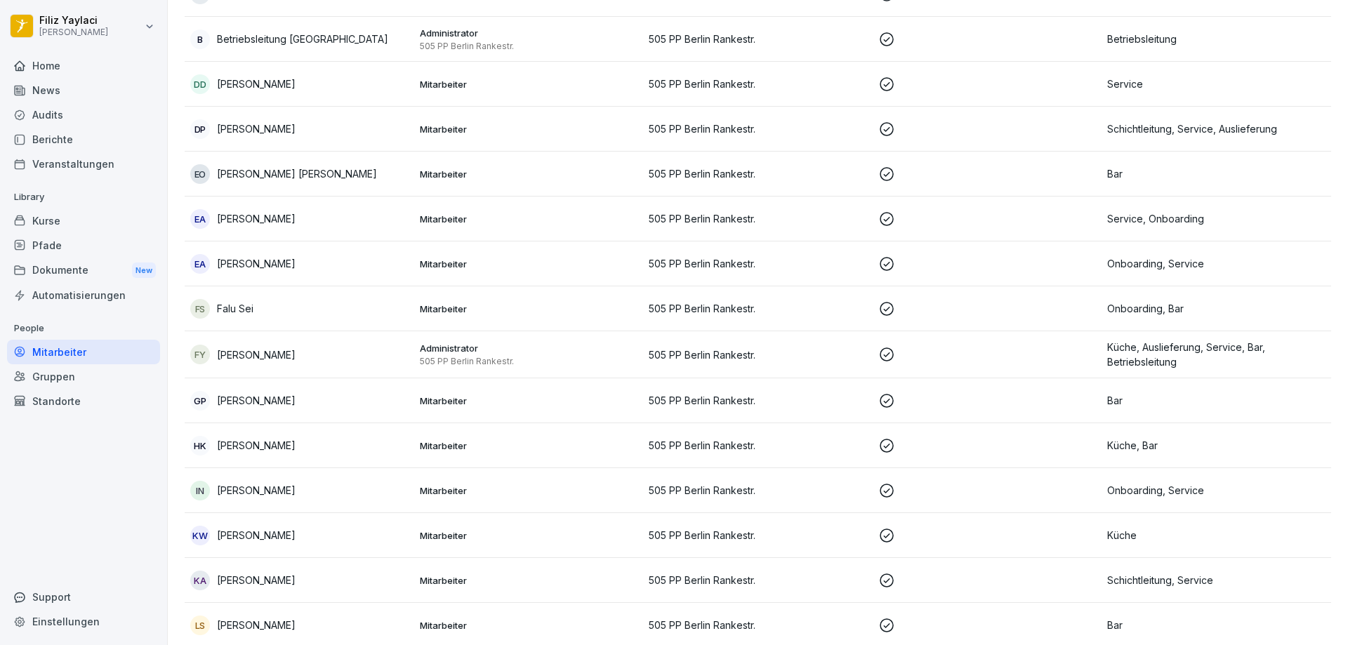
scroll to position [478, 0]
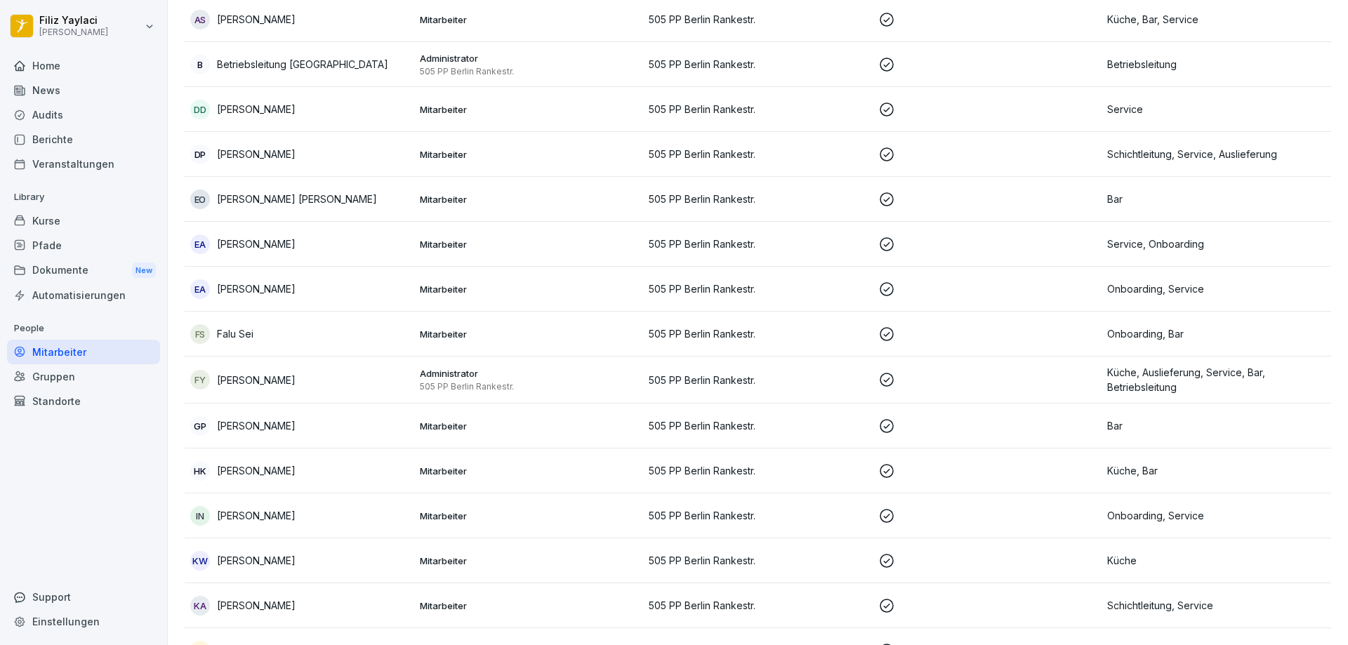
click at [542, 238] on p "Mitarbeiter" at bounding box center [529, 244] width 218 height 13
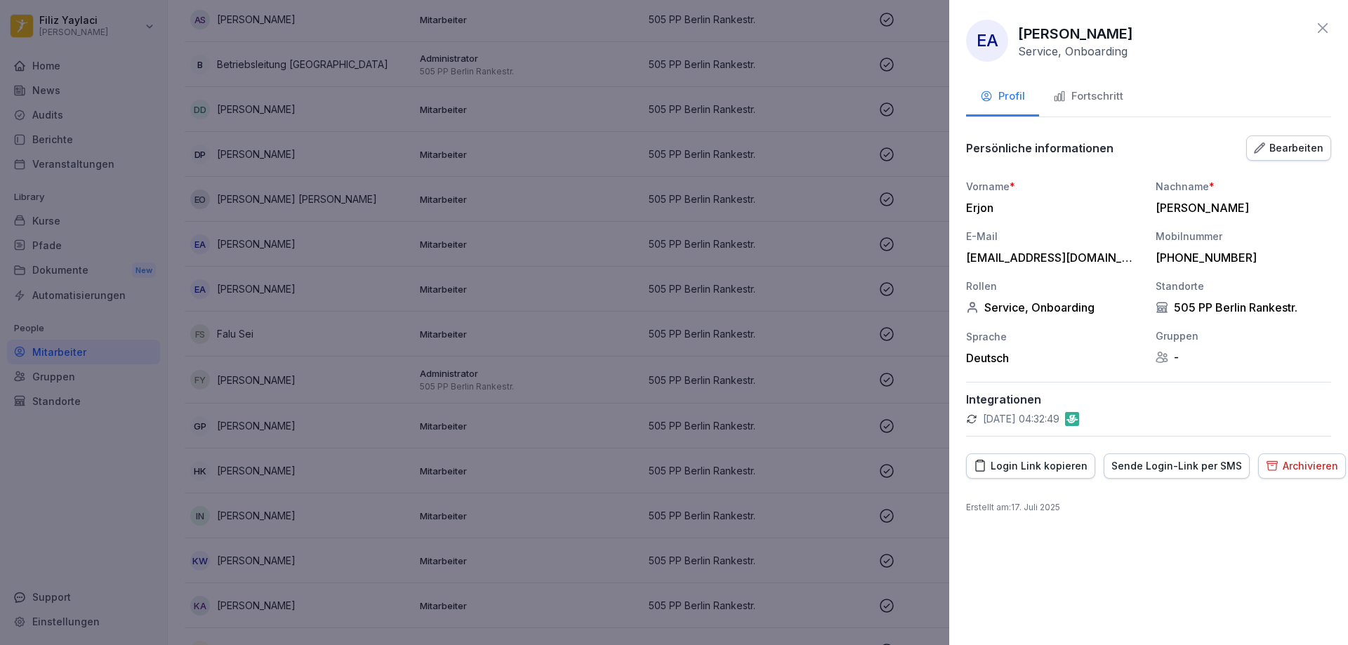
click at [1096, 99] on div "Fortschritt" at bounding box center [1088, 96] width 70 height 16
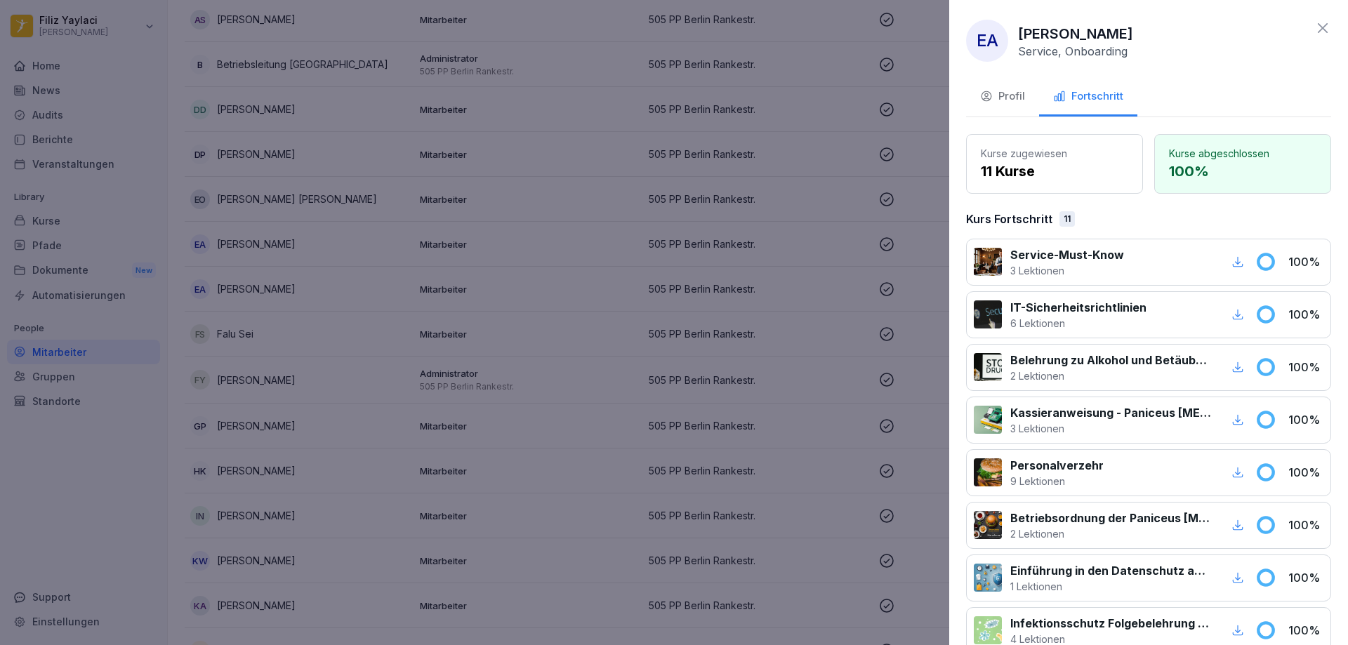
click at [548, 367] on div at bounding box center [674, 322] width 1348 height 645
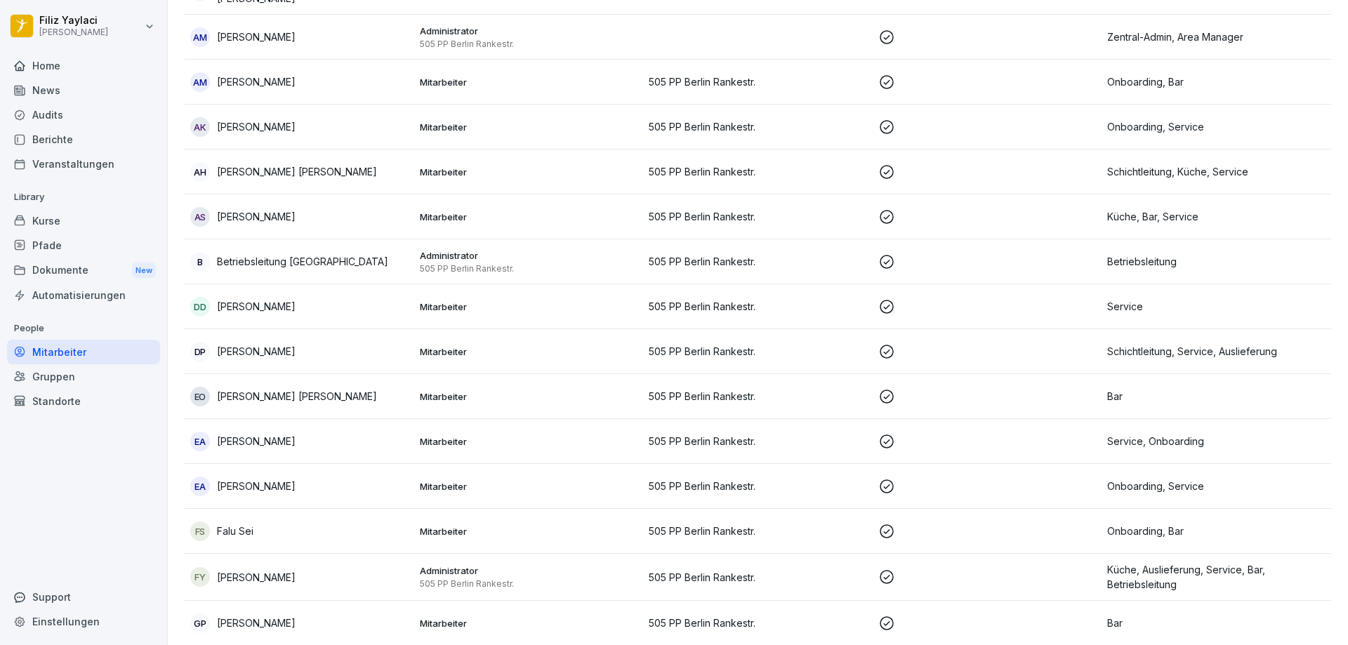
scroll to position [268, 0]
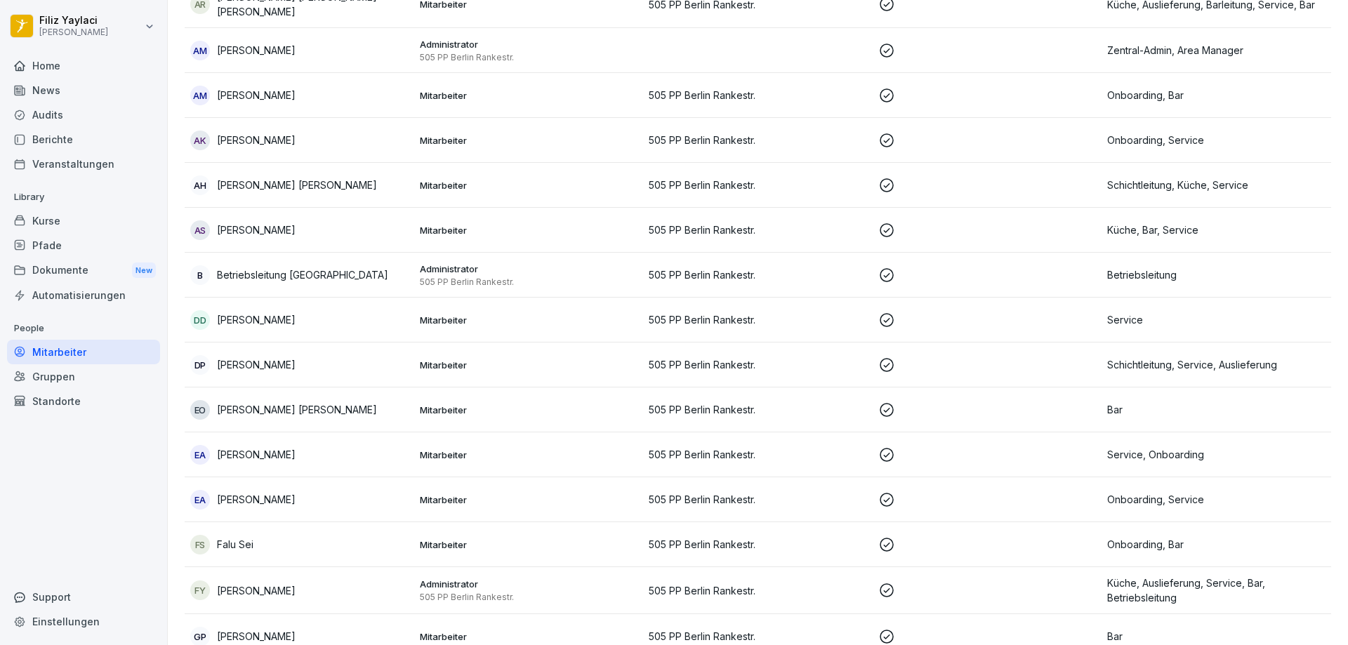
click at [531, 409] on p "Mitarbeiter" at bounding box center [529, 410] width 218 height 13
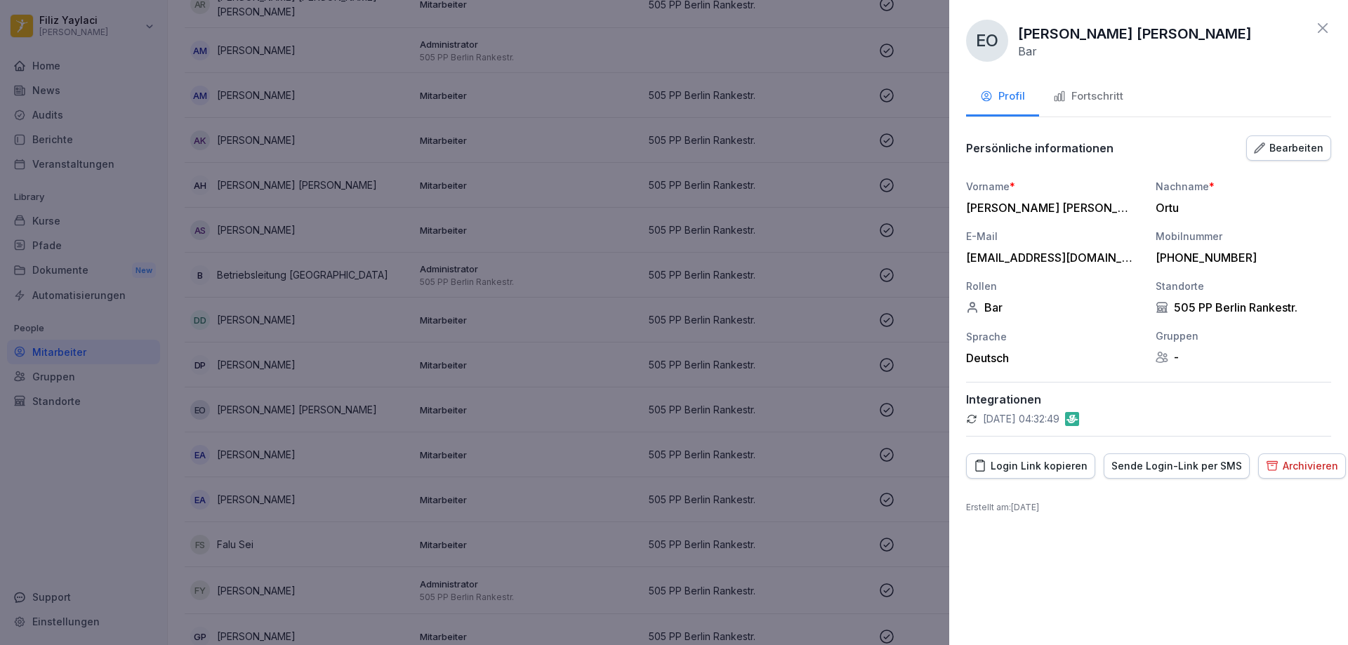
click at [531, 409] on div at bounding box center [674, 322] width 1348 height 645
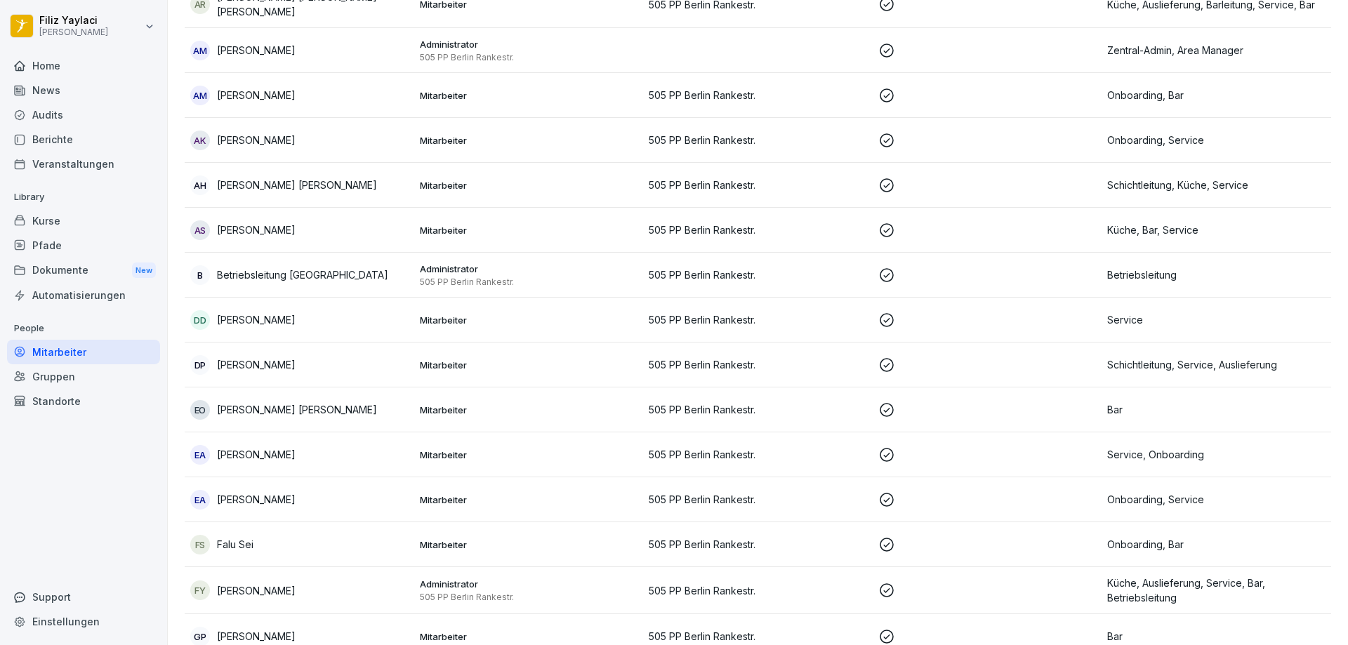
click at [921, 405] on p at bounding box center [987, 410] width 218 height 17
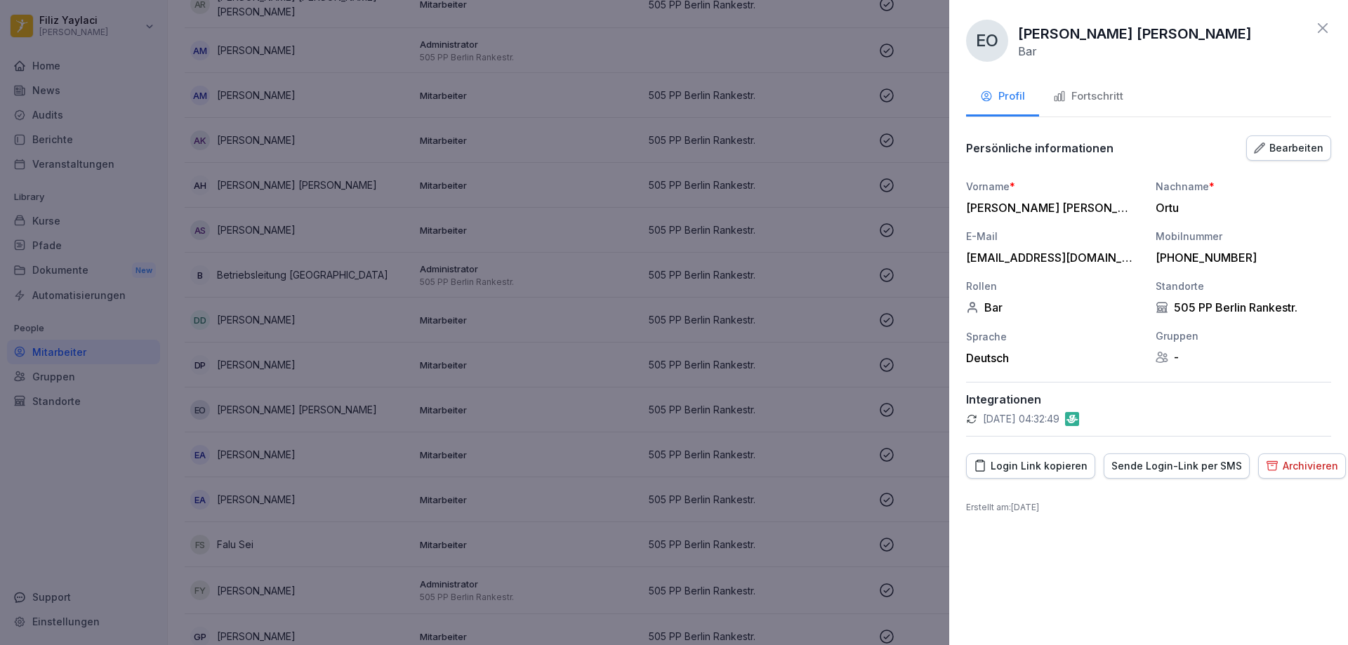
click at [1109, 96] on div "Fortschritt" at bounding box center [1088, 96] width 70 height 16
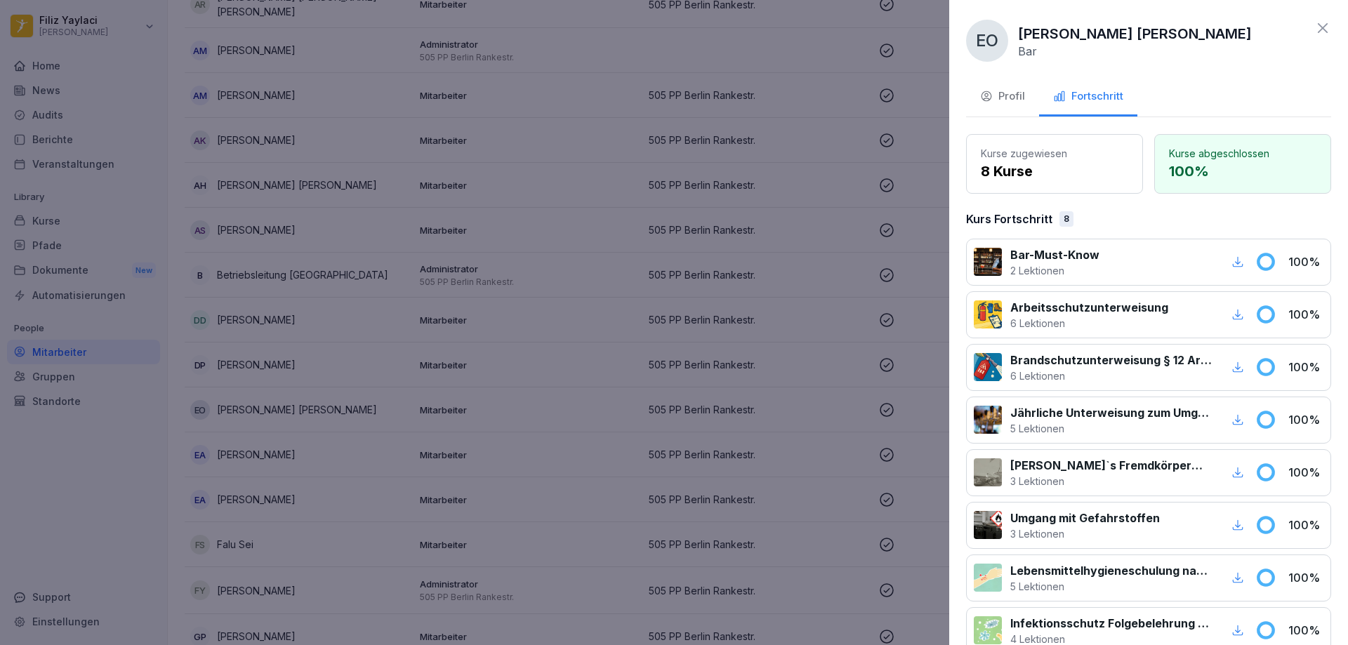
click at [541, 437] on div at bounding box center [674, 322] width 1348 height 645
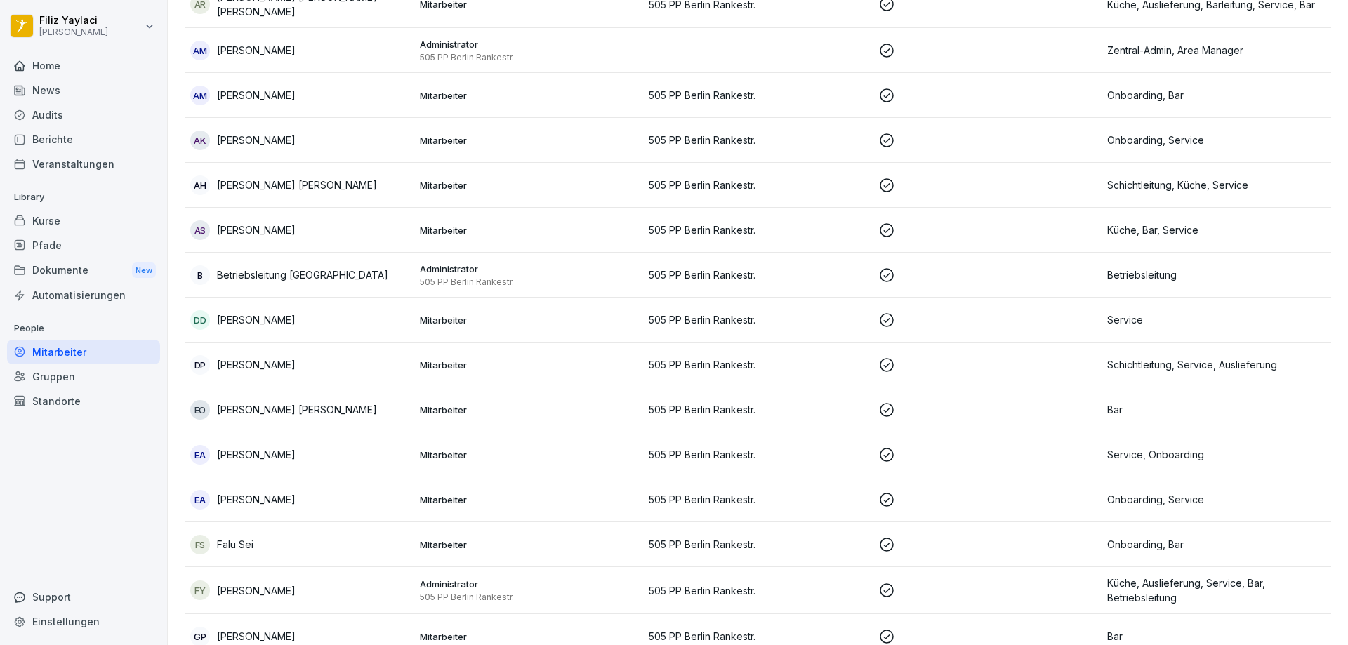
click at [548, 365] on p "Mitarbeiter" at bounding box center [529, 365] width 218 height 13
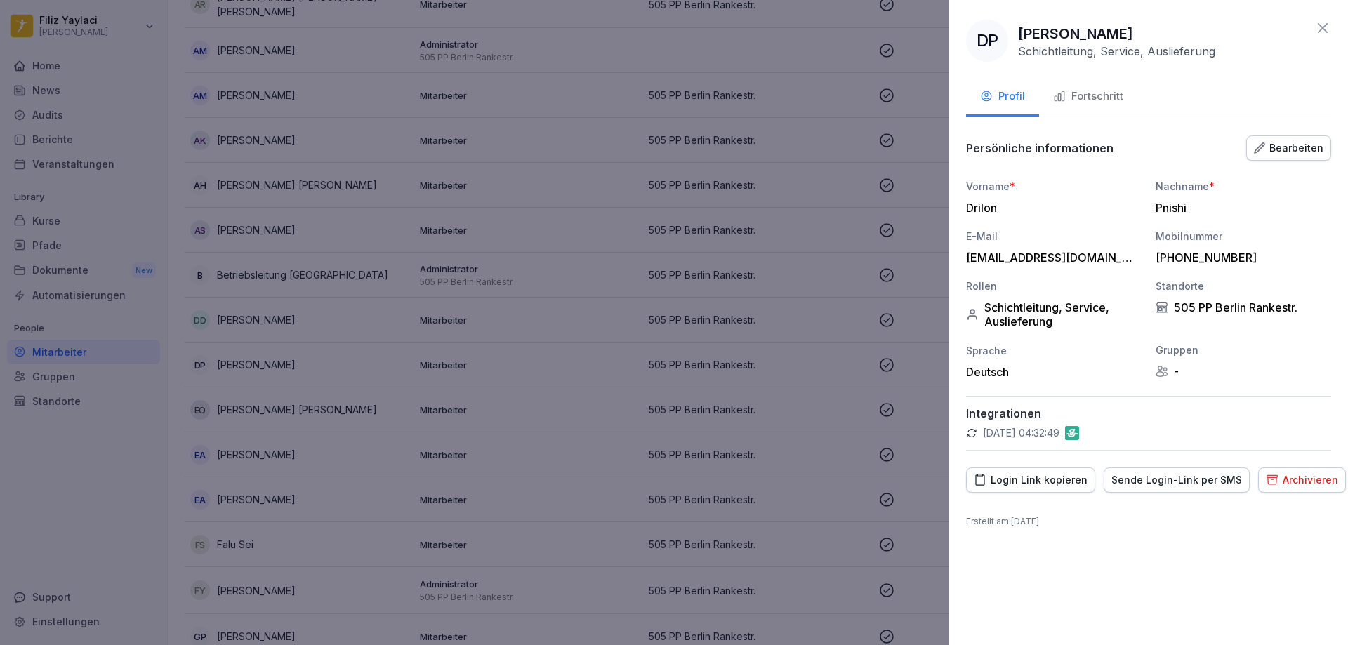
click at [1083, 95] on div "Fortschritt" at bounding box center [1088, 96] width 70 height 16
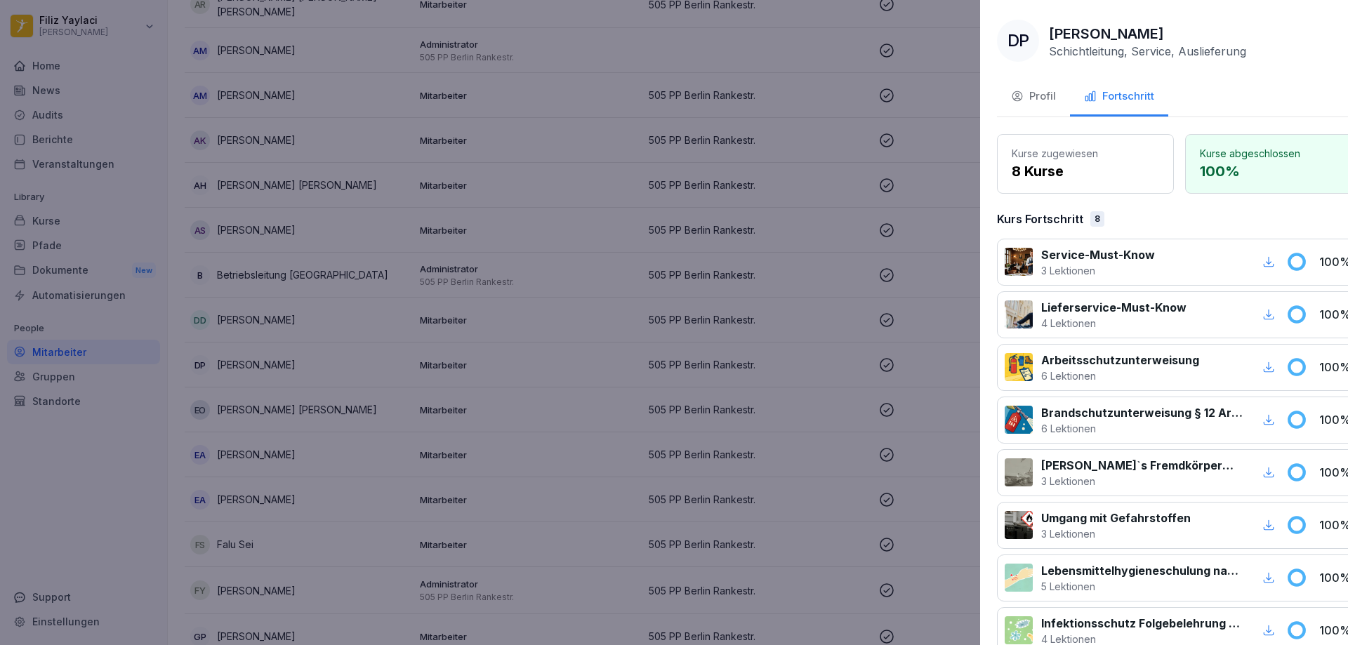
click at [813, 339] on div at bounding box center [674, 322] width 1348 height 645
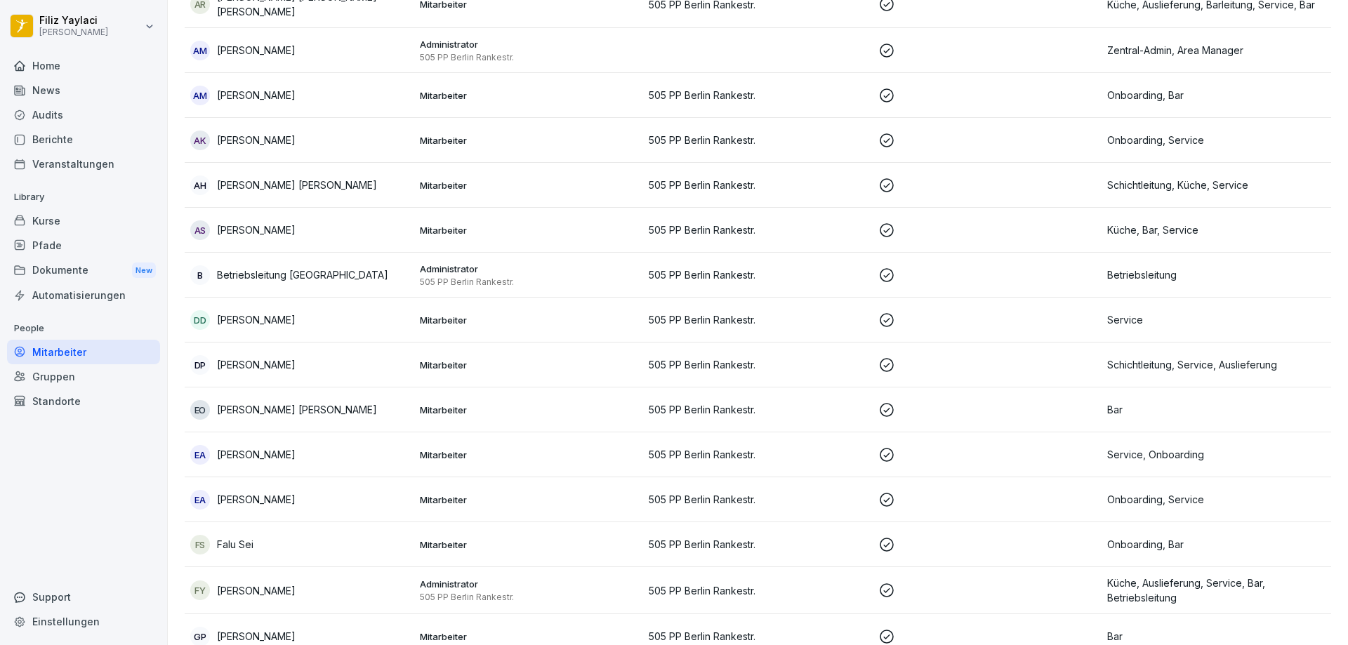
scroll to position [197, 0]
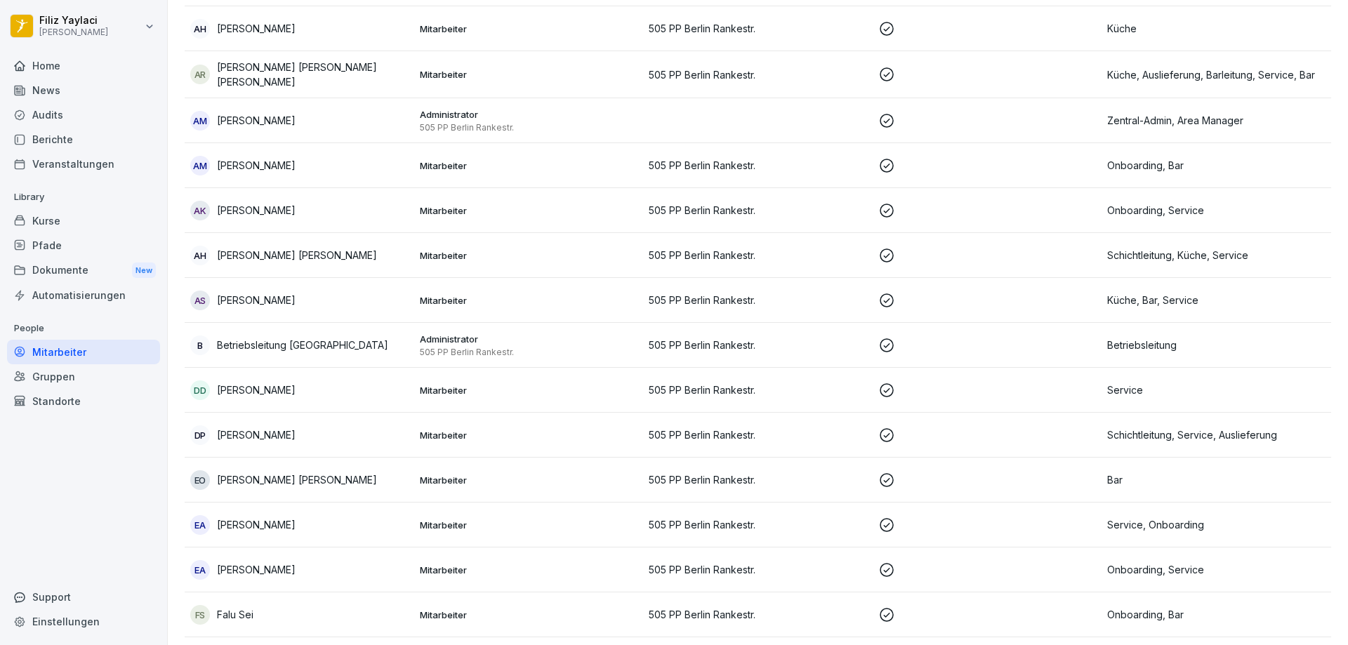
click at [508, 388] on p "Mitarbeiter" at bounding box center [529, 390] width 218 height 13
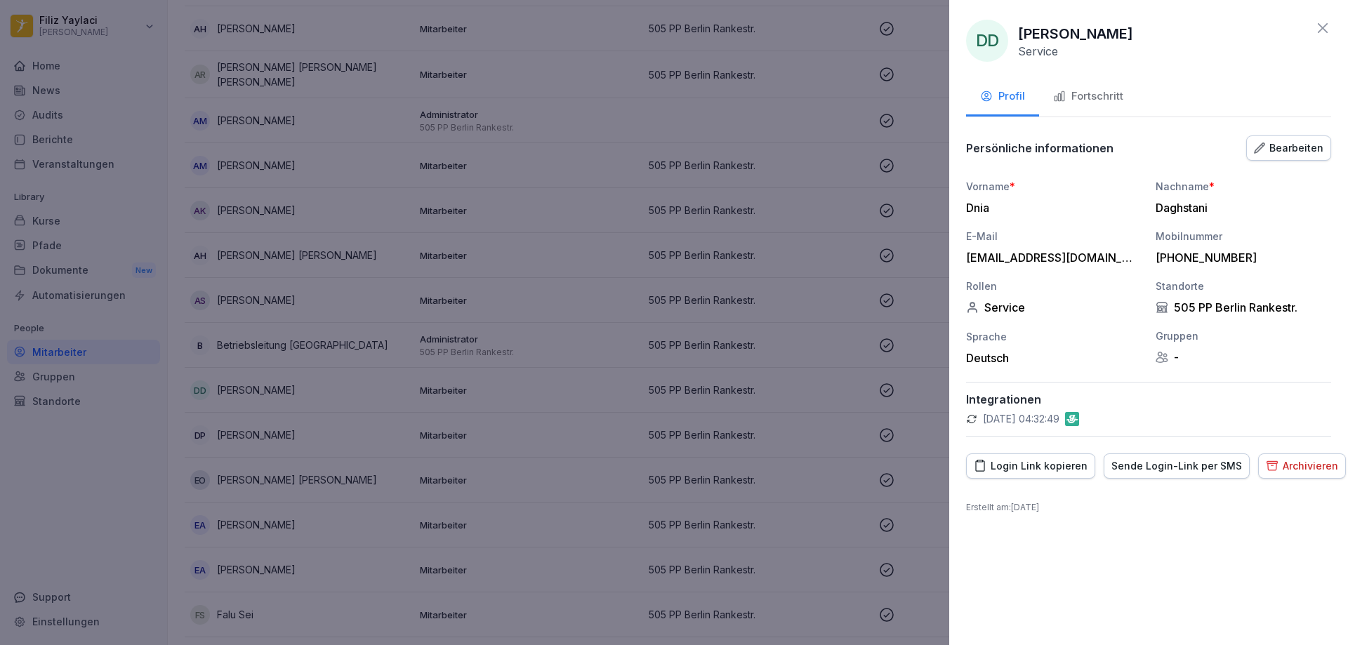
click at [1121, 91] on div "Fortschritt" at bounding box center [1088, 96] width 70 height 16
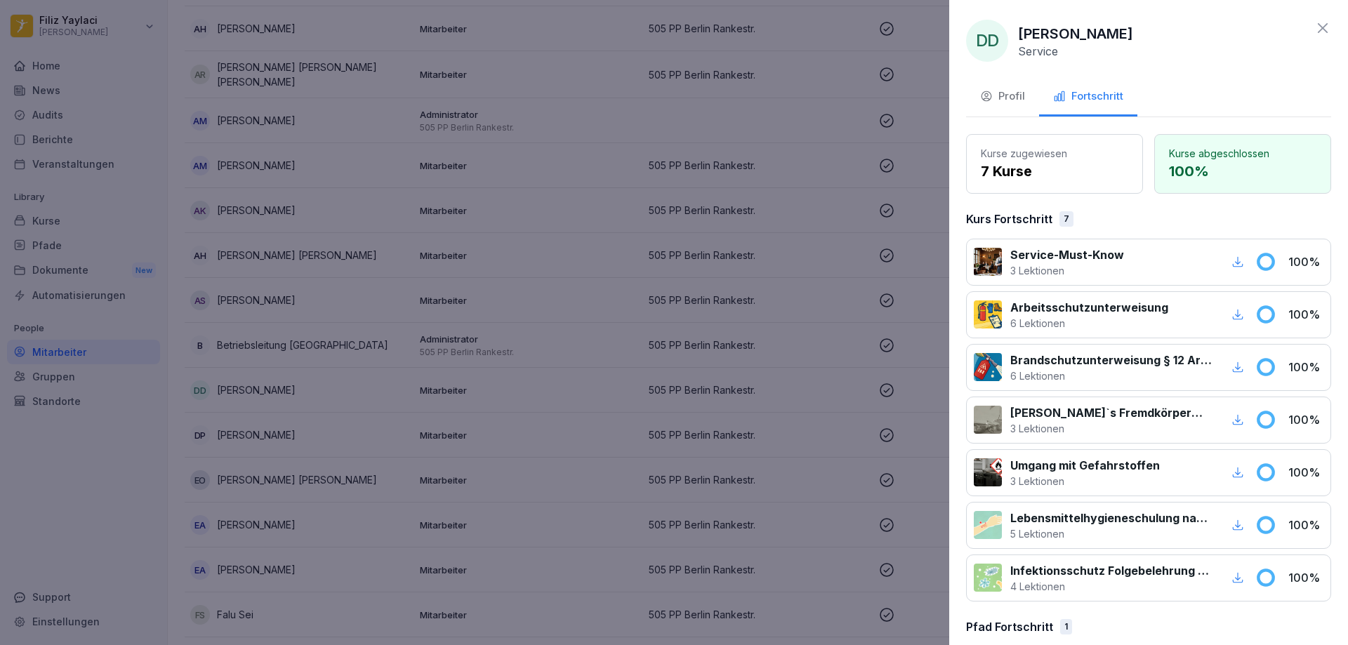
click at [904, 307] on div at bounding box center [674, 322] width 1348 height 645
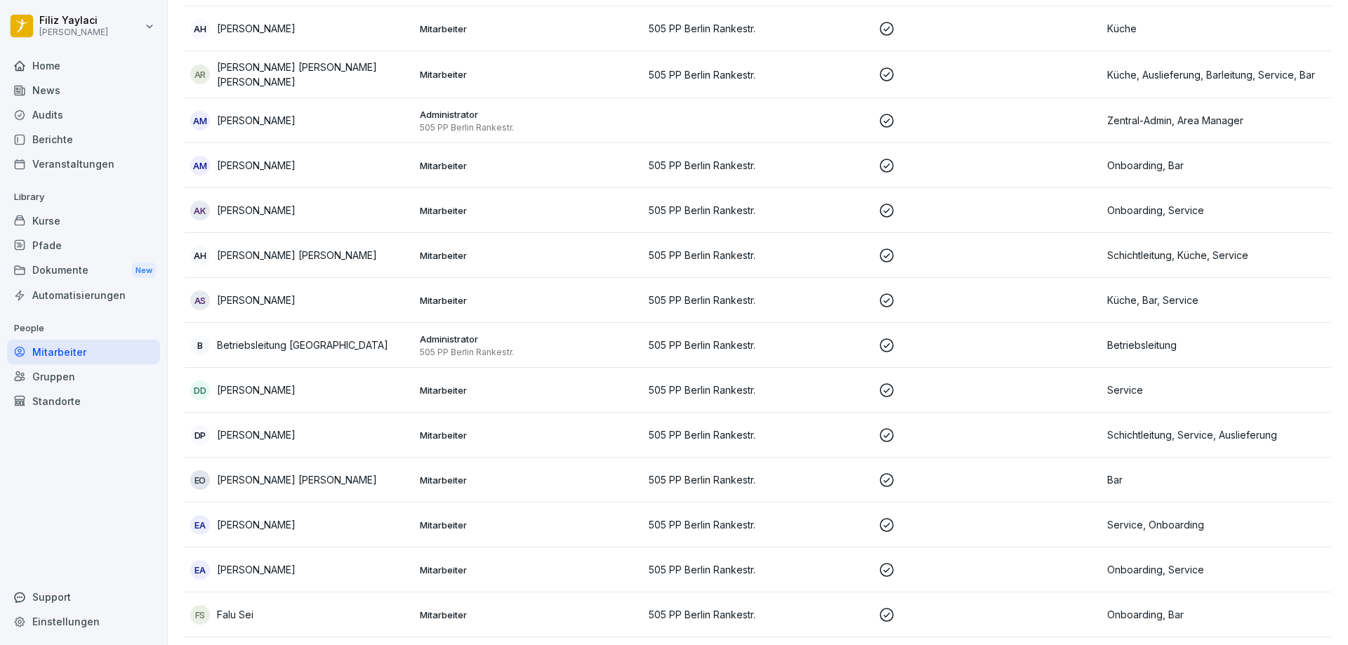
scroll to position [127, 0]
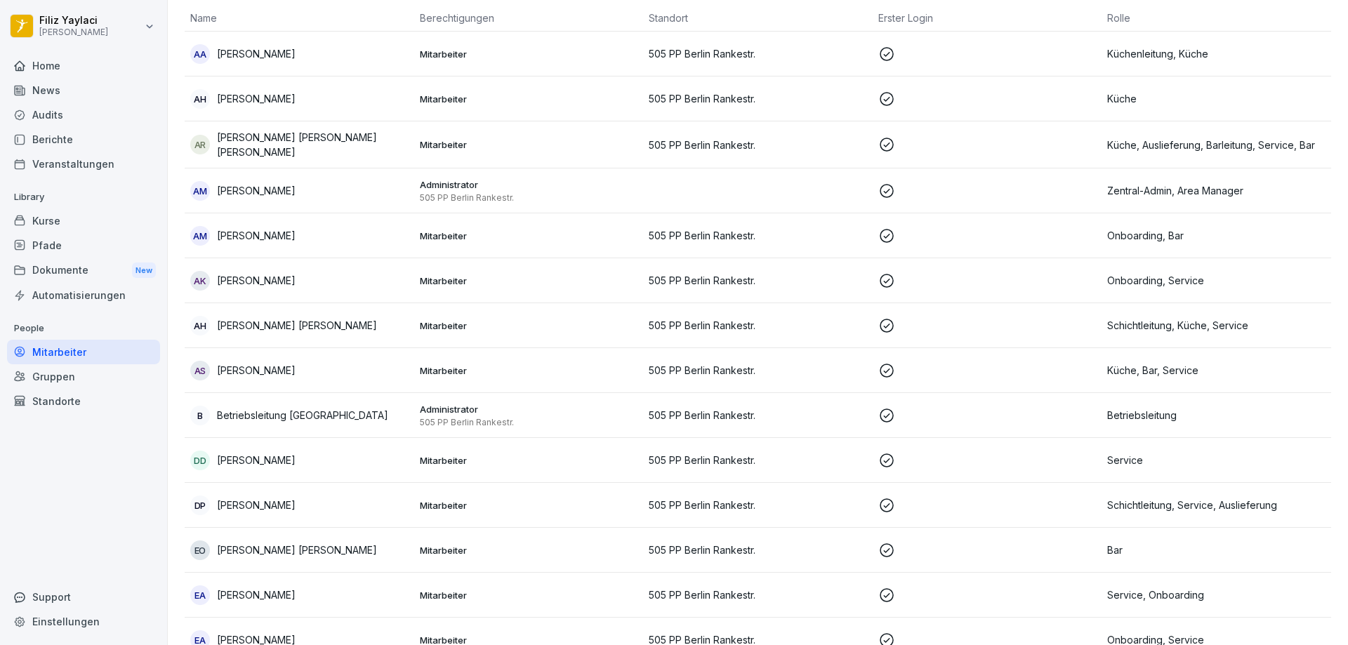
click at [593, 375] on td "Mitarbeiter" at bounding box center [529, 370] width 230 height 45
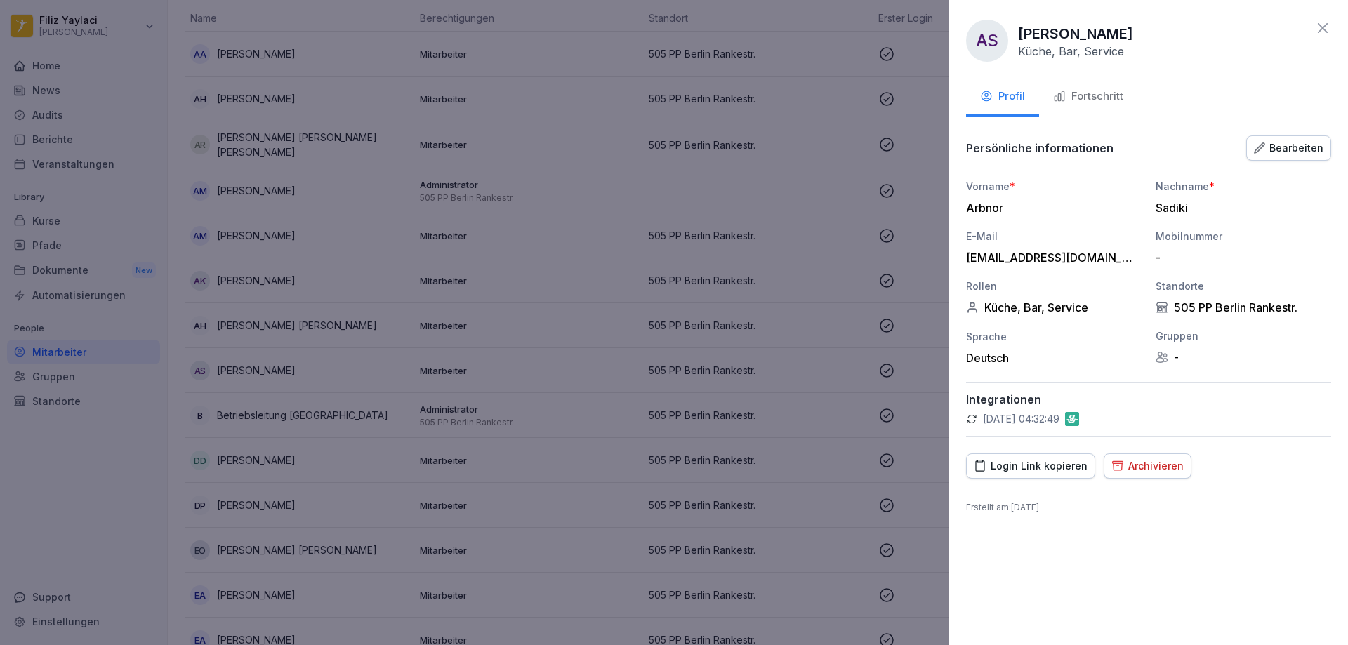
click at [1093, 94] on div "Fortschritt" at bounding box center [1088, 96] width 70 height 16
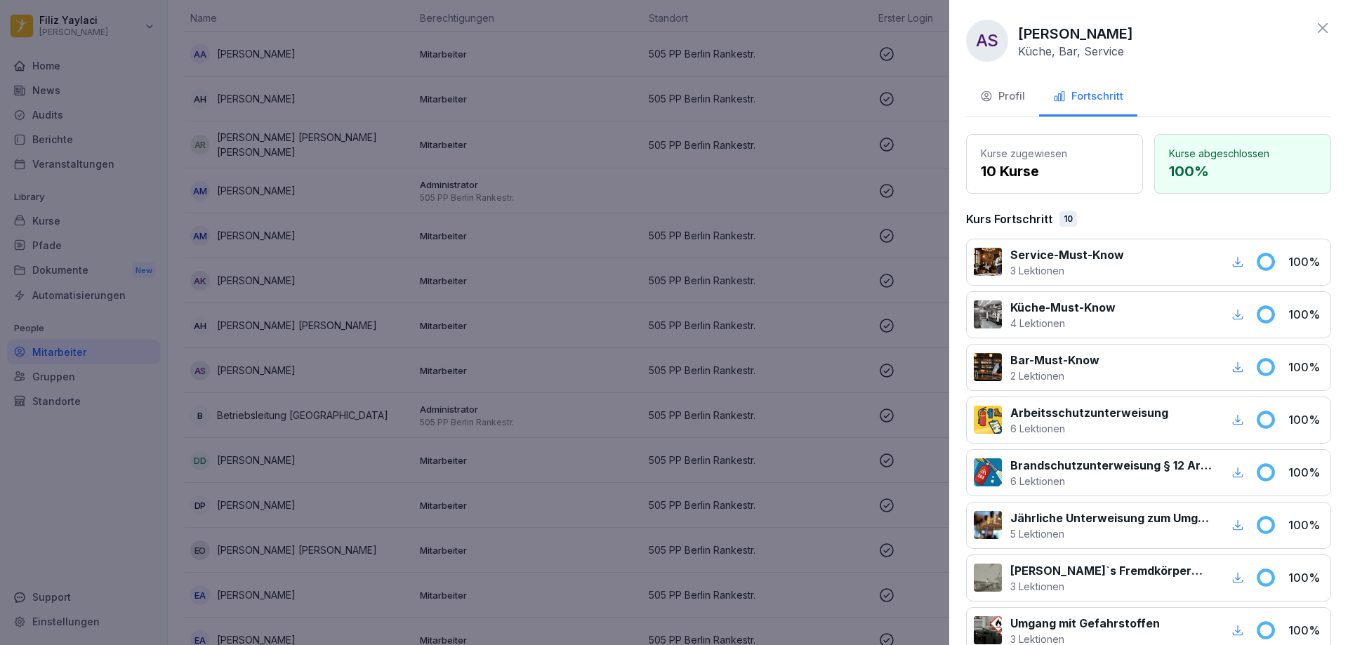
click at [904, 350] on div at bounding box center [674, 322] width 1348 height 645
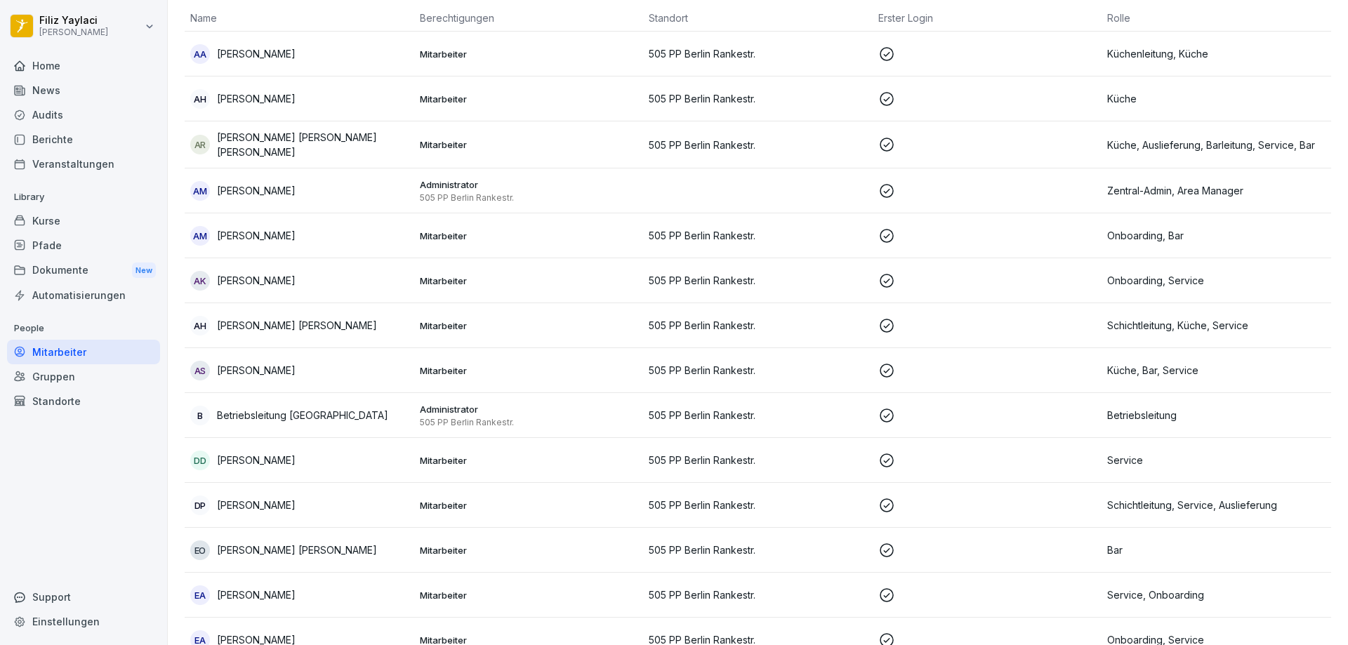
click at [490, 322] on p "Mitarbeiter" at bounding box center [529, 325] width 218 height 13
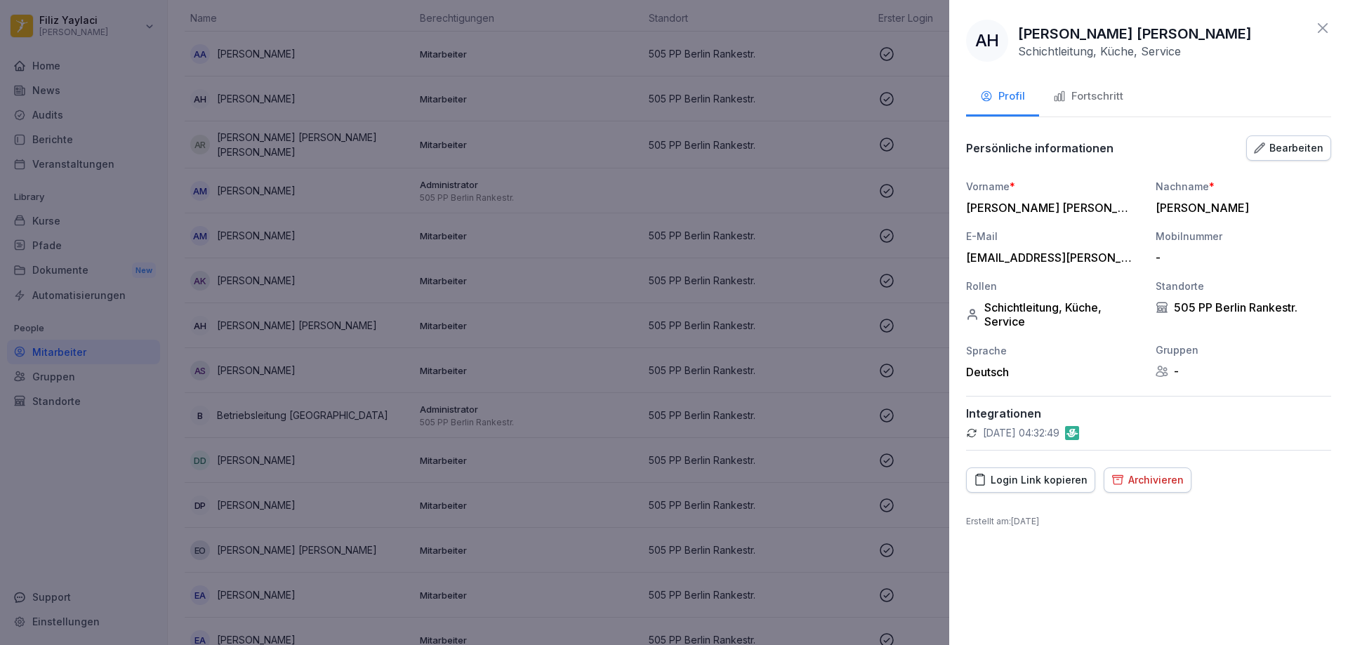
click at [1116, 93] on div "Fortschritt" at bounding box center [1088, 96] width 70 height 16
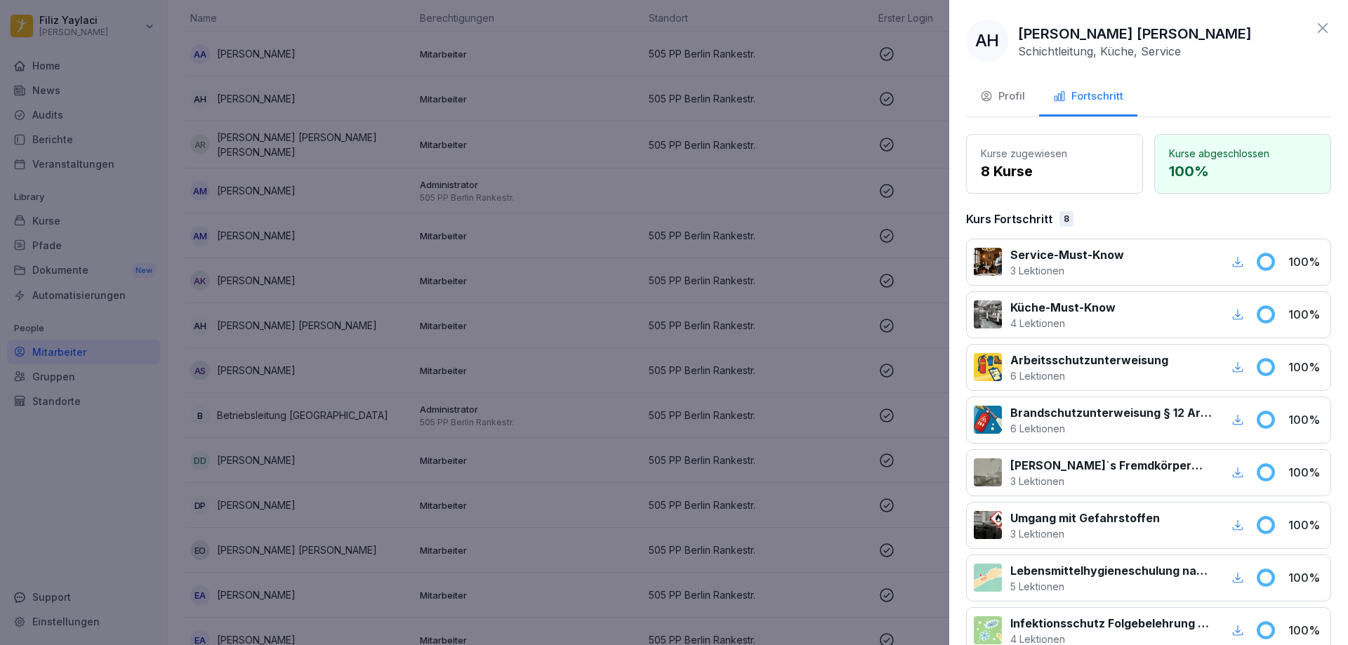
click at [896, 343] on div at bounding box center [674, 322] width 1348 height 645
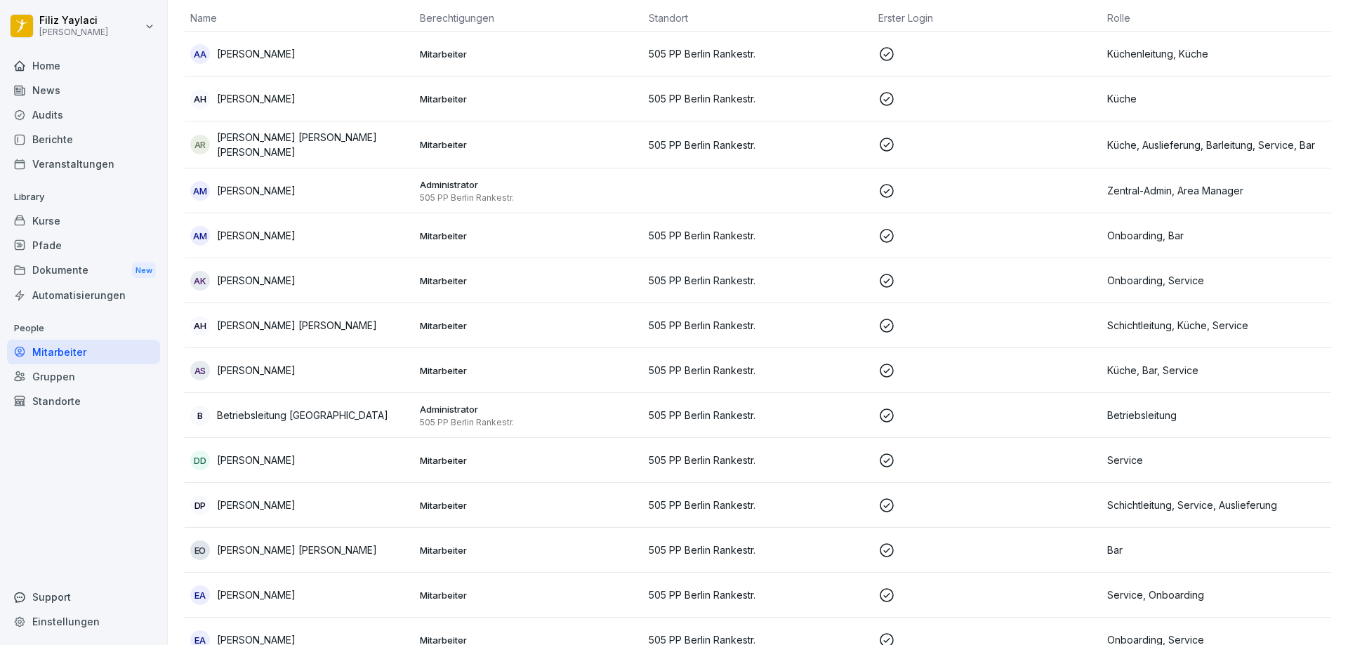
scroll to position [0, 0]
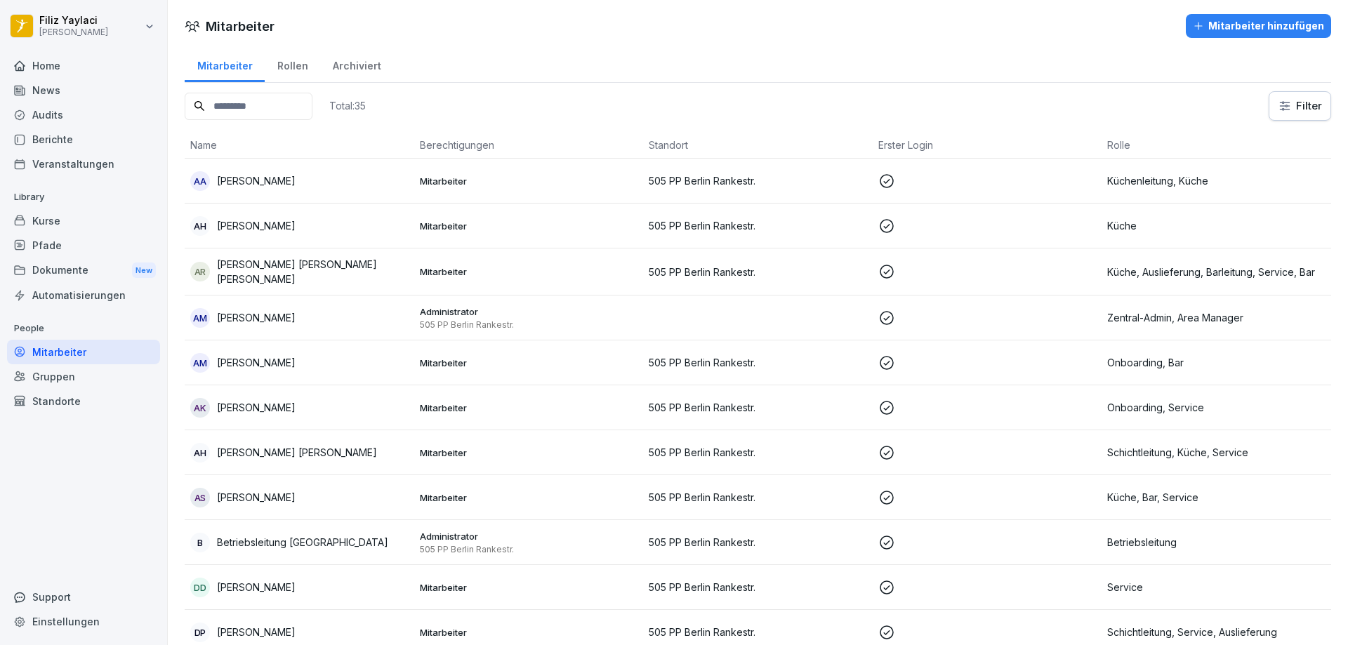
click at [602, 315] on p "Administrator" at bounding box center [529, 311] width 218 height 13
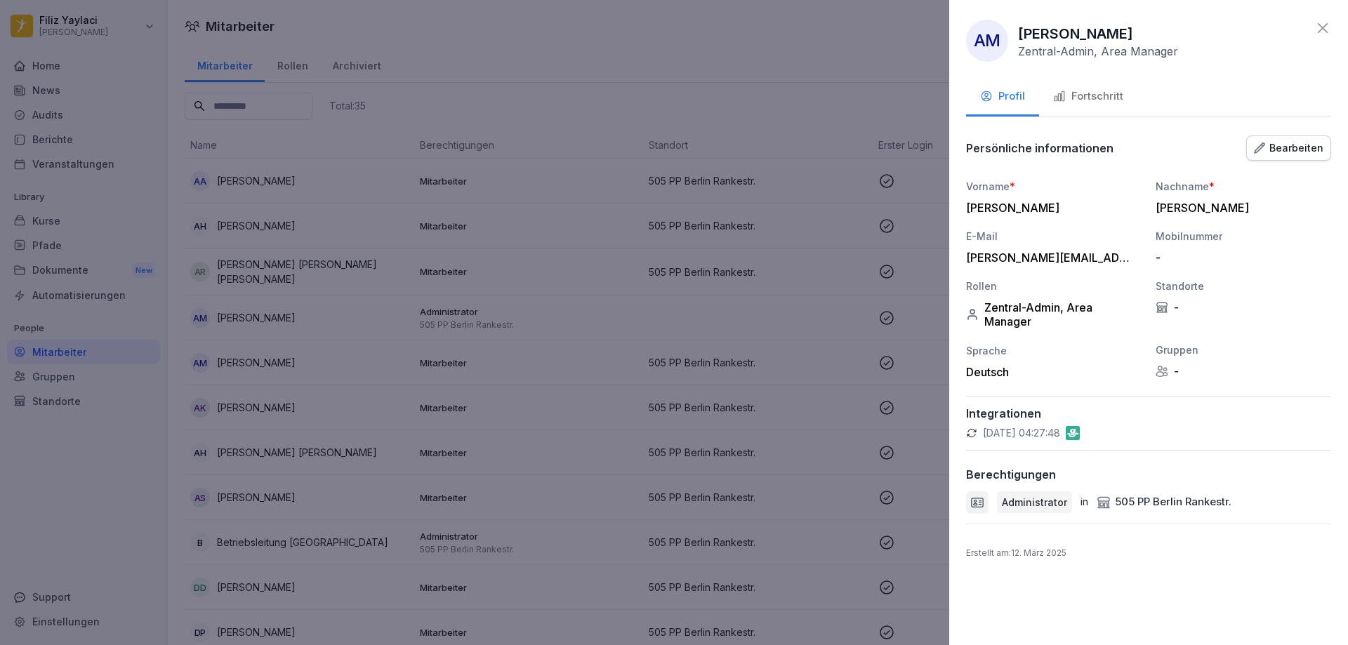
click at [1096, 95] on div "Fortschritt" at bounding box center [1088, 96] width 70 height 16
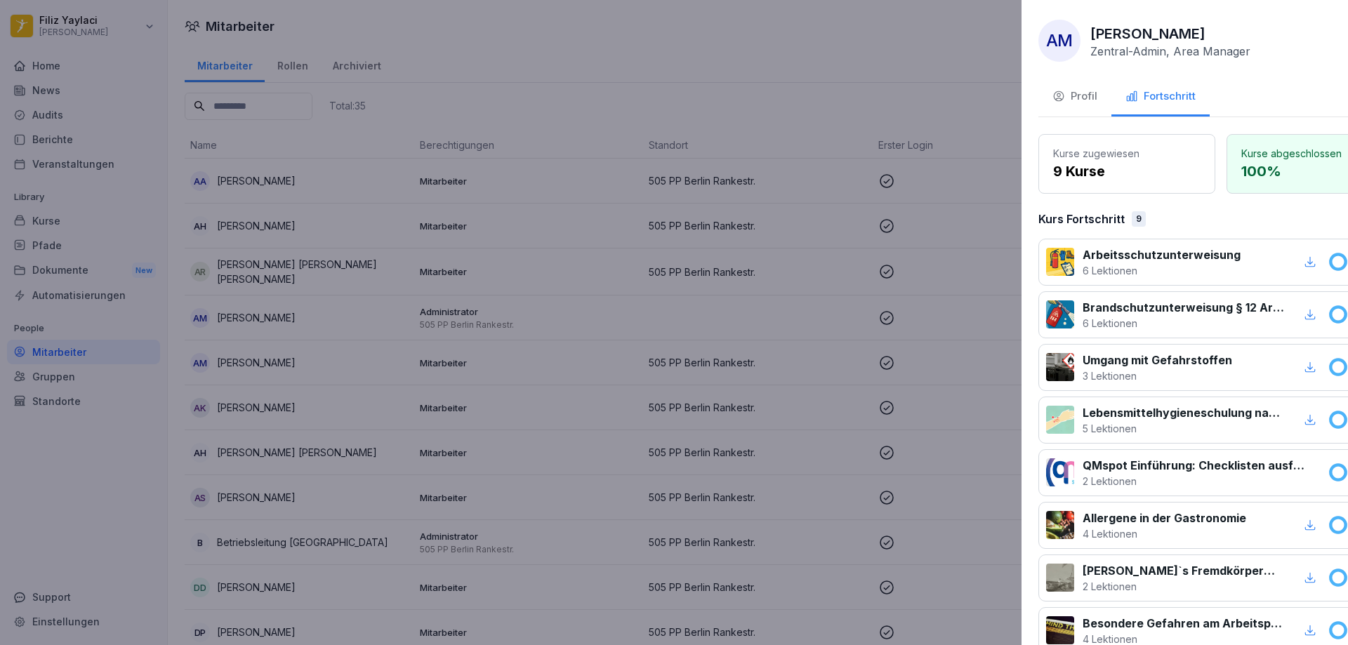
click at [872, 388] on div at bounding box center [674, 322] width 1348 height 645
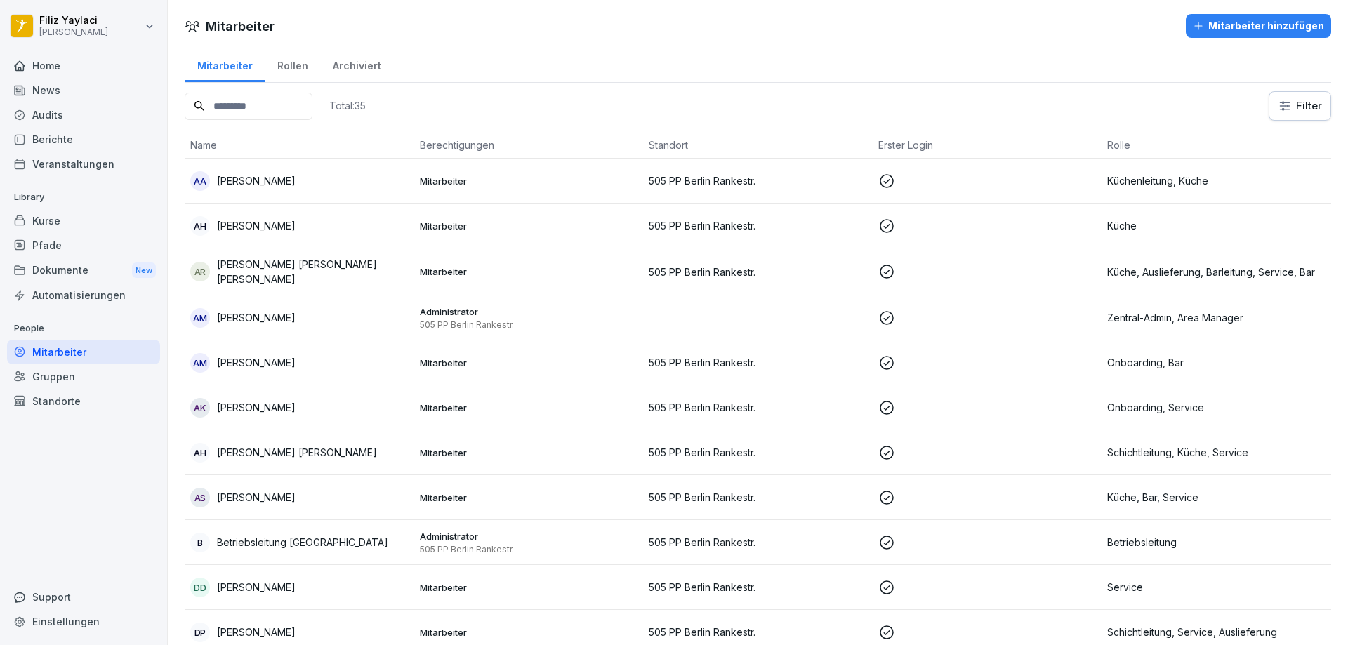
click at [651, 275] on p "505 PP Berlin Rankestr." at bounding box center [758, 272] width 218 height 15
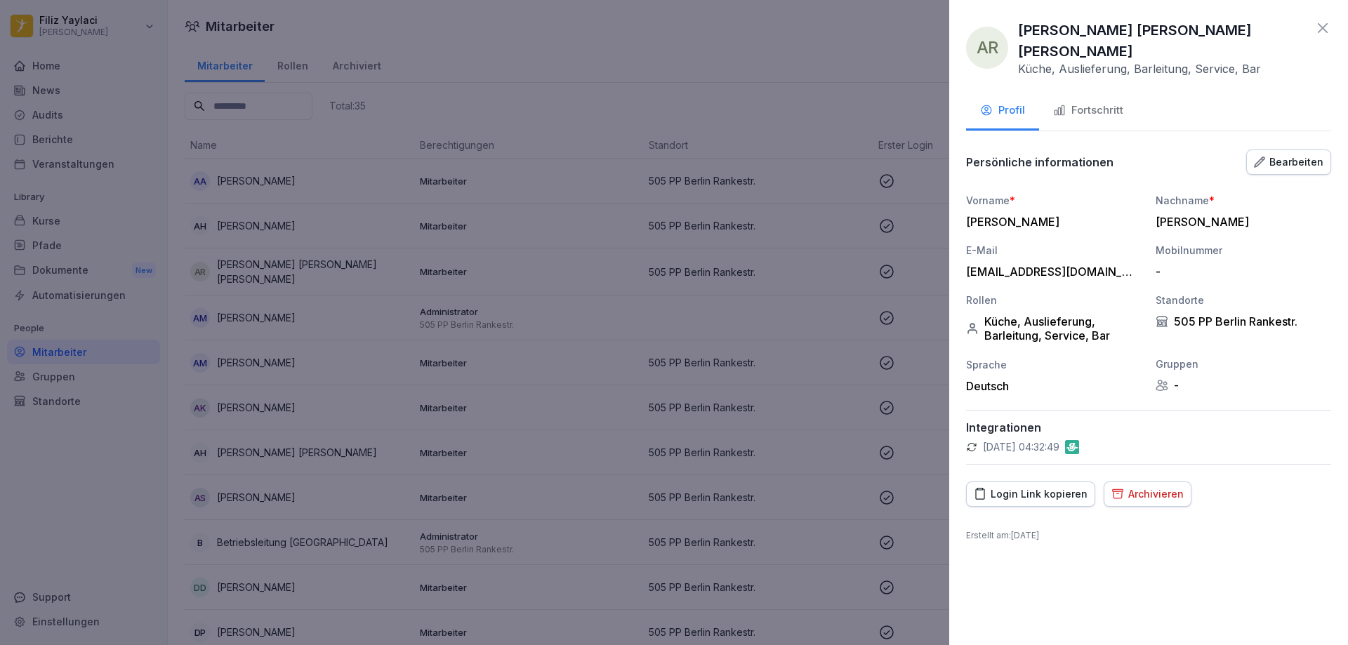
click at [1115, 103] on div "Fortschritt" at bounding box center [1088, 111] width 70 height 16
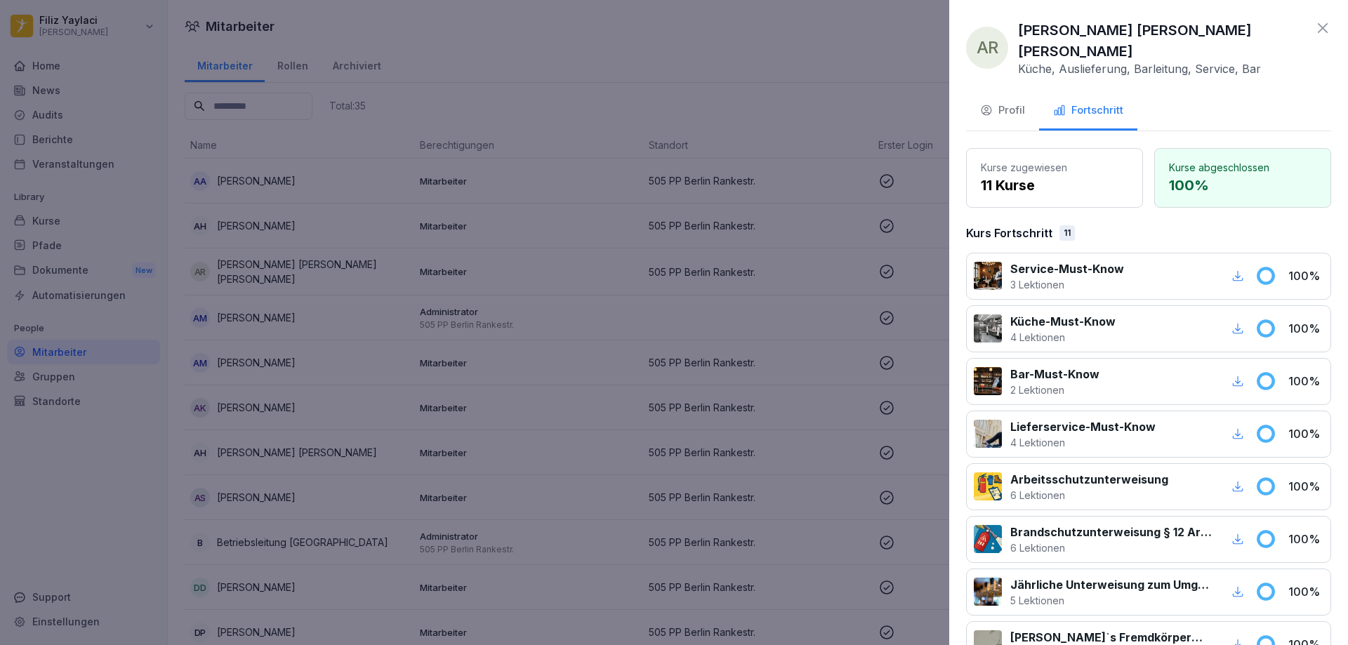
click at [856, 364] on div at bounding box center [674, 322] width 1348 height 645
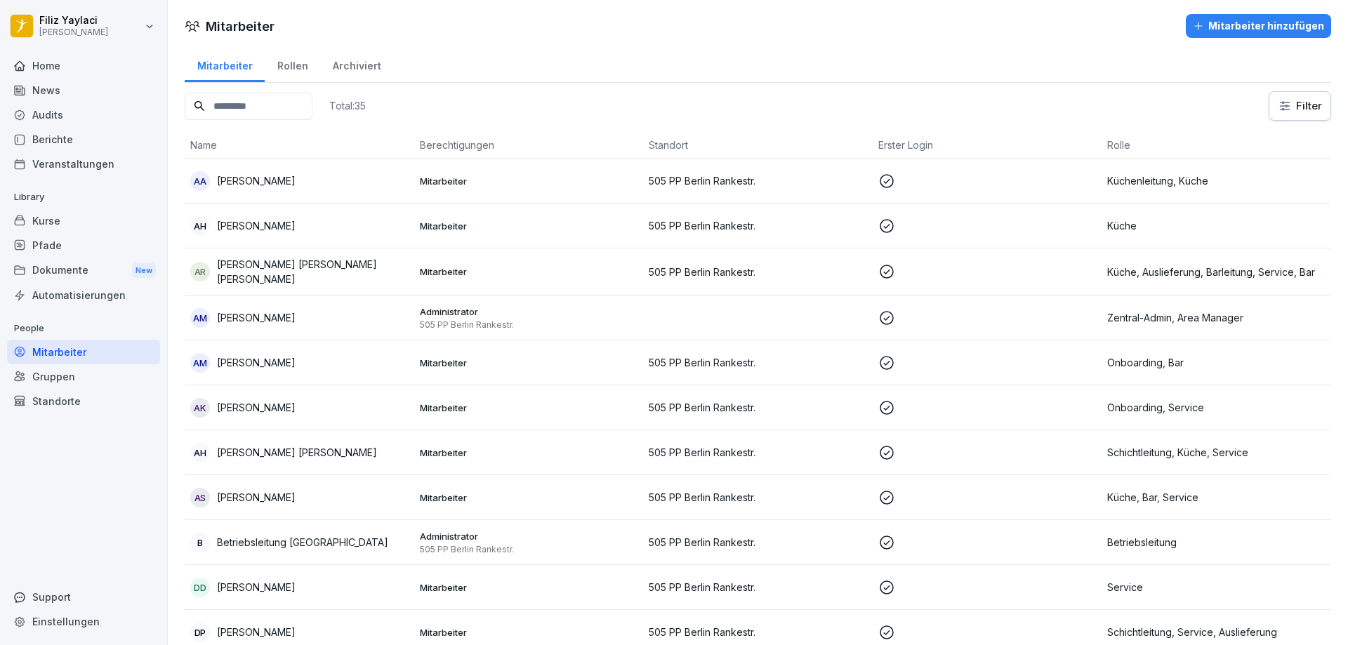
click at [653, 224] on p "505 PP Berlin Rankestr." at bounding box center [758, 225] width 218 height 15
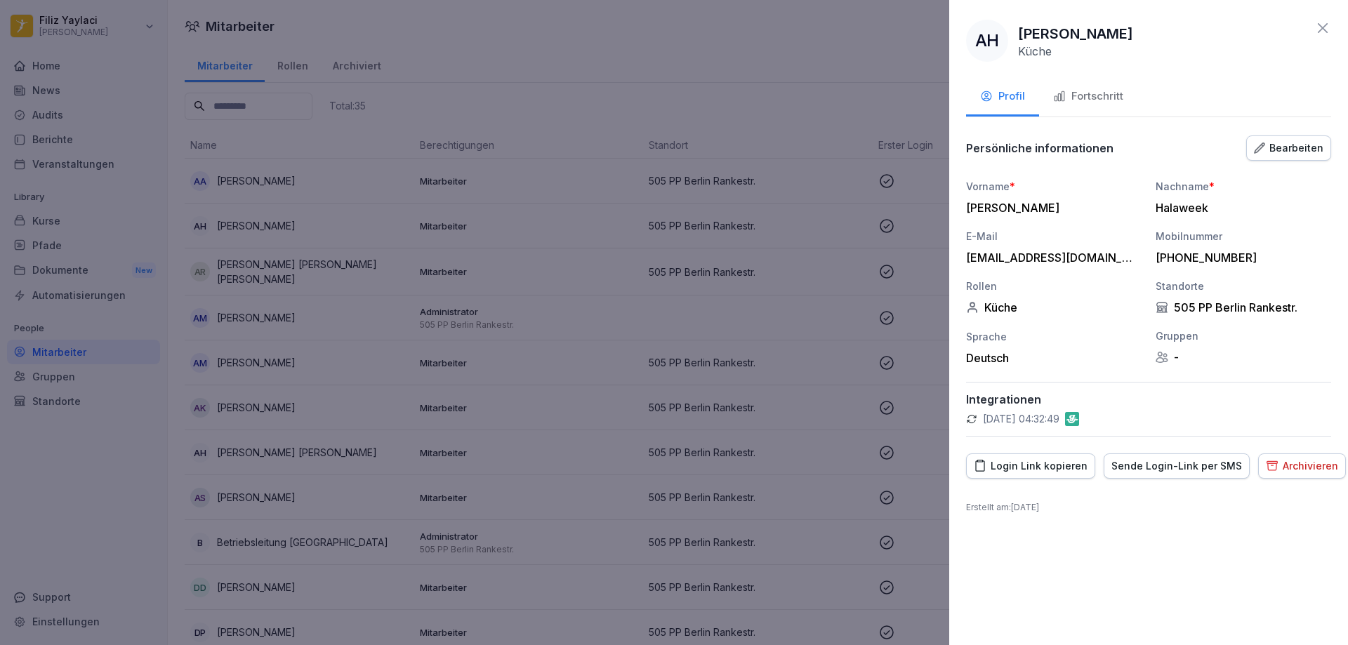
click at [1102, 93] on div "Fortschritt" at bounding box center [1088, 96] width 70 height 16
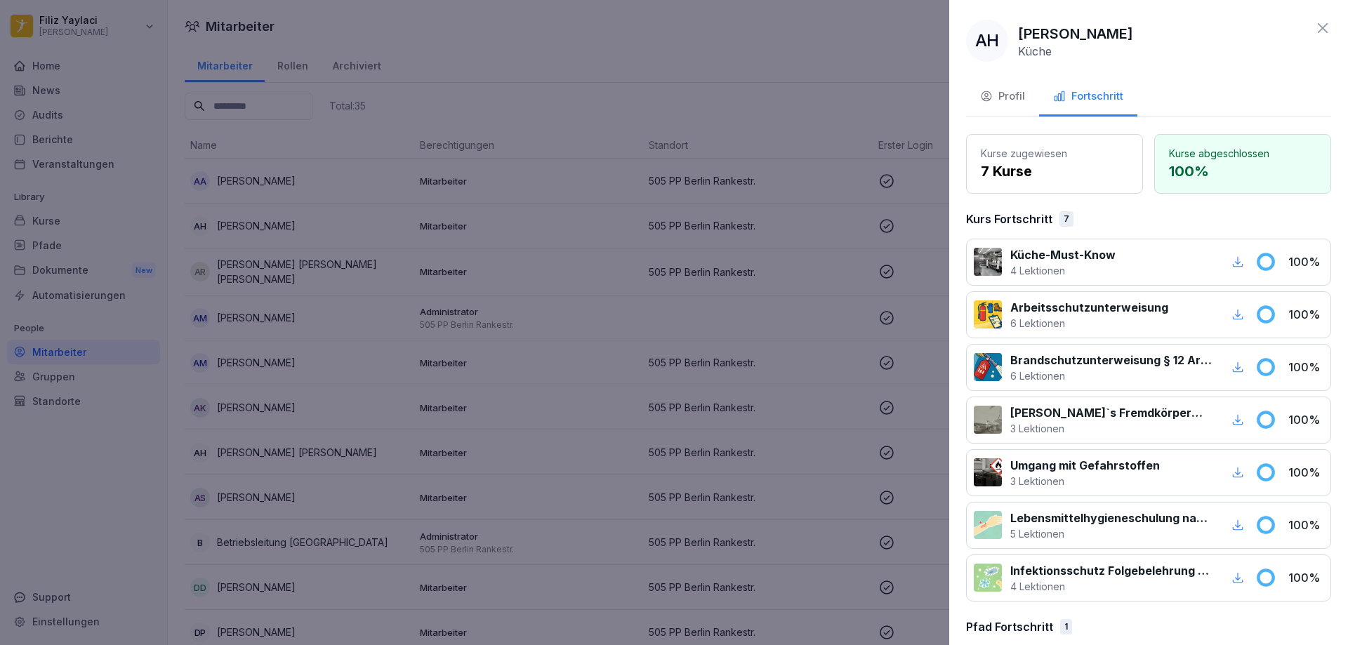
click at [884, 369] on div at bounding box center [674, 322] width 1348 height 645
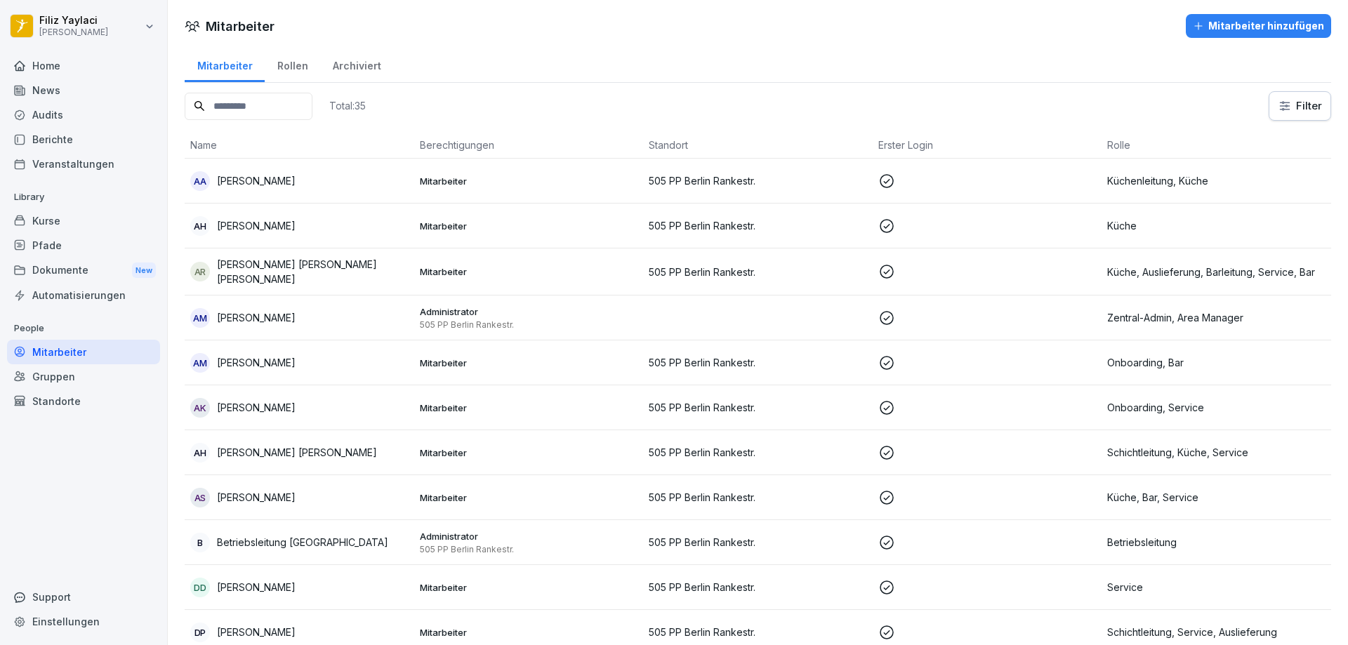
click at [739, 173] on p "505 PP Berlin Rankestr." at bounding box center [758, 180] width 218 height 15
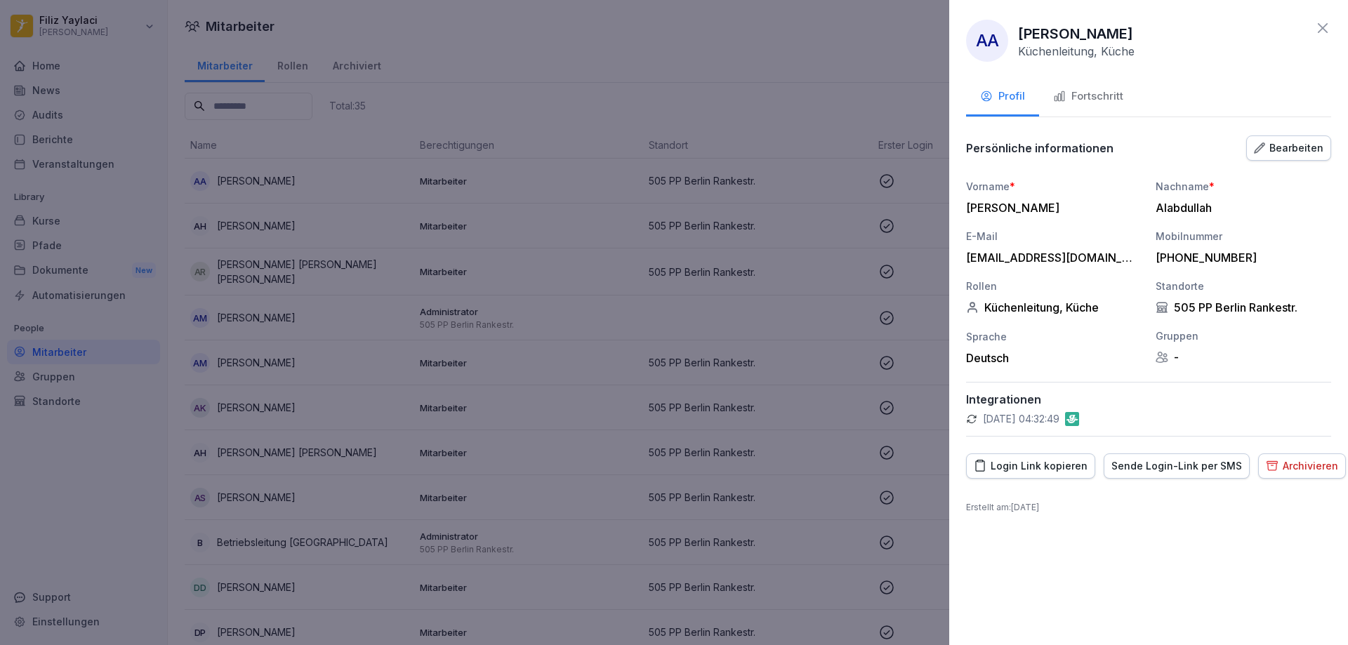
click at [1092, 92] on div "Fortschritt" at bounding box center [1088, 96] width 70 height 16
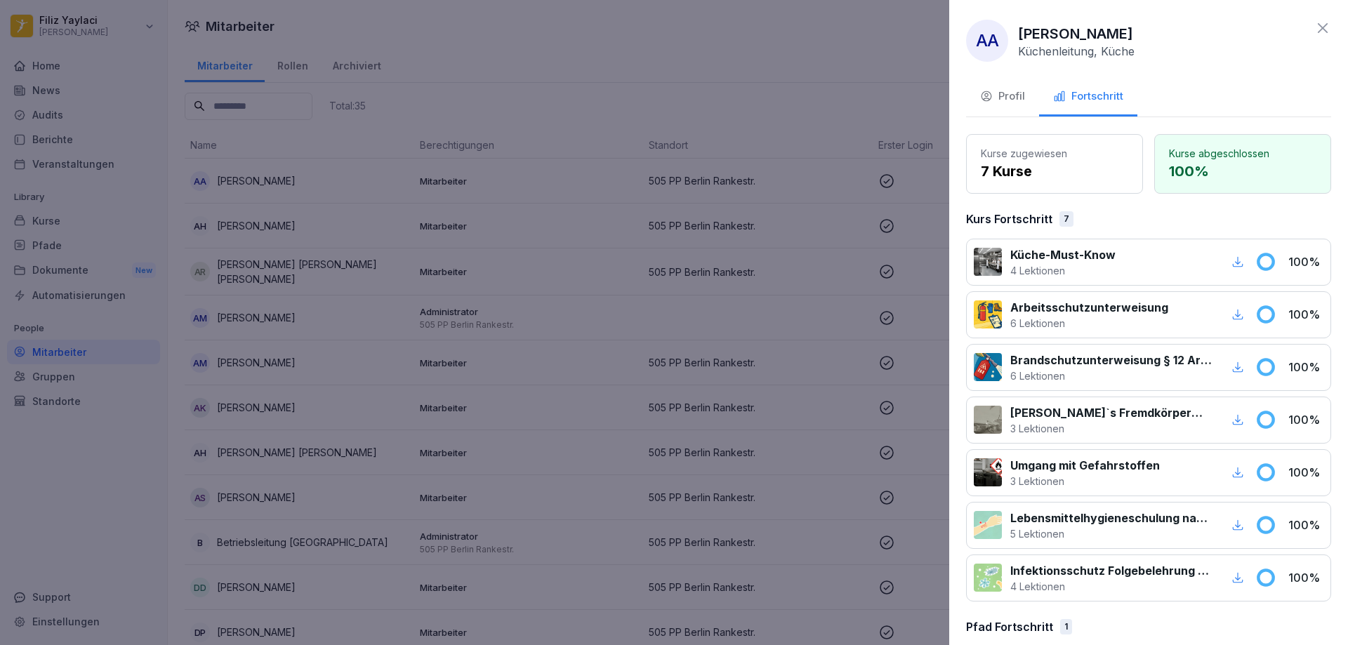
click at [908, 281] on div at bounding box center [674, 322] width 1348 height 645
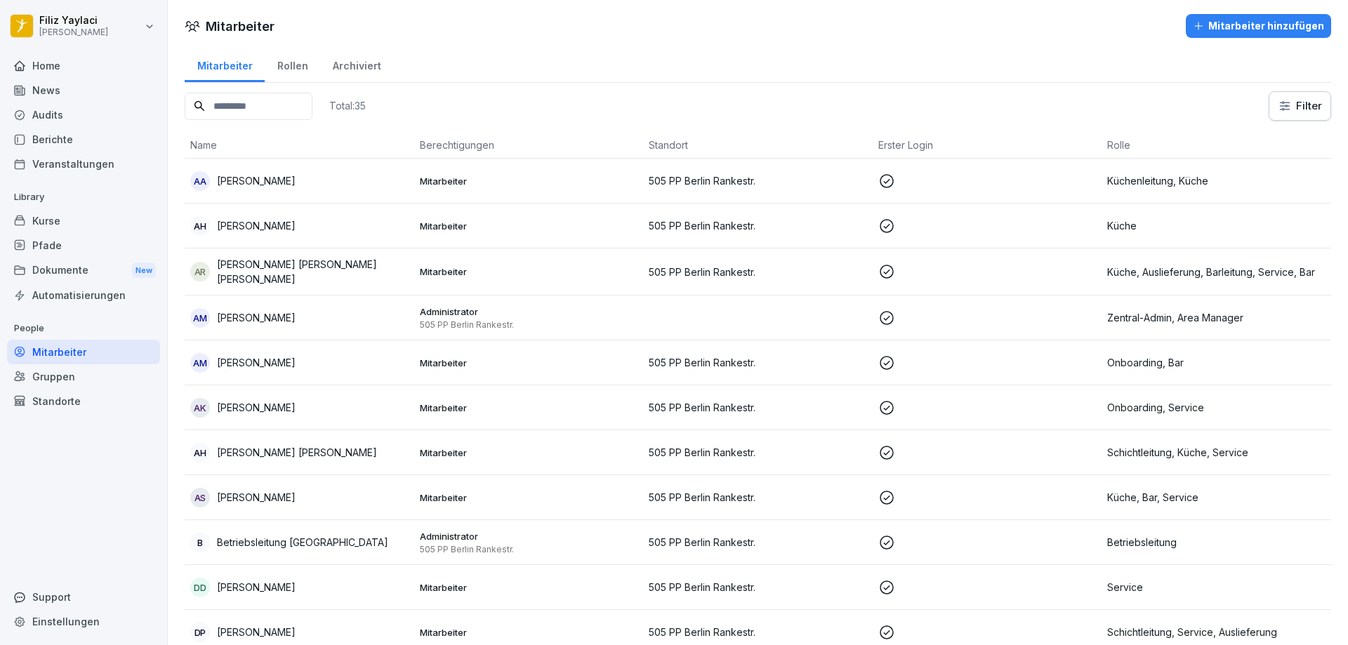
click at [897, 62] on div "Mitarbeiter Rollen Archiviert" at bounding box center [758, 64] width 1147 height 37
